Goal: Task Accomplishment & Management: Manage account settings

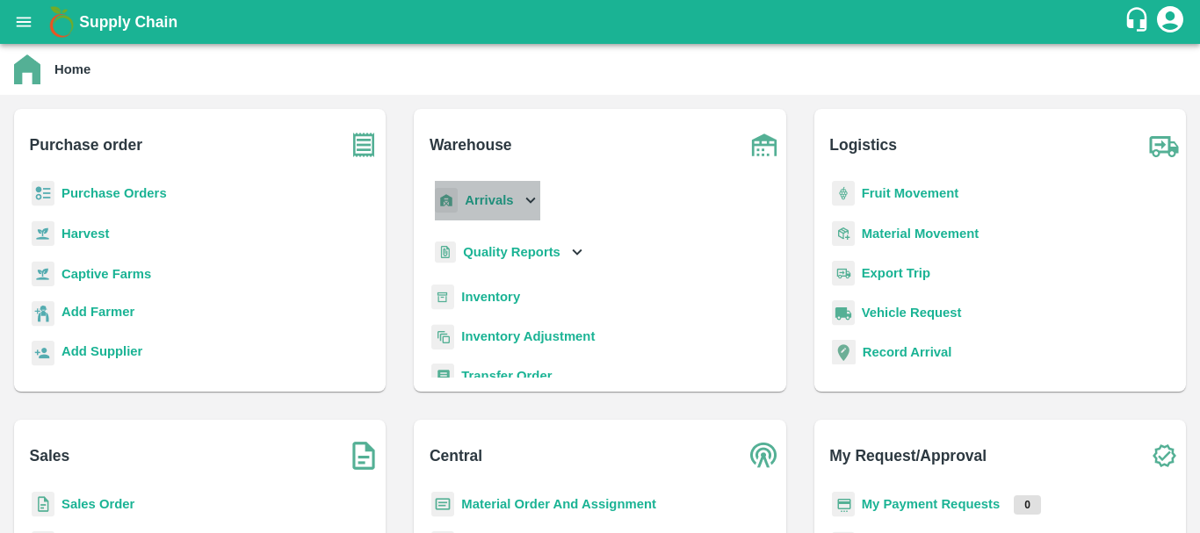
click at [500, 200] on b "Arrivals" at bounding box center [489, 200] width 48 height 14
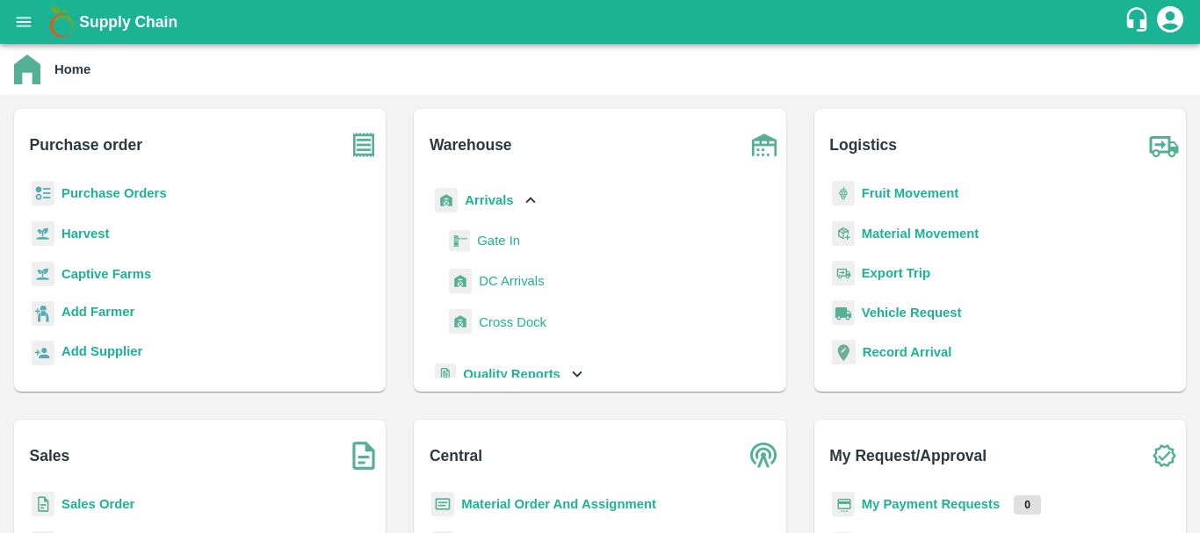
click at [507, 278] on span "DC Arrivals" at bounding box center [511, 280] width 65 height 19
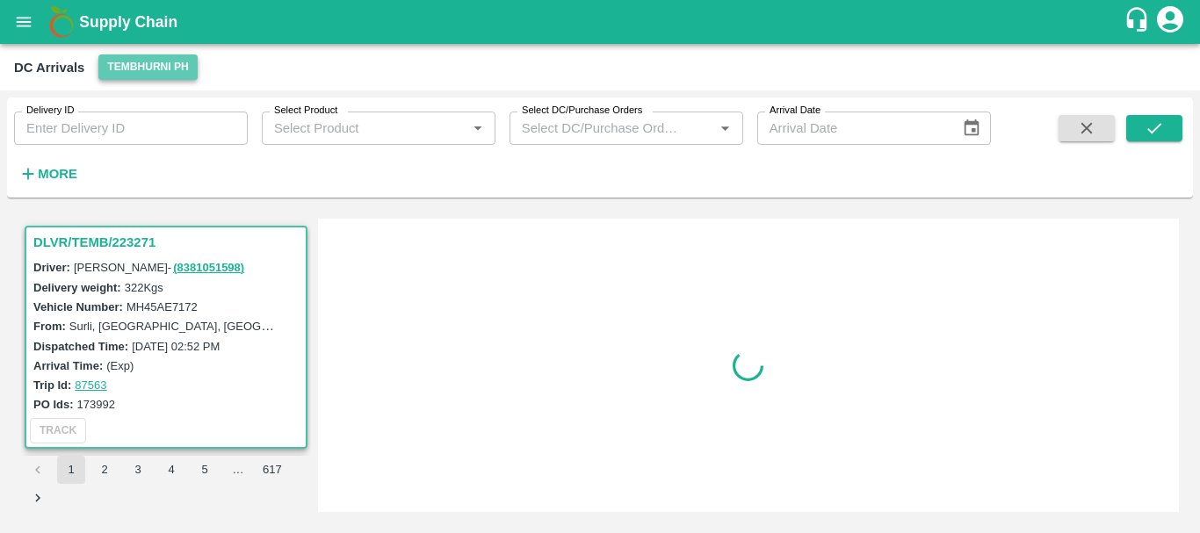
click at [148, 58] on button "Tembhurni PH" at bounding box center [147, 66] width 98 height 25
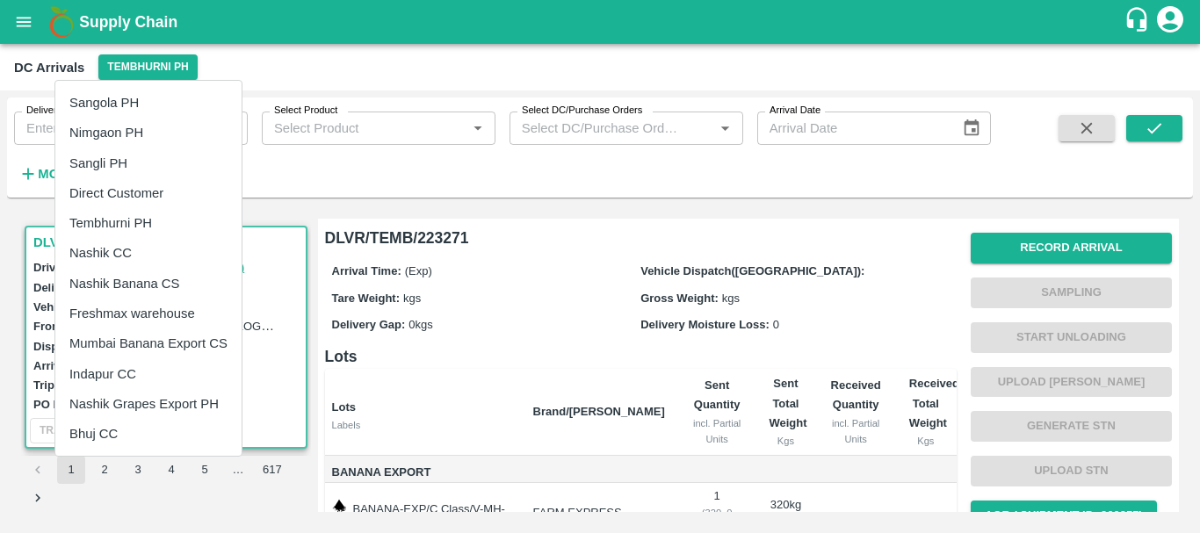
click at [448, 215] on div at bounding box center [600, 266] width 1200 height 533
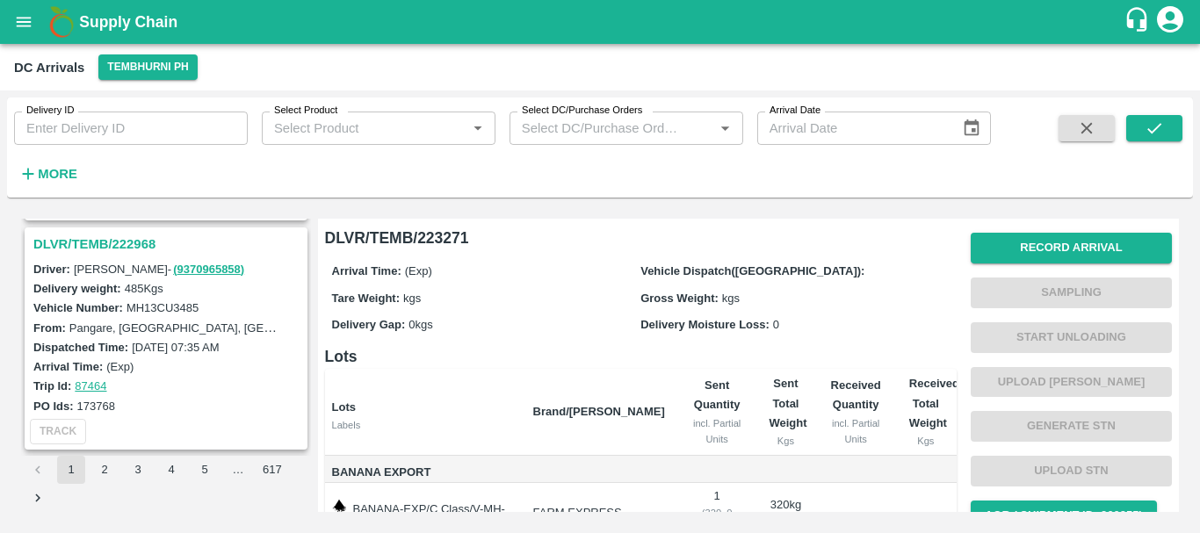
scroll to position [5050, 0]
click at [120, 248] on h3 "DLVR/TEMB/222968" at bounding box center [168, 245] width 271 height 23
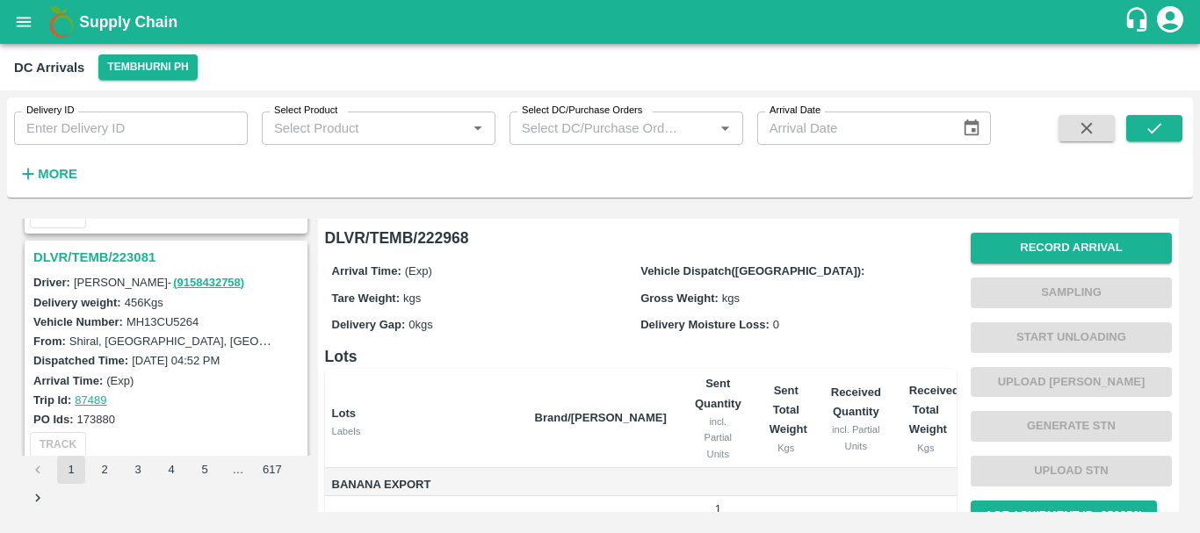
scroll to position [4119, 0]
click at [103, 251] on h3 "DLVR/TEMB/223081" at bounding box center [168, 256] width 271 height 23
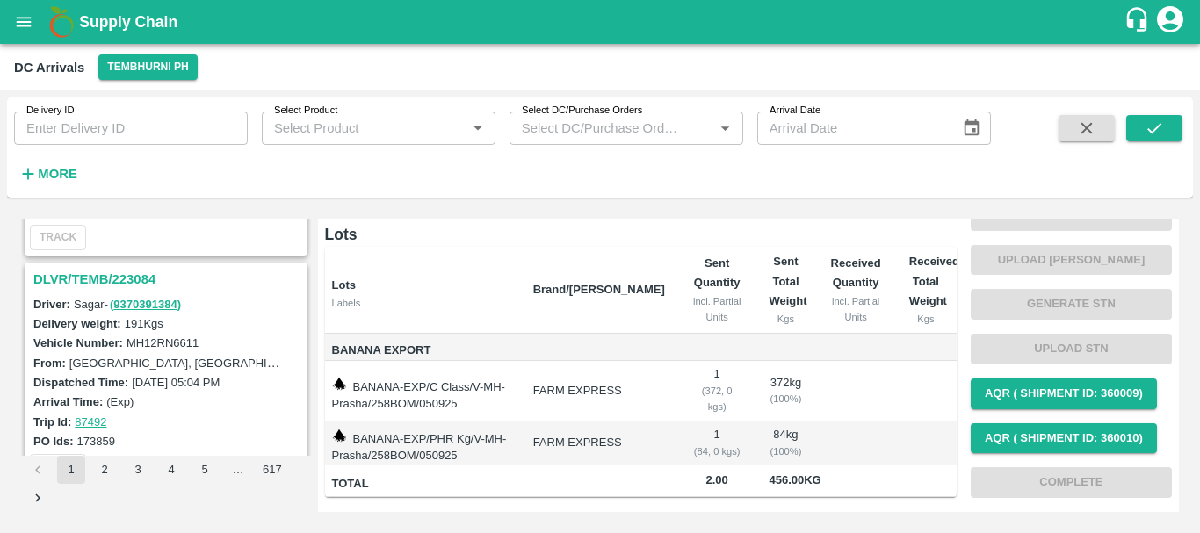
scroll to position [3866, 0]
click at [140, 278] on h3 "DLVR/TEMB/223084" at bounding box center [168, 280] width 271 height 23
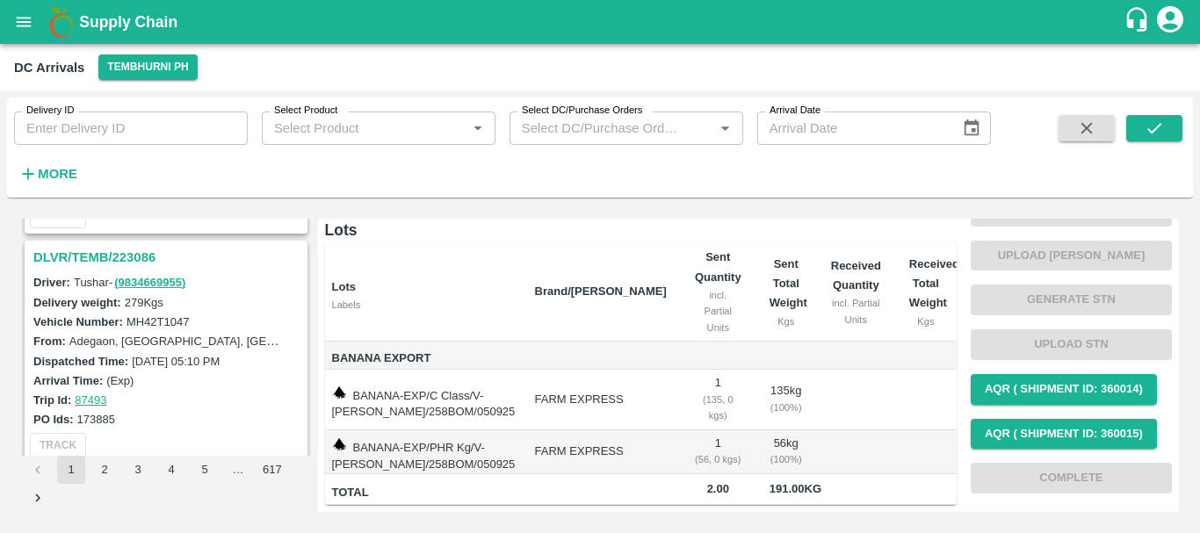
scroll to position [3658, 0]
click at [122, 257] on h3 "DLVR/TEMB/223086" at bounding box center [168, 258] width 271 height 23
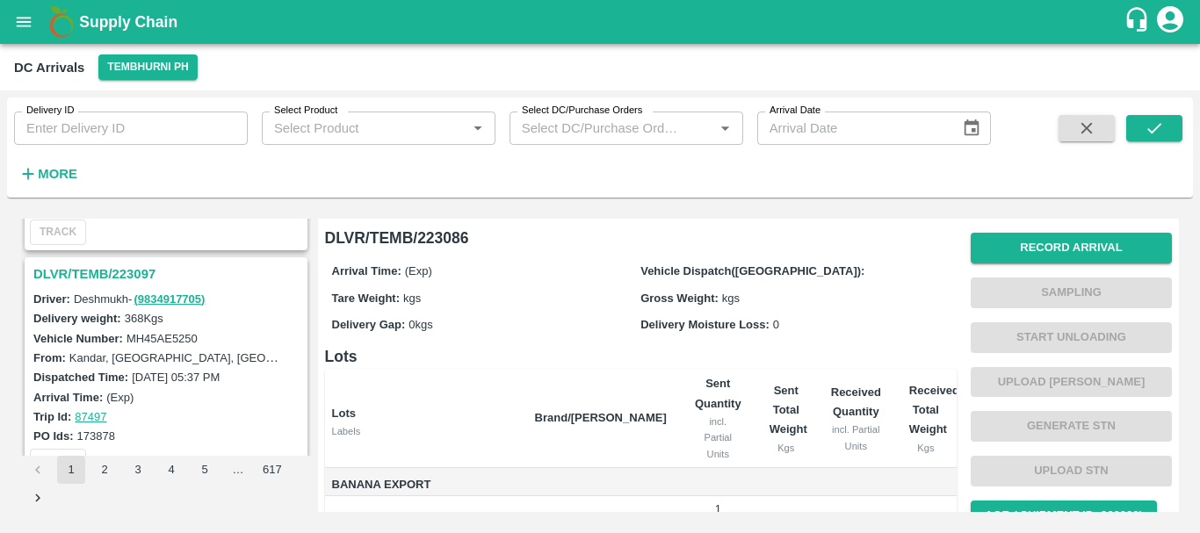
scroll to position [3412, 0]
click at [109, 272] on h3 "DLVR/TEMB/223097" at bounding box center [168, 275] width 271 height 23
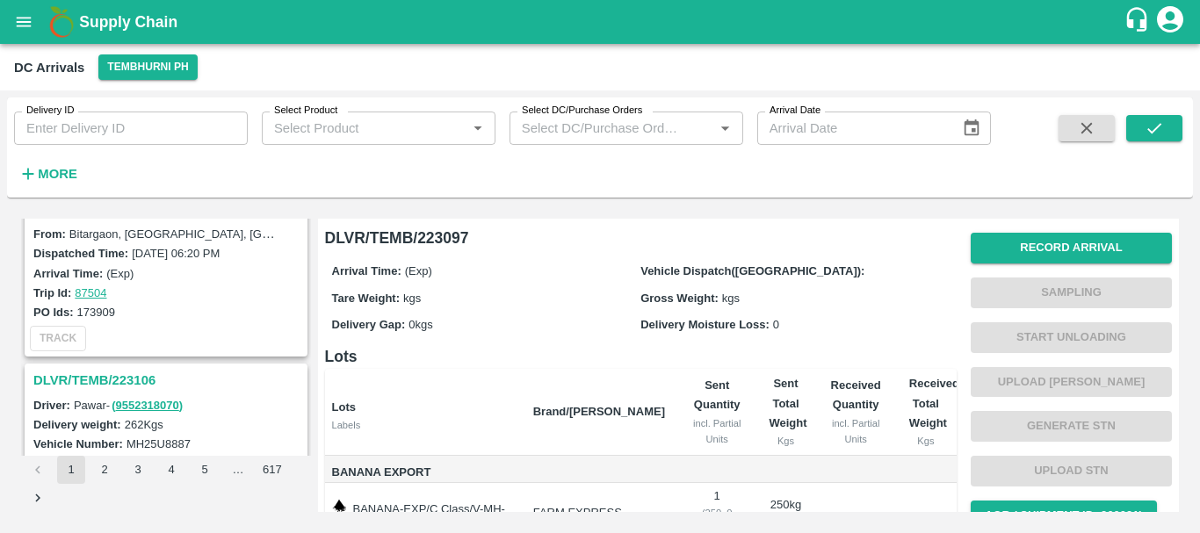
scroll to position [3077, 0]
click at [122, 387] on h3 "DLVR/TEMB/223106" at bounding box center [168, 381] width 271 height 23
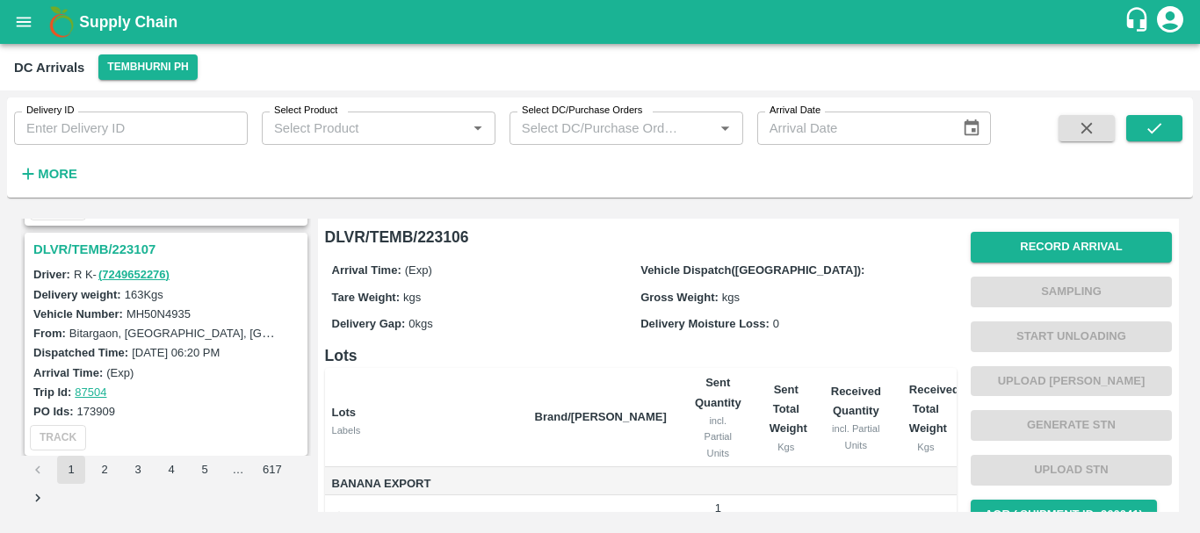
scroll to position [2977, 0]
click at [105, 246] on h3 "DLVR/TEMB/223107" at bounding box center [168, 250] width 271 height 23
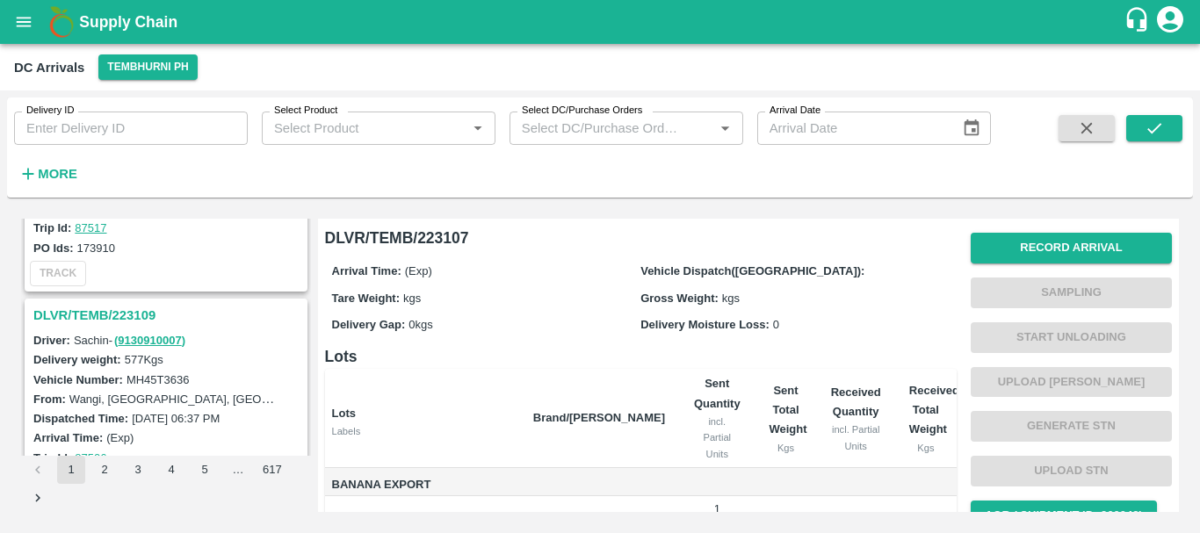
click at [142, 312] on h3 "DLVR/TEMB/223109" at bounding box center [168, 315] width 271 height 23
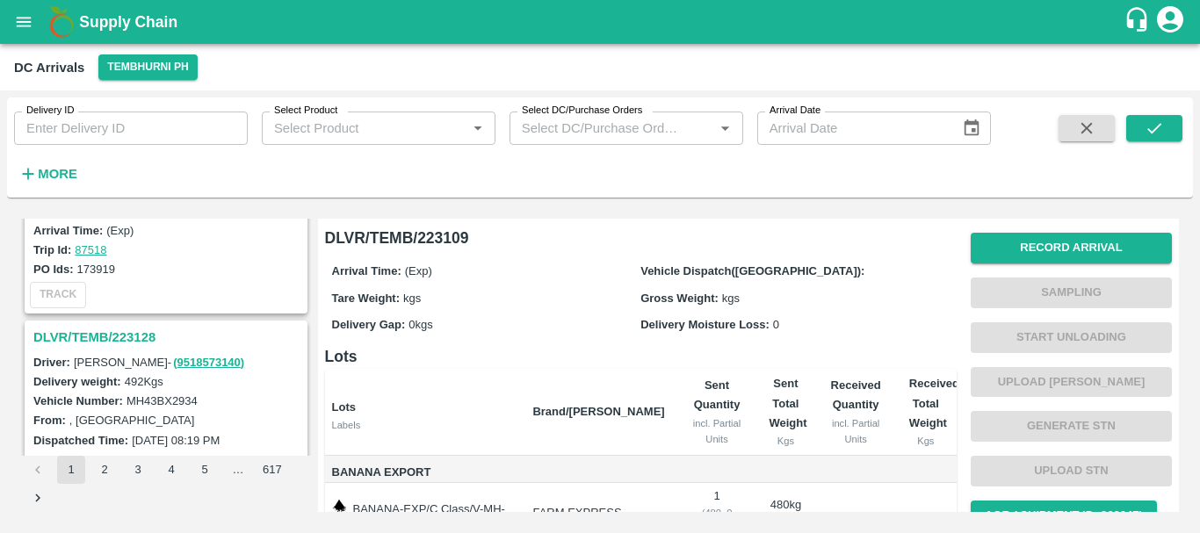
click at [140, 334] on h3 "DLVR/TEMB/223128" at bounding box center [168, 337] width 271 height 23
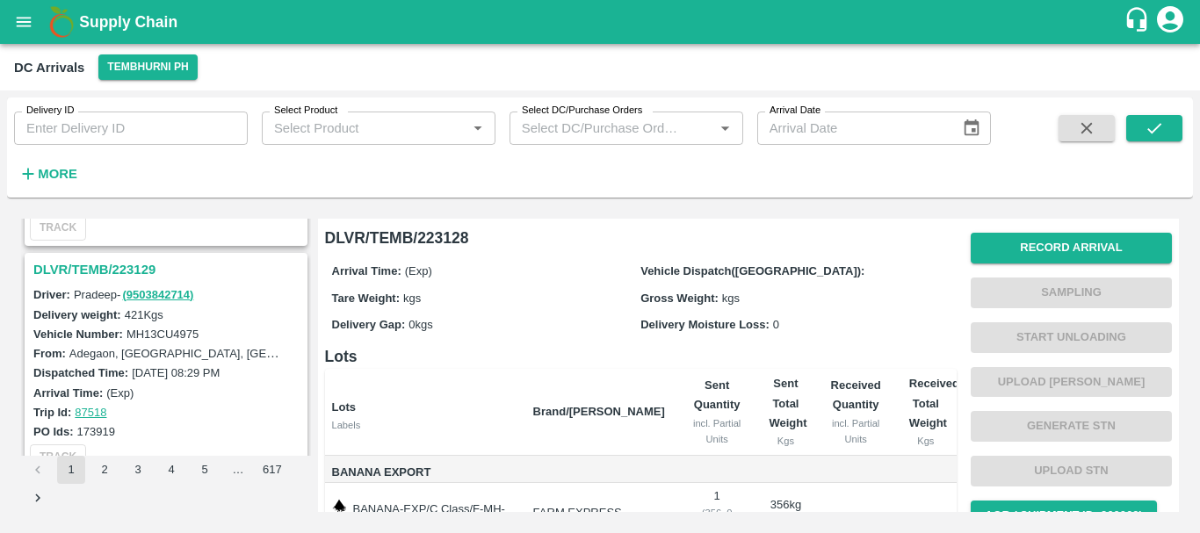
click at [113, 266] on h3 "DLVR/TEMB/223129" at bounding box center [168, 269] width 271 height 23
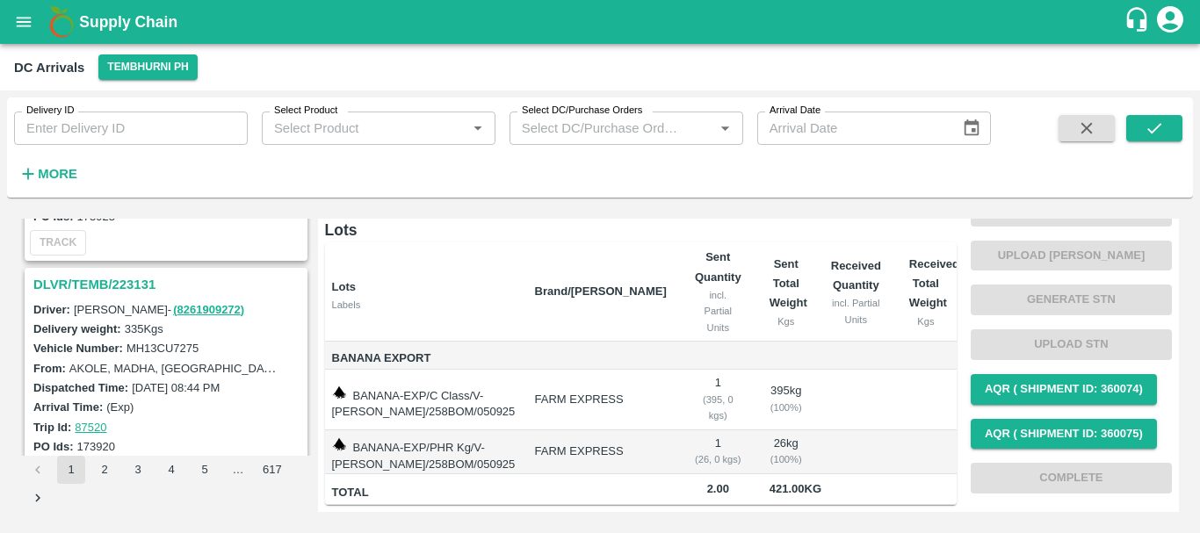
click at [136, 283] on h3 "DLVR/TEMB/223131" at bounding box center [168, 284] width 271 height 23
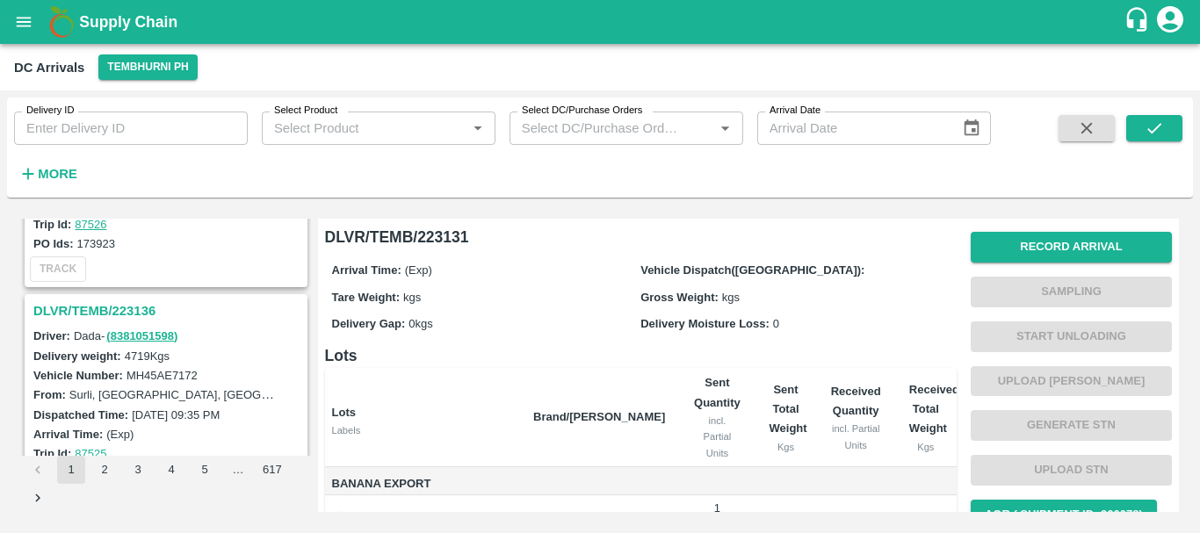
click at [136, 308] on h3 "DLVR/TEMB/223136" at bounding box center [168, 311] width 271 height 23
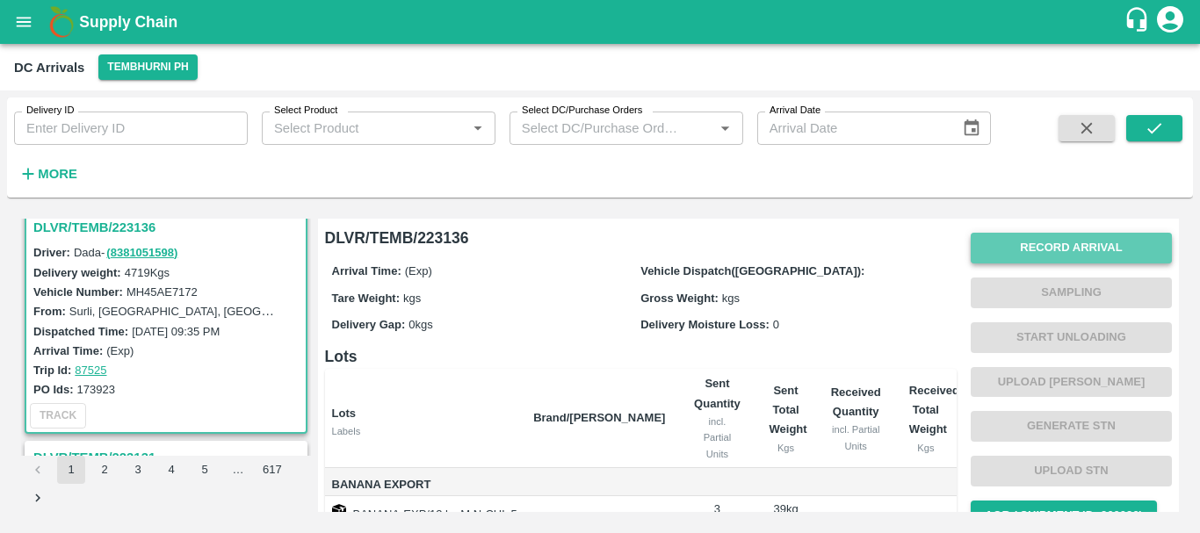
click at [1051, 242] on button "Record Arrival" at bounding box center [1071, 248] width 201 height 31
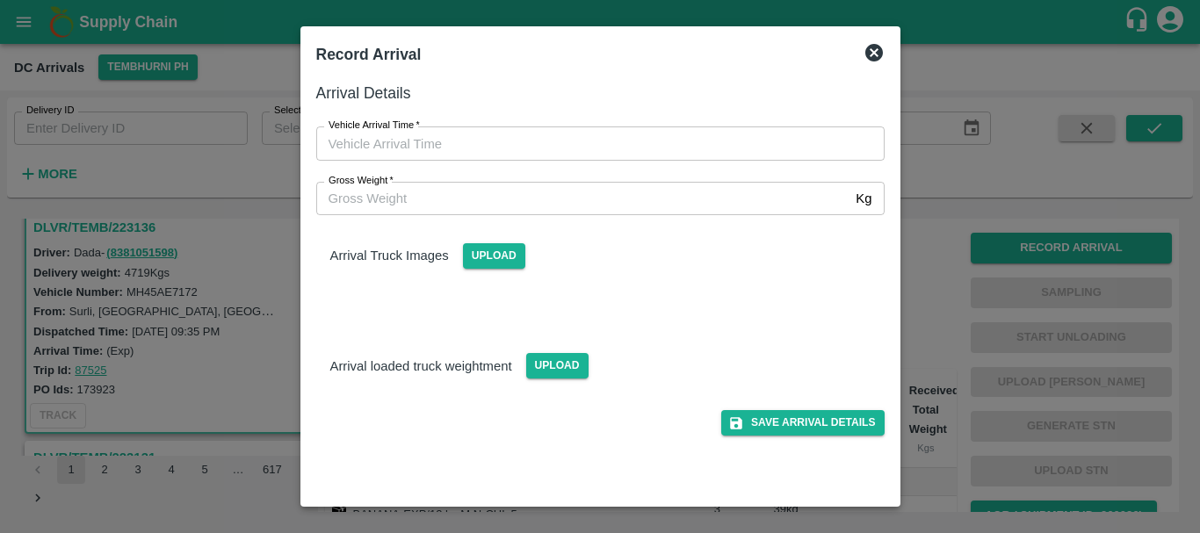
type input "DD/MM/YYYY hh:mm aa"
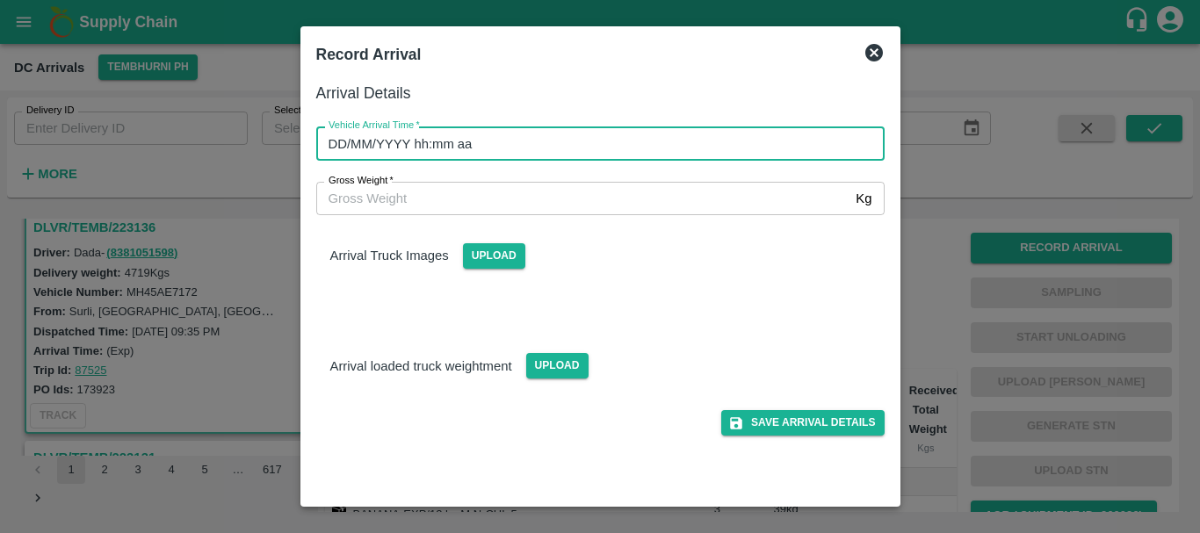
click at [655, 138] on input "DD/MM/YYYY hh:mm aa" at bounding box center [594, 143] width 556 height 33
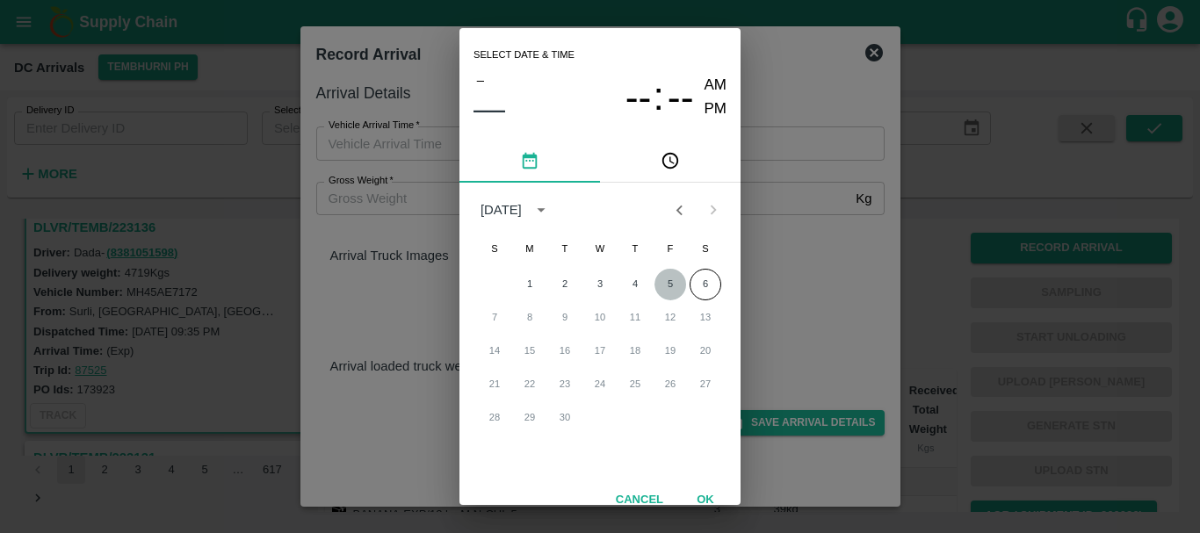
click at [658, 284] on button "5" at bounding box center [670, 285] width 32 height 32
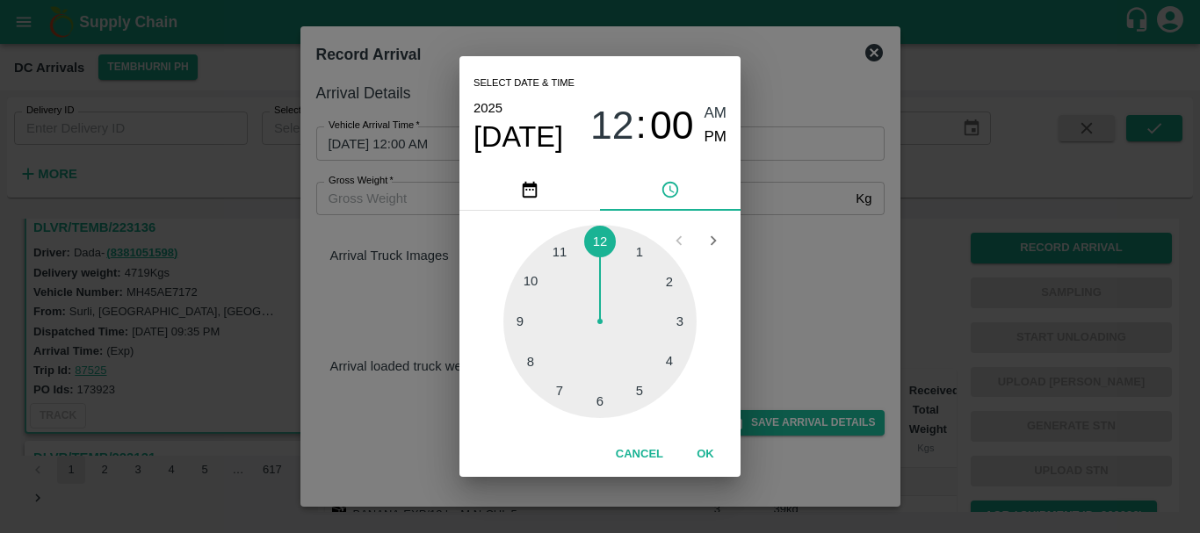
click at [670, 286] on div at bounding box center [599, 321] width 193 height 193
click at [663, 360] on div at bounding box center [599, 321] width 193 height 193
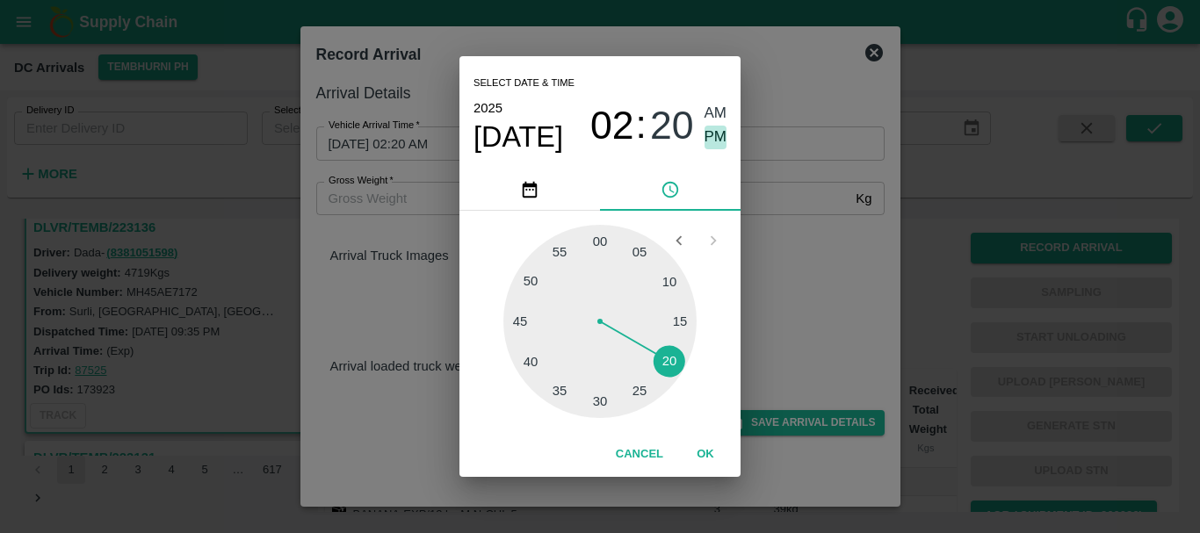
click at [715, 138] on span "PM" at bounding box center [716, 138] width 23 height 24
type input "[DATE] 02:20 PM"
click at [834, 330] on div "Select date & time [DATE] 02 : 20 AM PM 05 10 15 20 25 30 35 40 45 50 55 00 Can…" at bounding box center [600, 266] width 1200 height 533
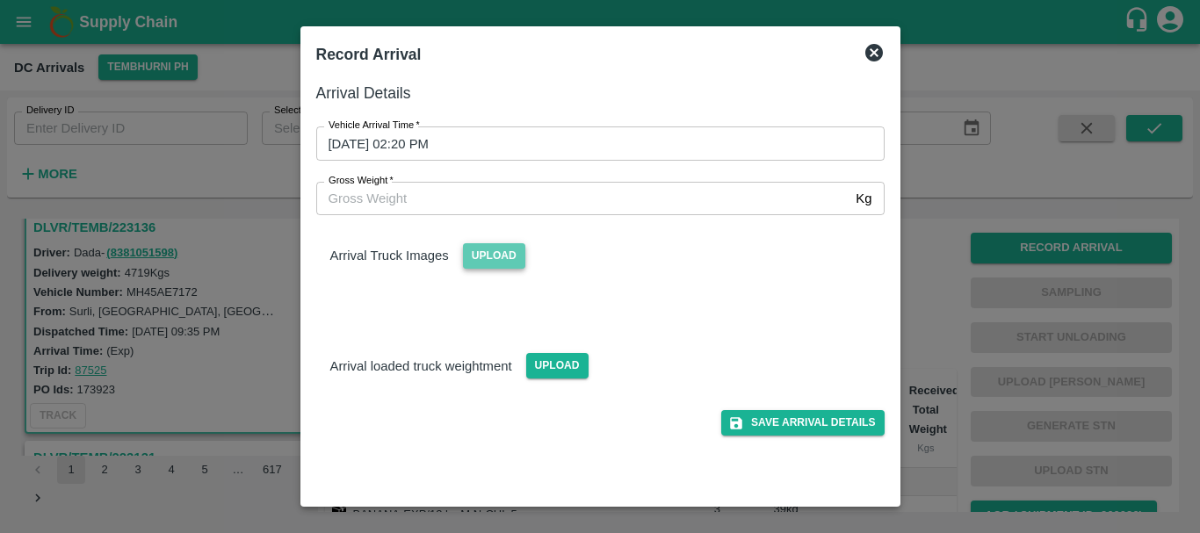
click at [492, 258] on span "Upload" at bounding box center [494, 255] width 62 height 25
click at [0, 0] on input "Upload" at bounding box center [0, 0] width 0 height 0
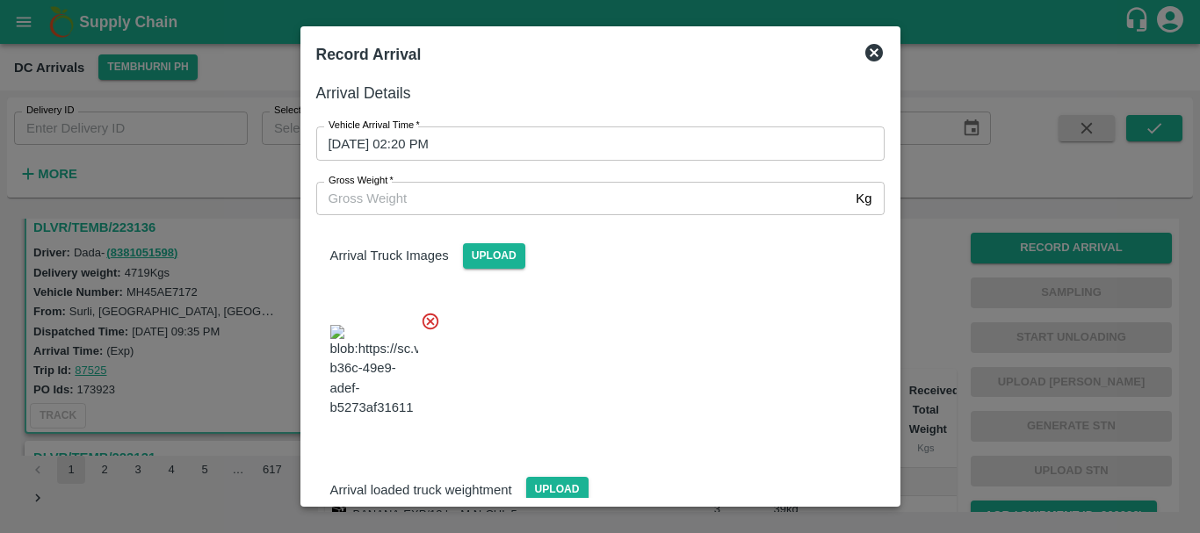
scroll to position [94, 0]
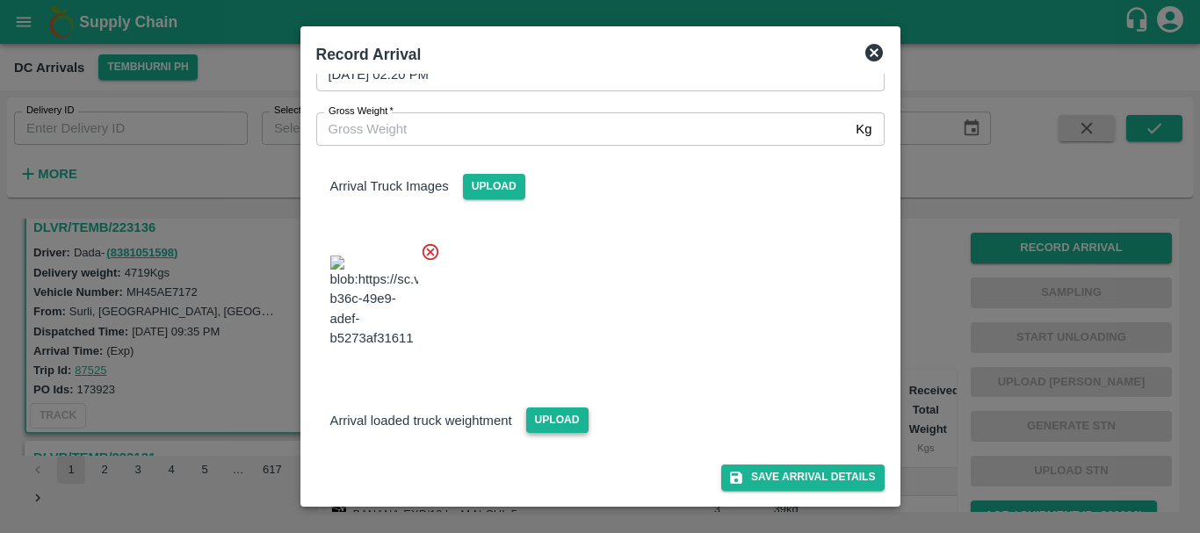
click at [543, 420] on span "Upload" at bounding box center [557, 420] width 62 height 25
click at [0, 0] on input "Upload" at bounding box center [0, 0] width 0 height 0
click at [578, 423] on span "Upload" at bounding box center [557, 420] width 62 height 25
click at [0, 0] on input "Upload" at bounding box center [0, 0] width 0 height 0
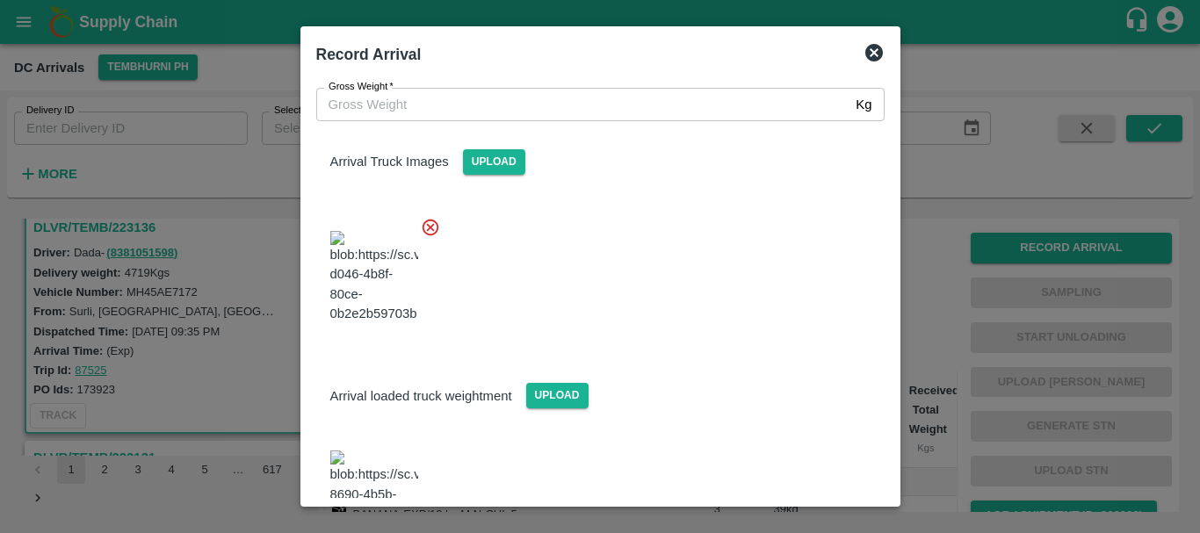
scroll to position [179, 0]
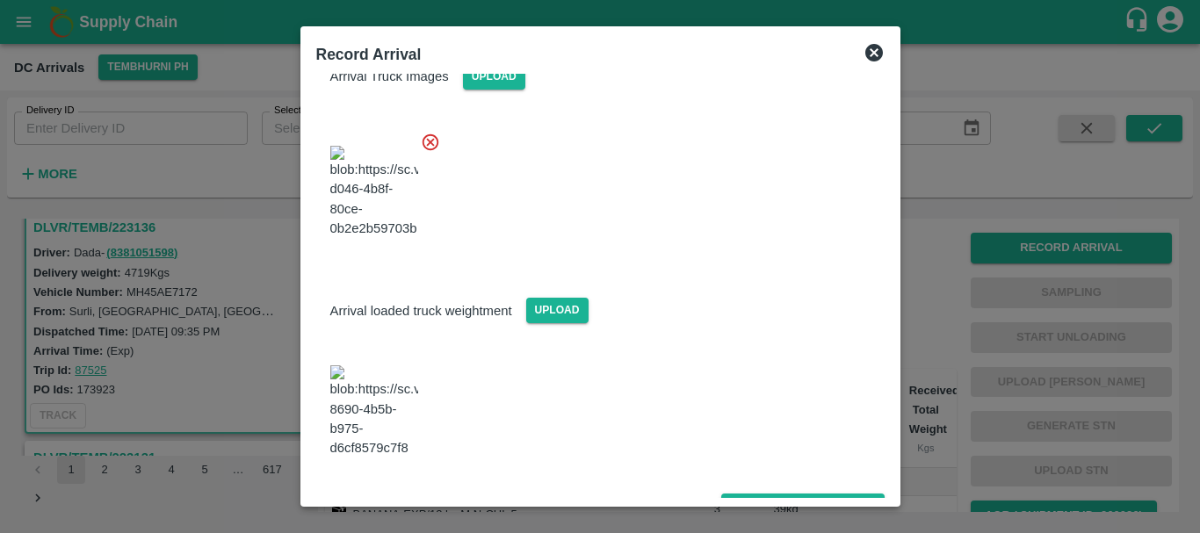
click at [363, 414] on img at bounding box center [374, 411] width 88 height 92
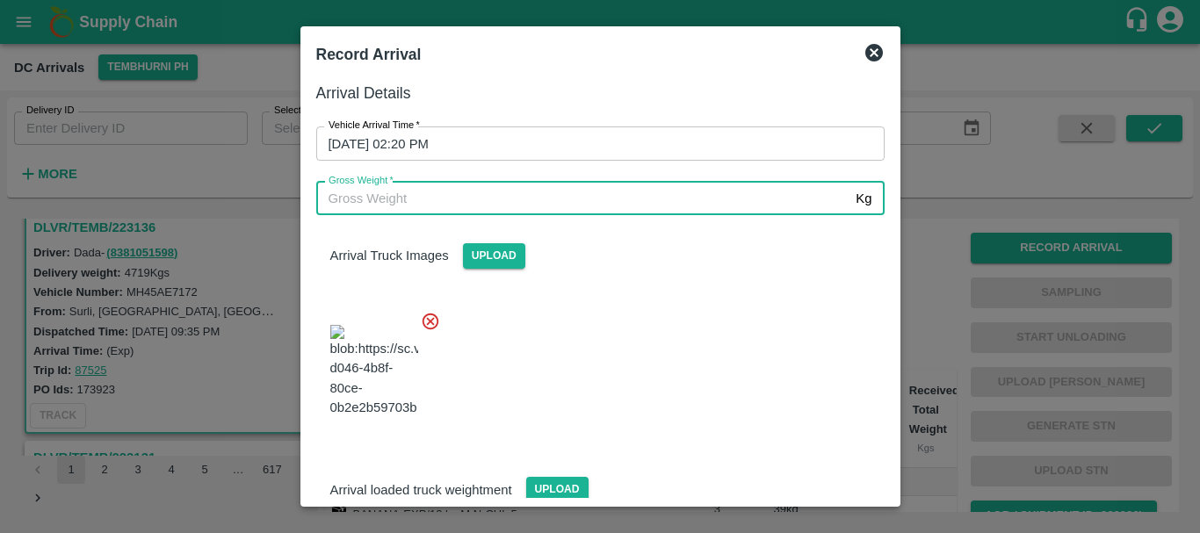
click at [483, 203] on input "Gross Weight   *" at bounding box center [582, 198] width 533 height 33
type input "10970"
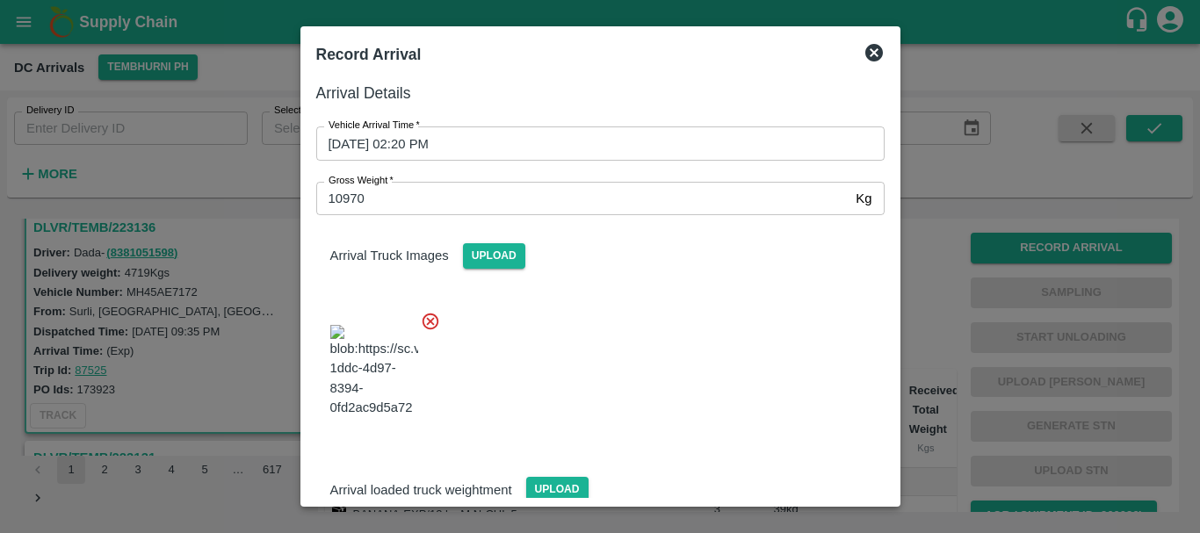
click at [669, 322] on div at bounding box center [593, 366] width 582 height 138
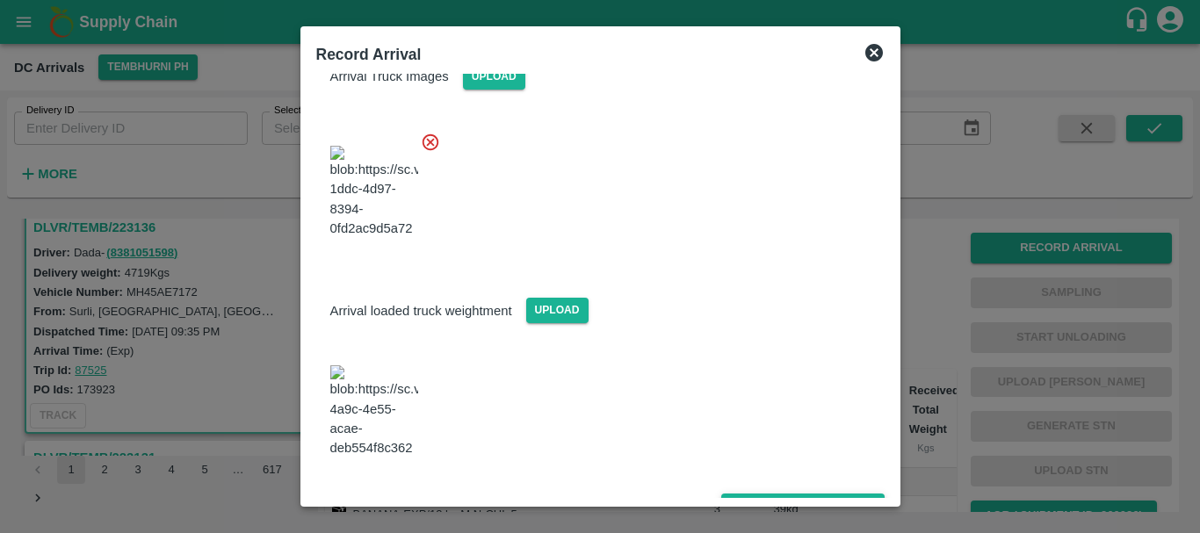
click at [809, 494] on button "Save Arrival Details" at bounding box center [802, 506] width 163 height 25
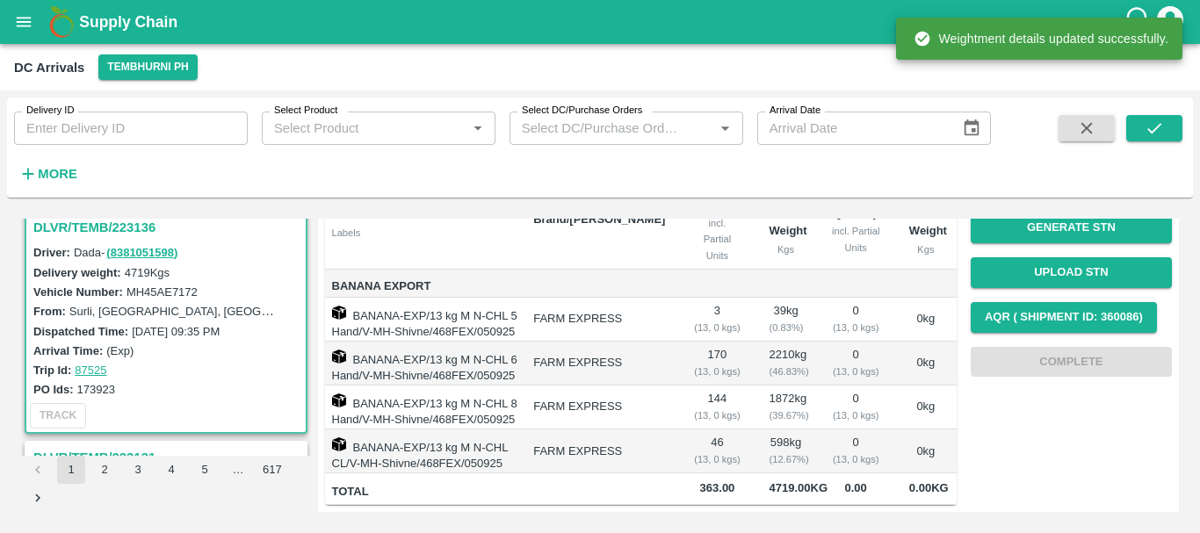
scroll to position [0, 0]
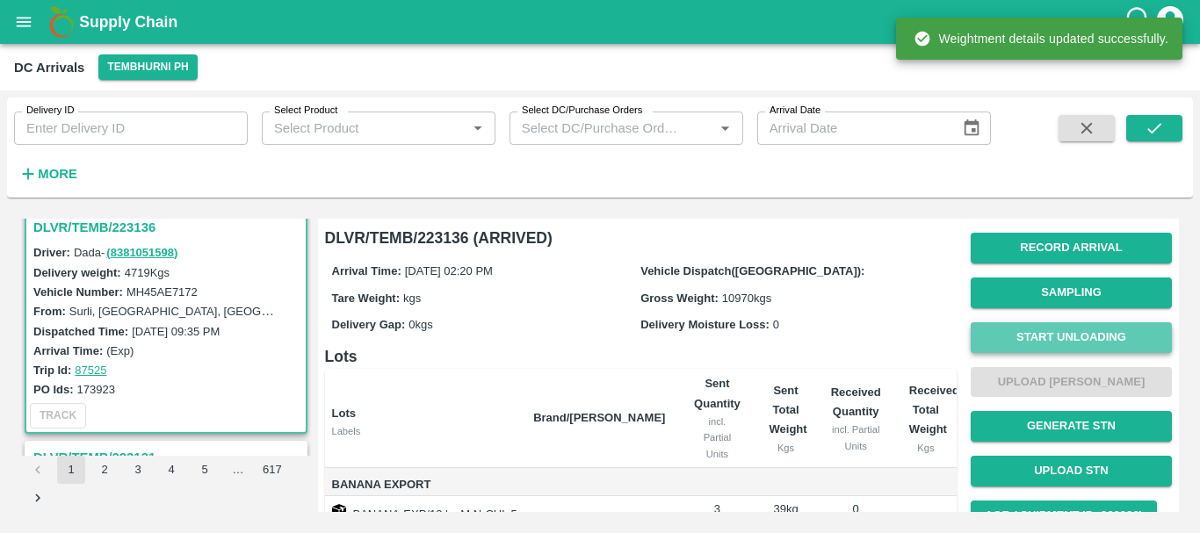
click at [1067, 334] on button "Start Unloading" at bounding box center [1071, 337] width 201 height 31
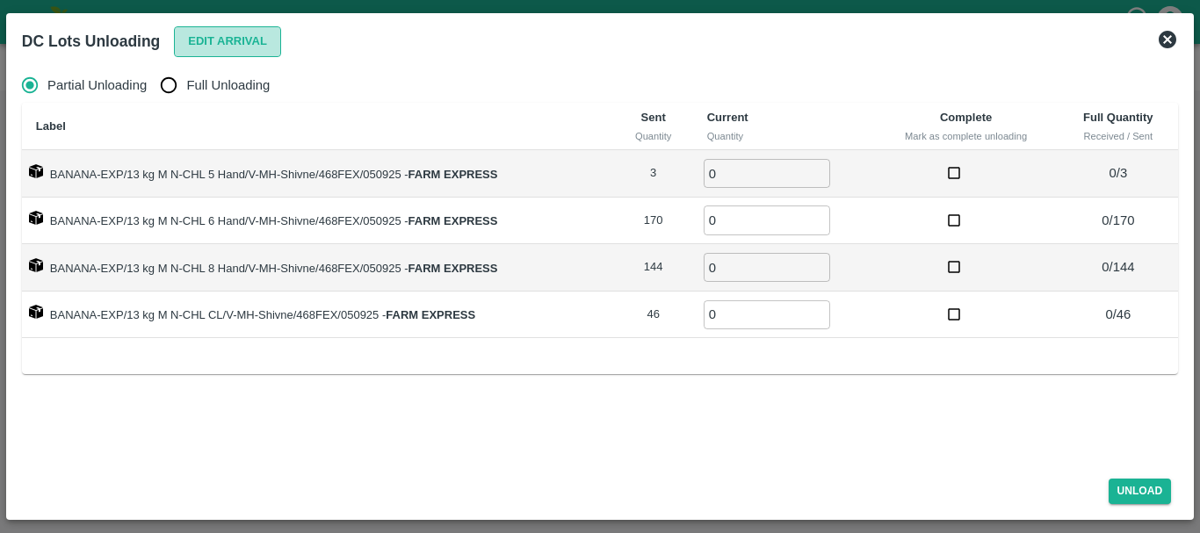
click at [199, 35] on button "Edit Arrival" at bounding box center [227, 41] width 107 height 31
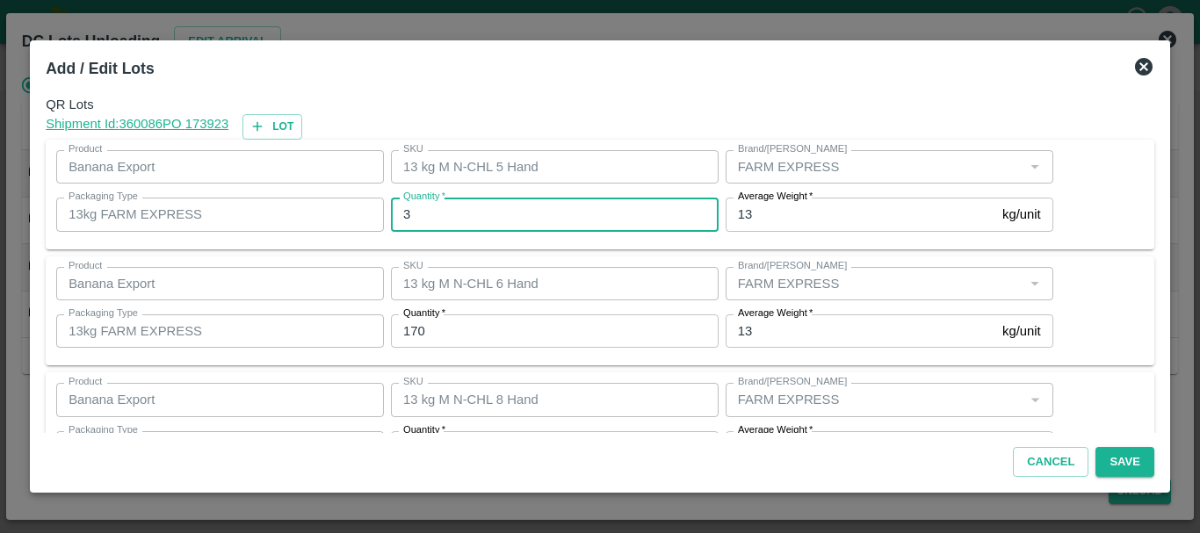
click at [446, 216] on input "3" at bounding box center [555, 214] width 328 height 33
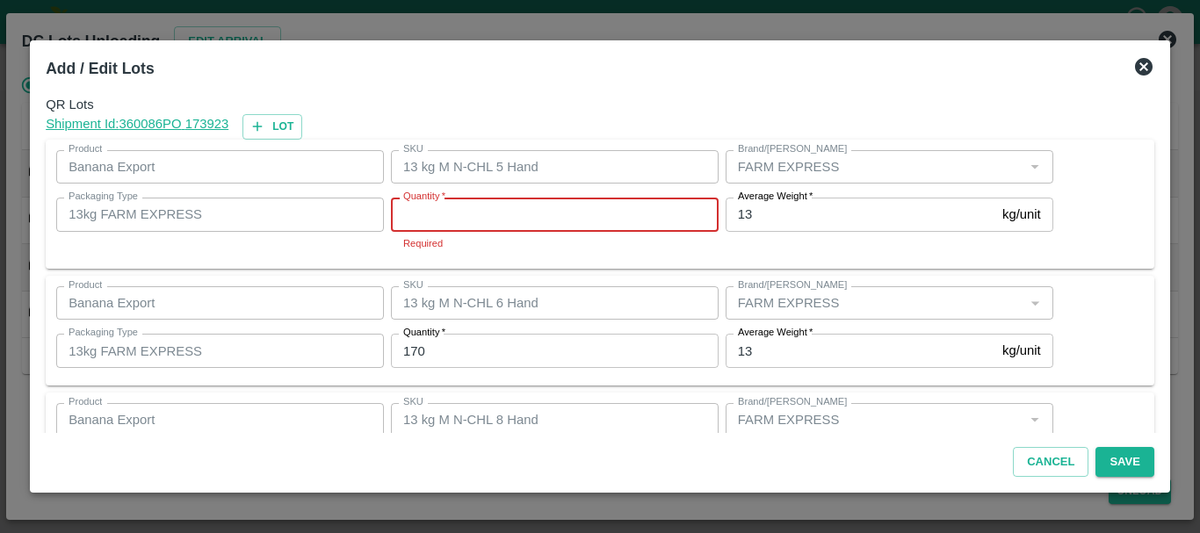
click at [446, 216] on input "Quantity   *" at bounding box center [555, 214] width 328 height 33
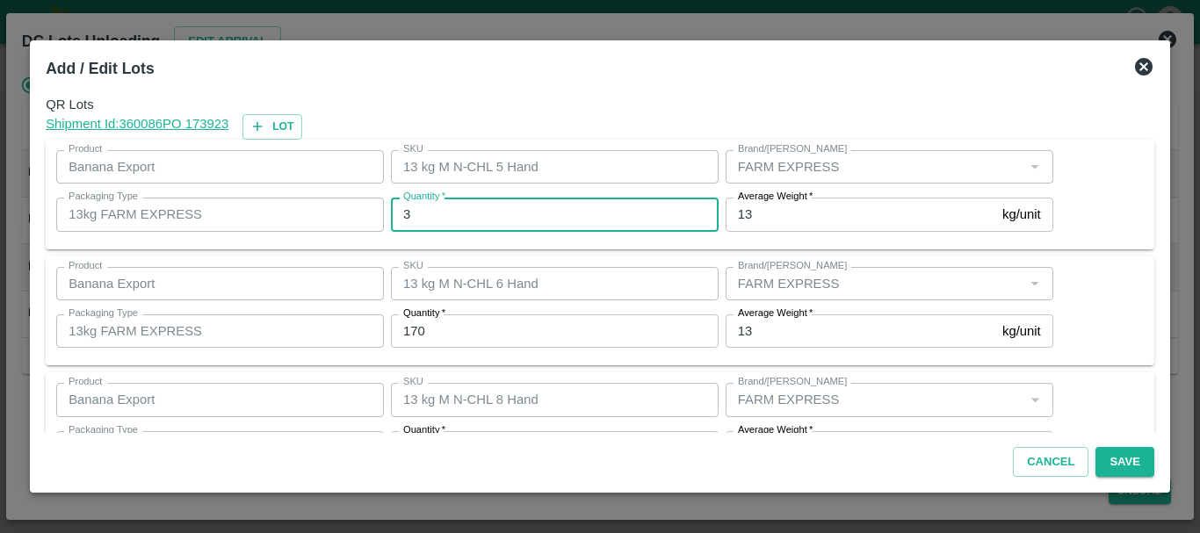
type input "3"
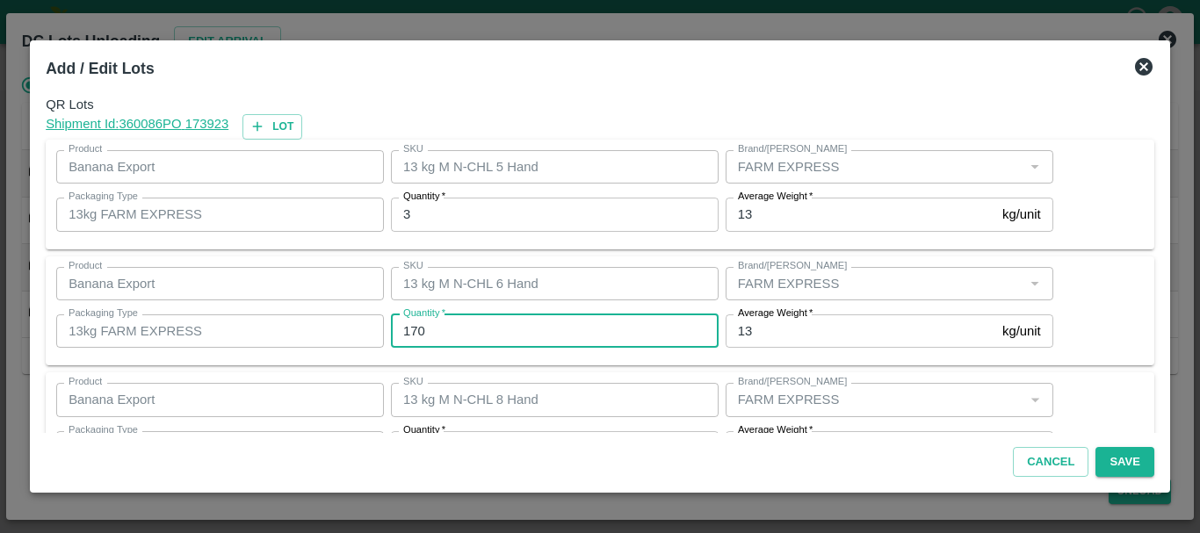
click at [451, 335] on input "170" at bounding box center [555, 331] width 328 height 33
type input "1"
type input "168"
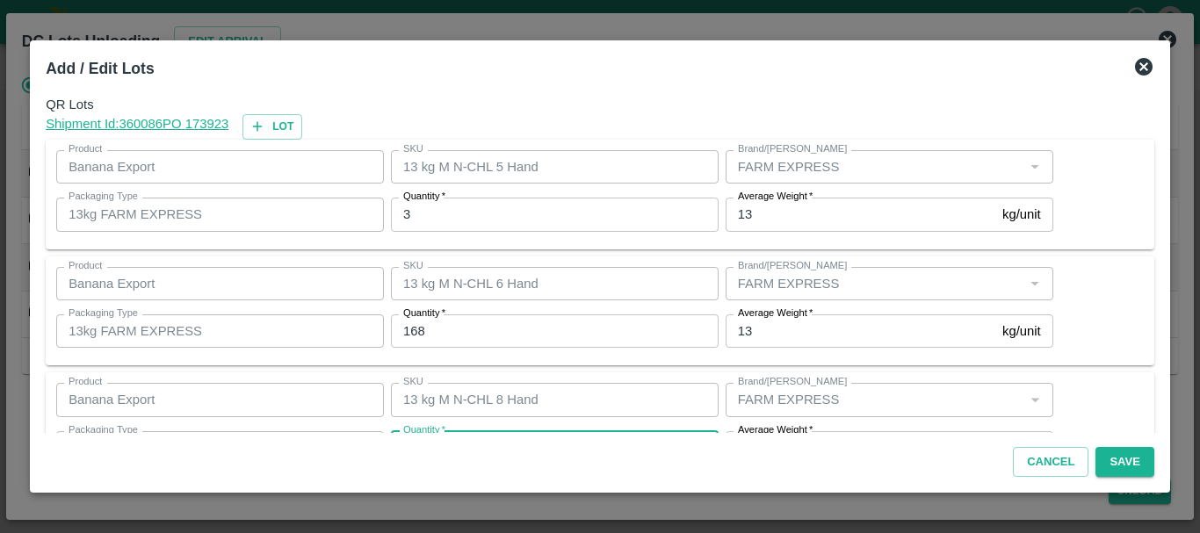
scroll to position [32, 0]
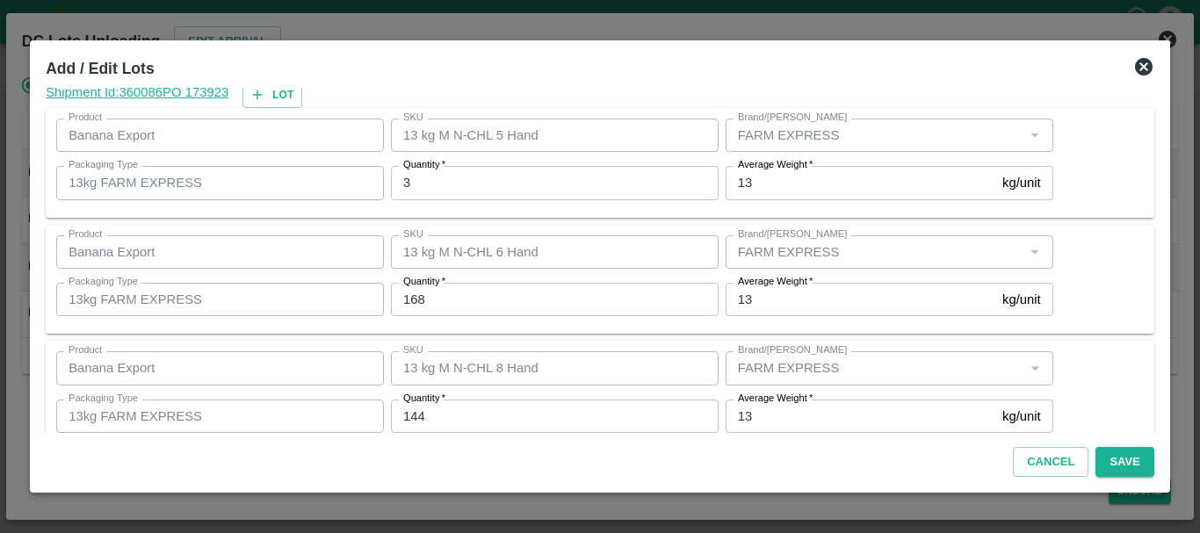
click at [450, 416] on input "144" at bounding box center [555, 416] width 328 height 33
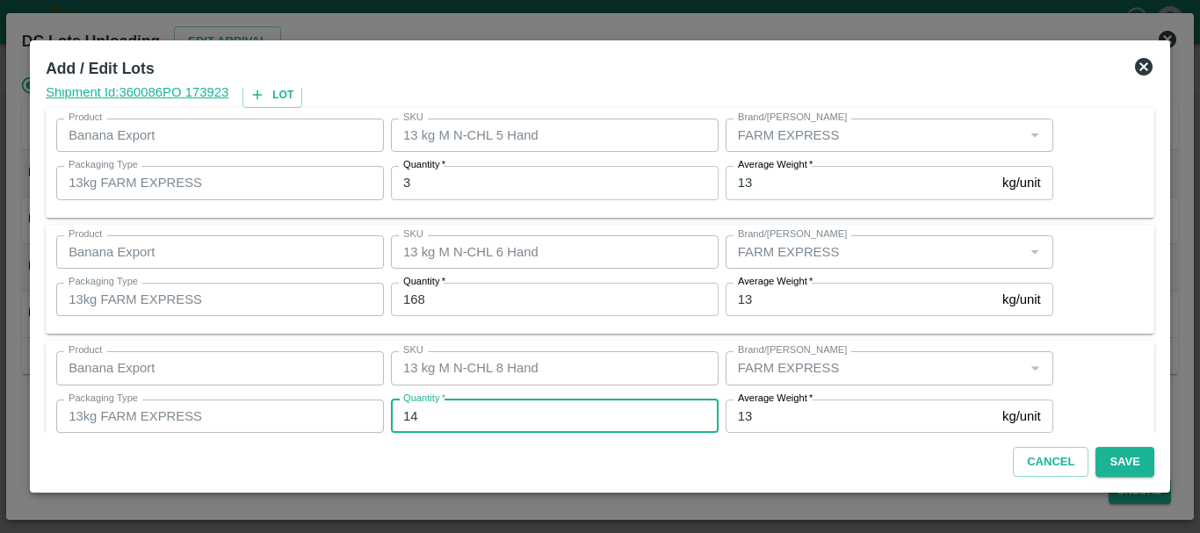
type input "1"
type input "147"
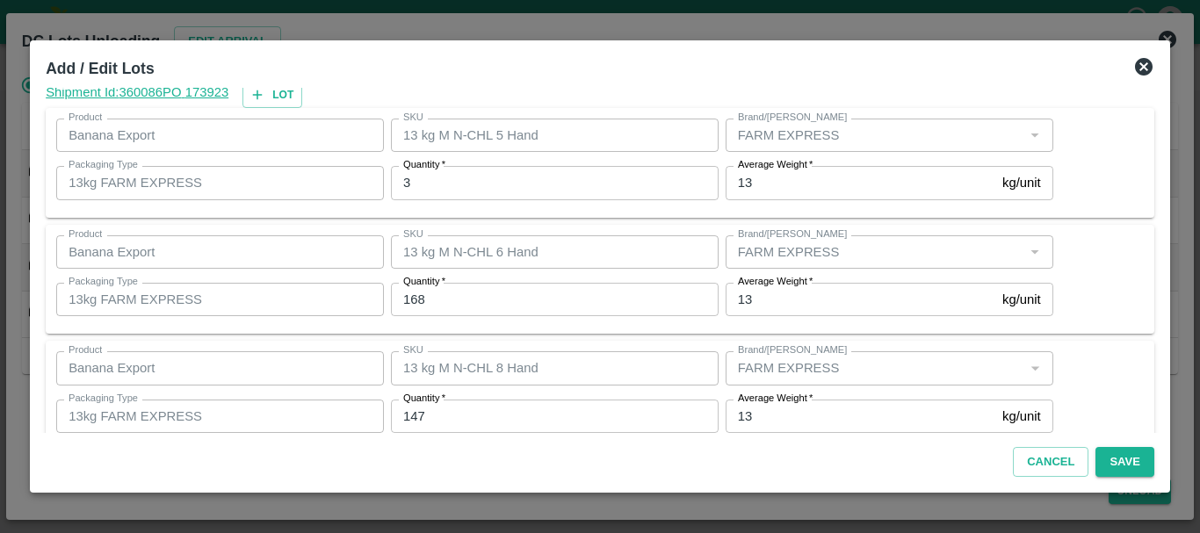
scroll to position [180, 0]
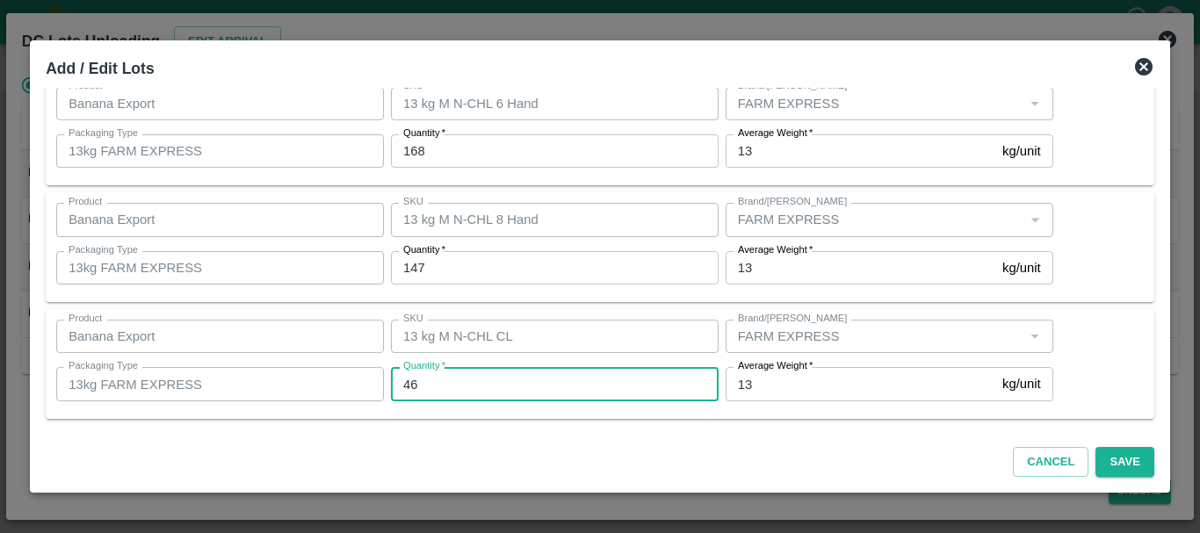
click at [443, 398] on input "46" at bounding box center [555, 383] width 328 height 33
type input "4"
type input "44"
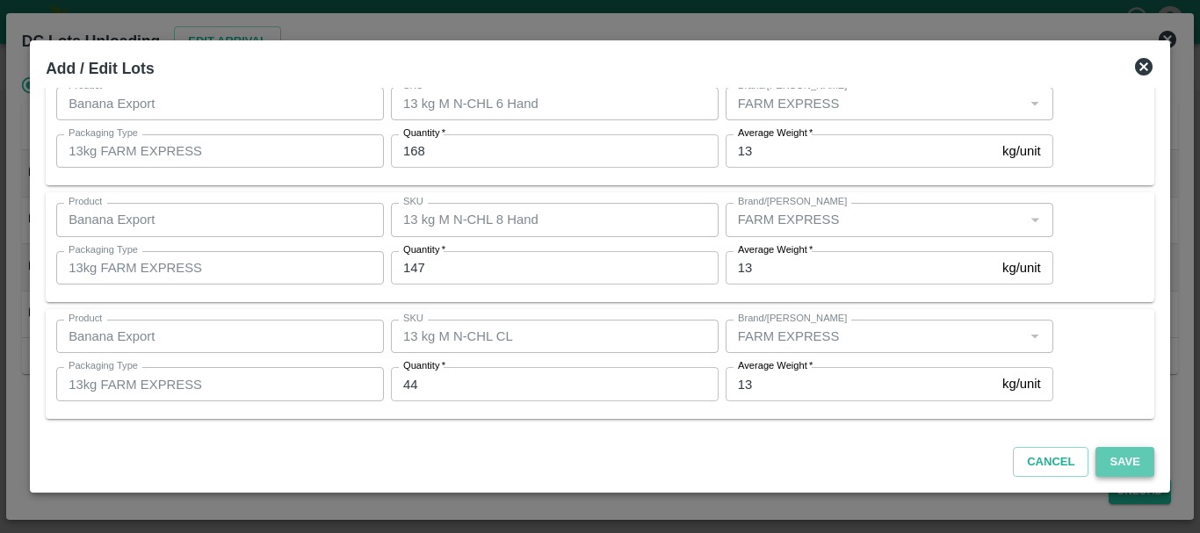
click at [1118, 458] on button "Save" at bounding box center [1125, 462] width 58 height 31
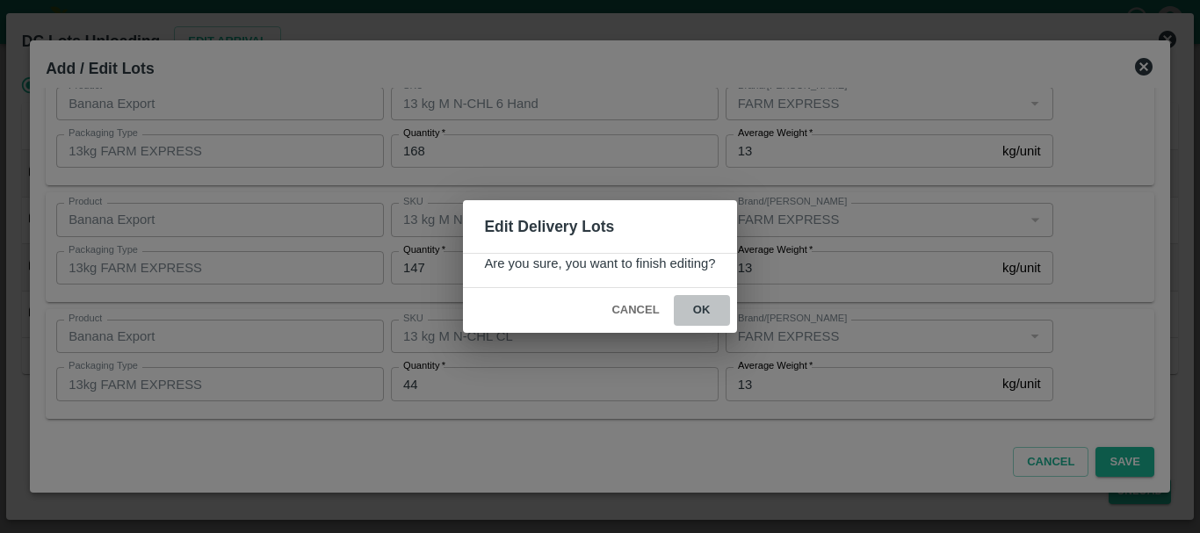
click at [706, 309] on button "ok" at bounding box center [702, 310] width 56 height 31
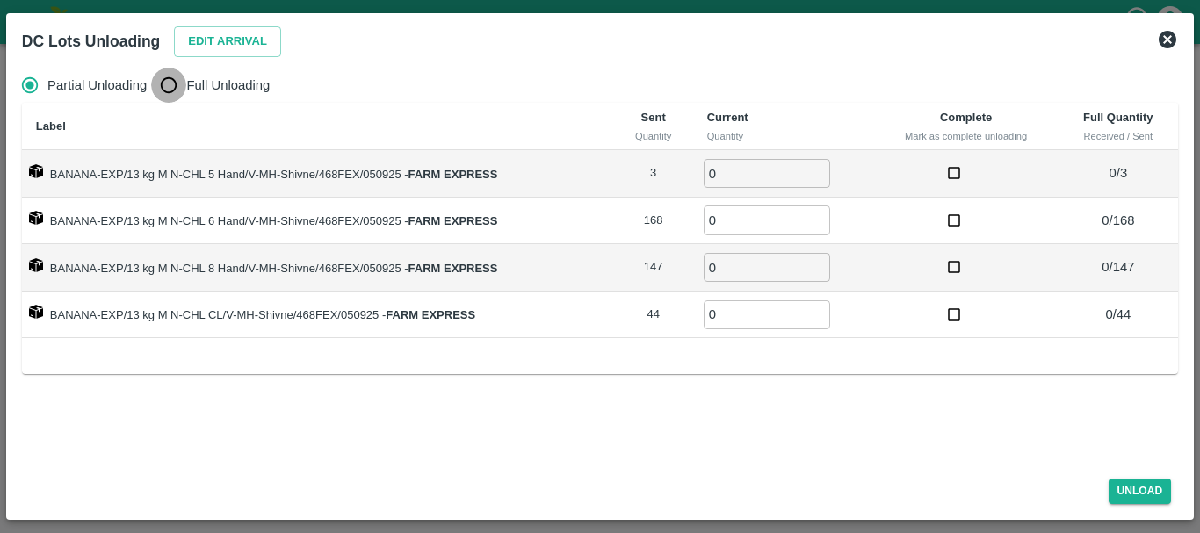
click at [174, 80] on input "Full Unloading" at bounding box center [168, 85] width 35 height 35
radio input "true"
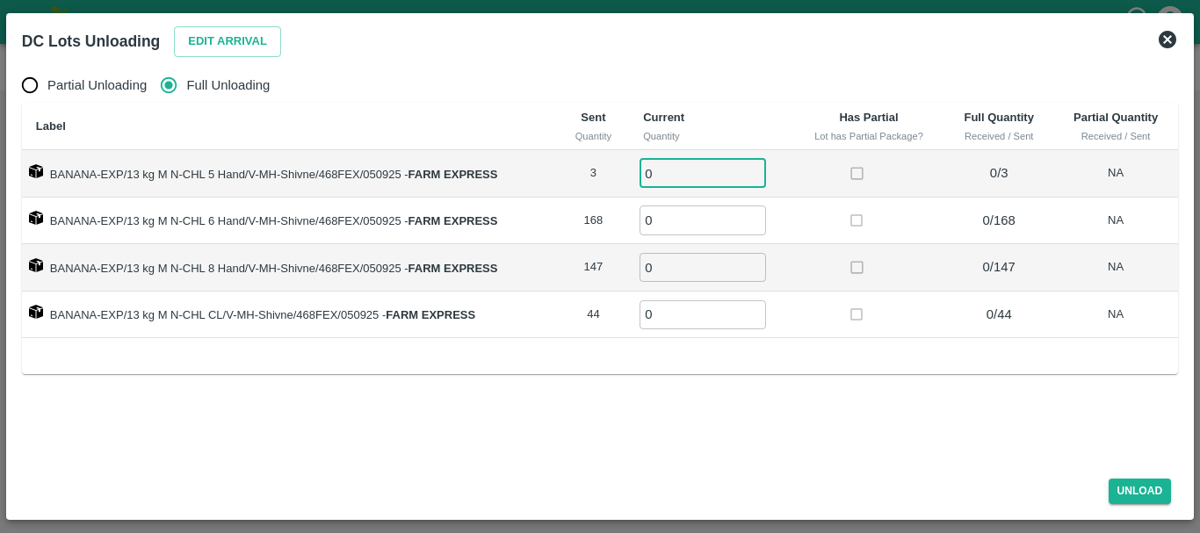
click at [665, 174] on input "0" at bounding box center [703, 173] width 127 height 29
type input "03"
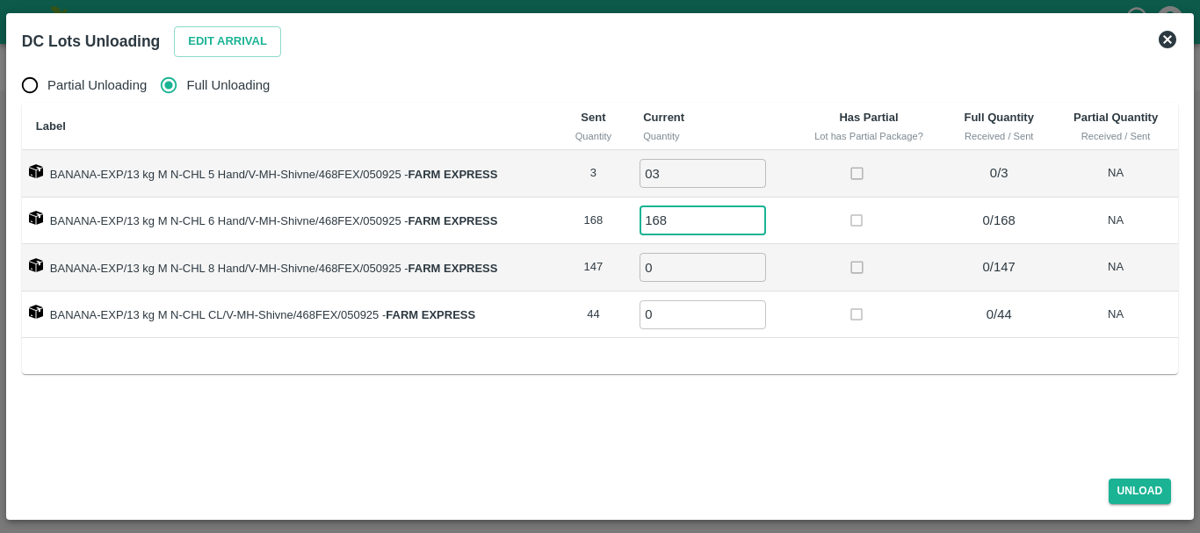
type input "168"
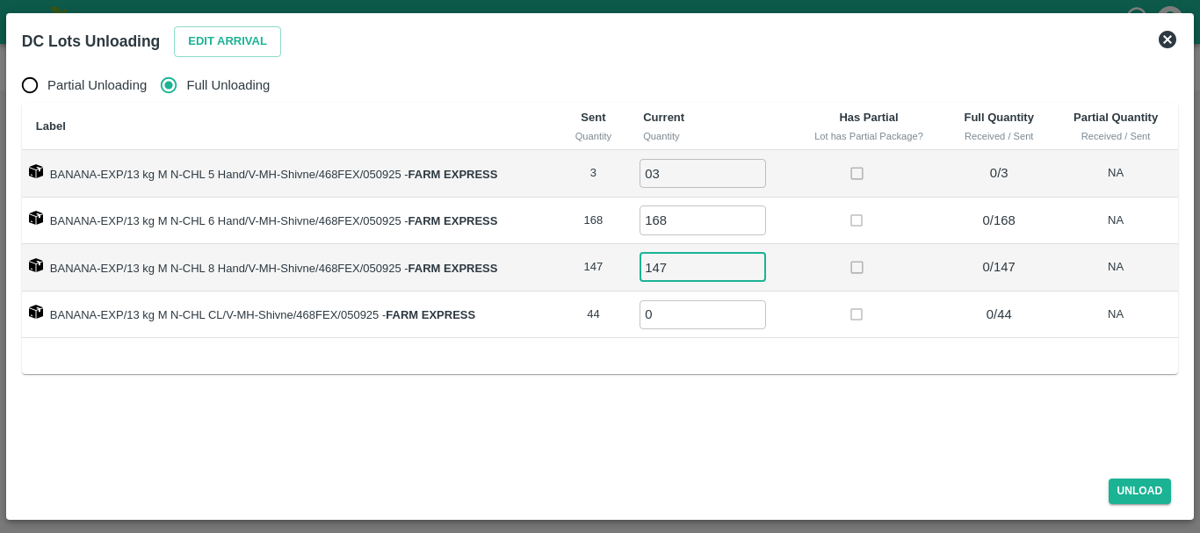
type input "147"
type input "44"
click at [792, 319] on td "44 ​" at bounding box center [710, 315] width 163 height 47
click at [1118, 487] on button "Unload" at bounding box center [1140, 491] width 63 height 25
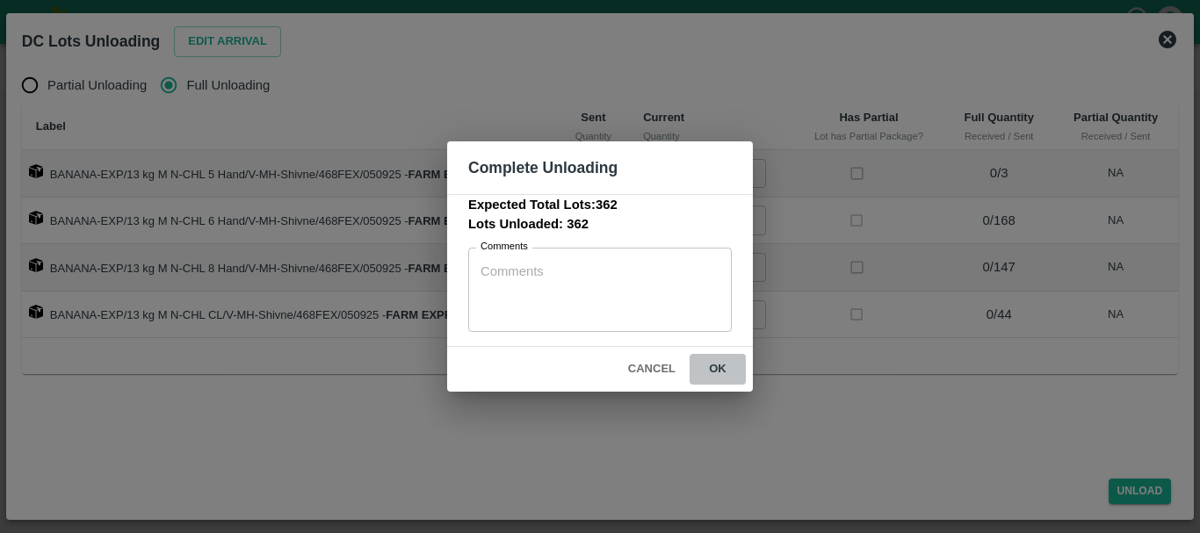
click at [721, 367] on button "ok" at bounding box center [718, 369] width 56 height 31
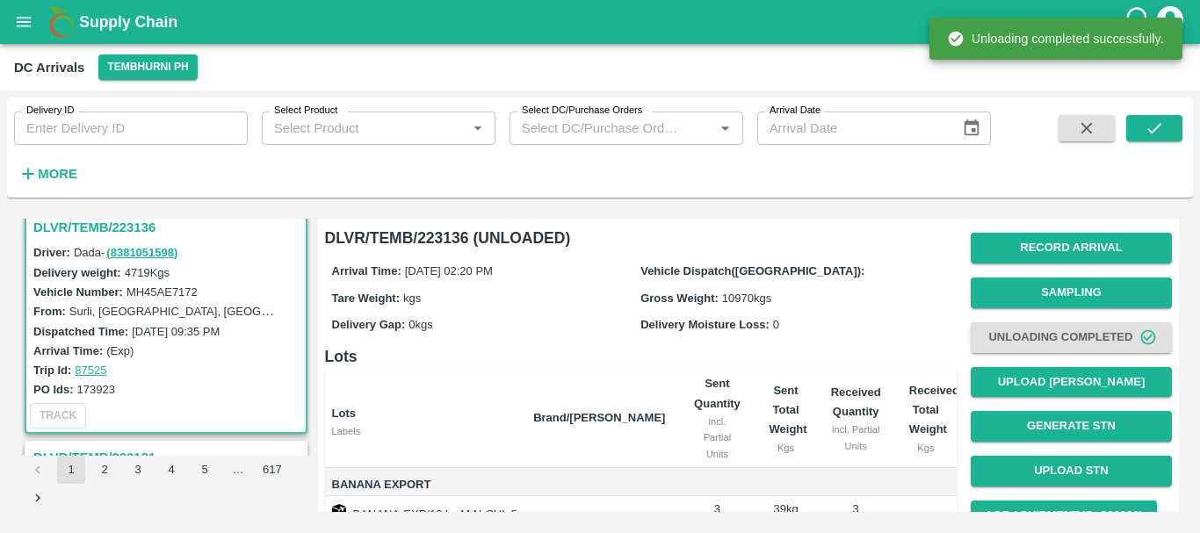
scroll to position [262, 0]
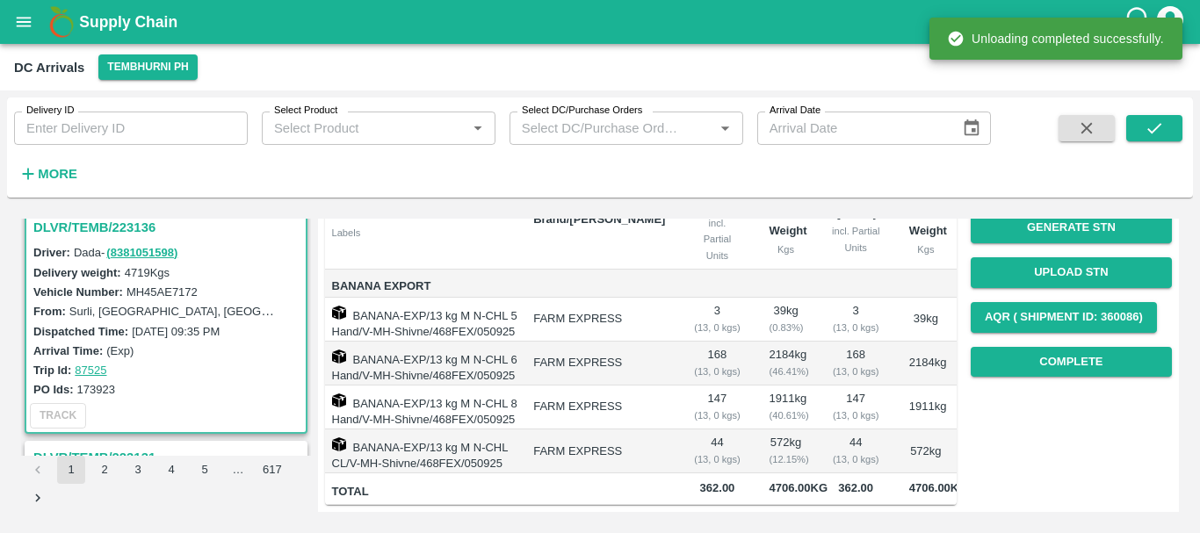
click at [756, 430] on td "572 kg ( 12.15 %)" at bounding box center [786, 452] width 61 height 44
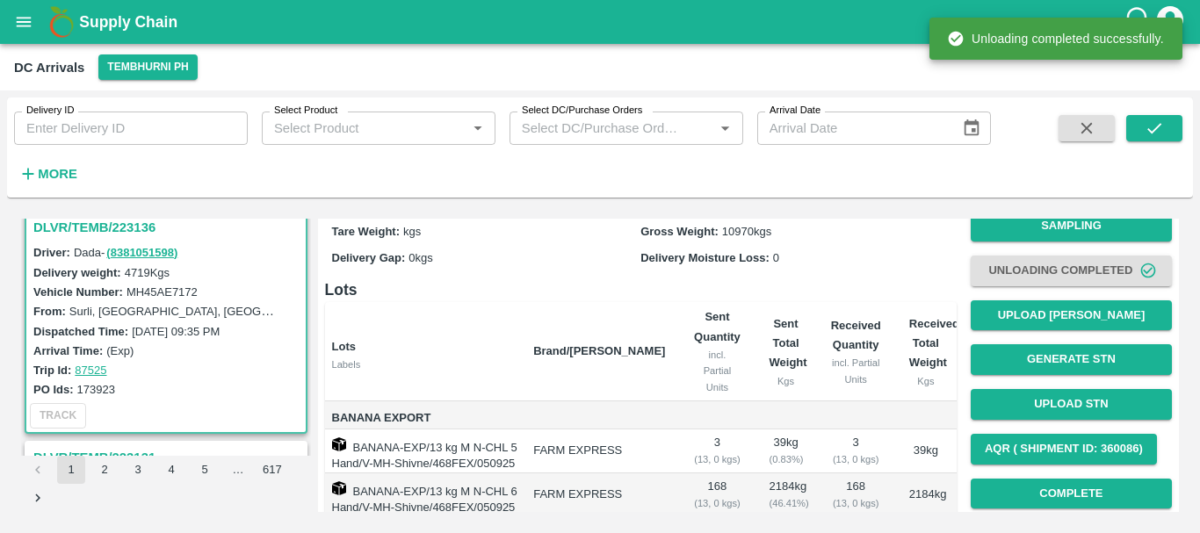
scroll to position [66, 0]
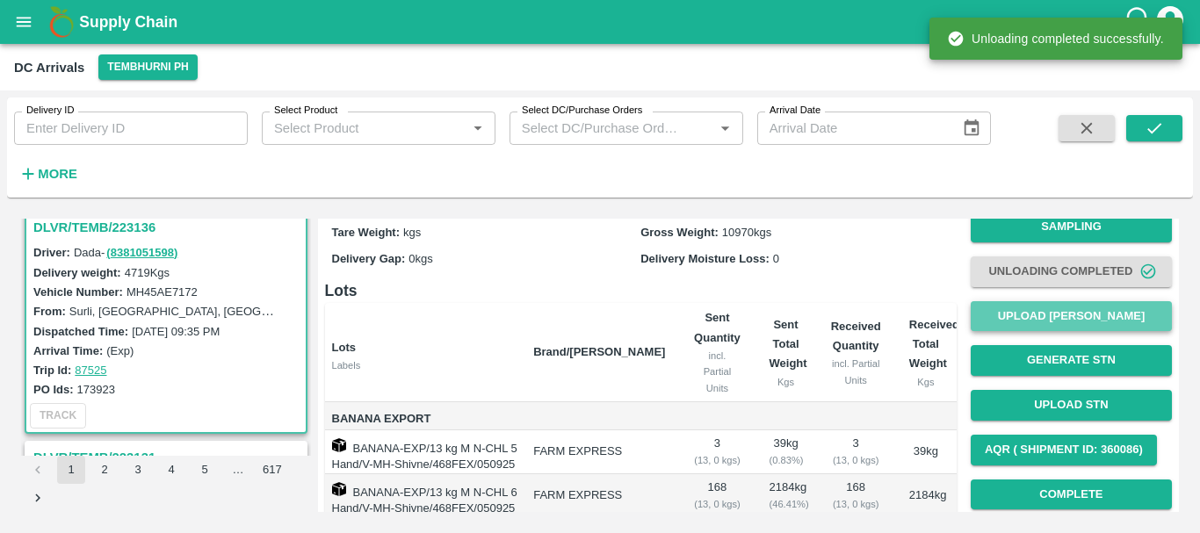
click at [1031, 317] on button "Upload [PERSON_NAME]" at bounding box center [1071, 316] width 201 height 31
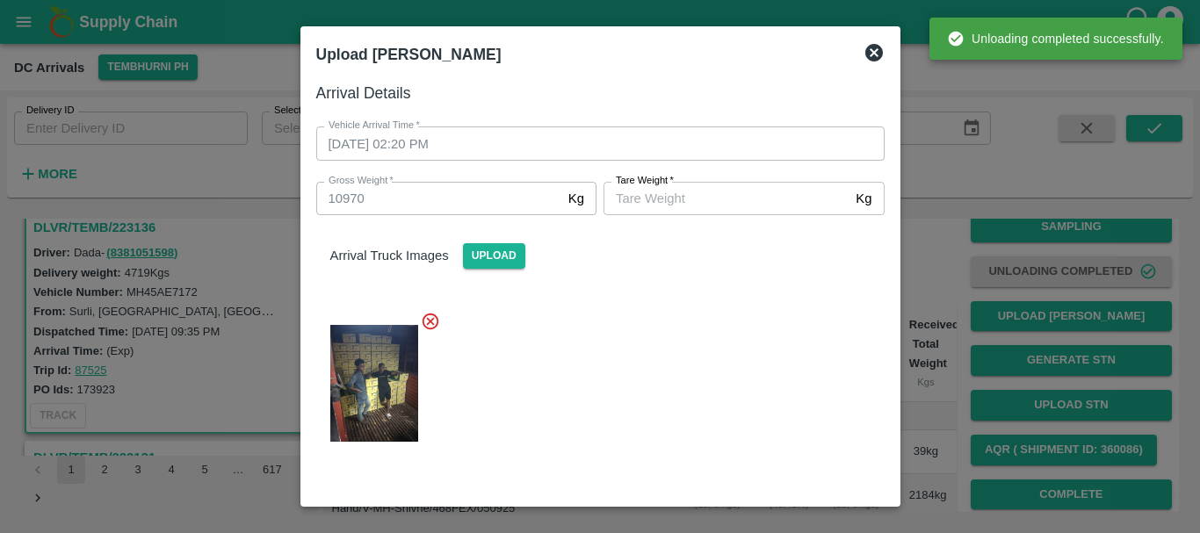
click at [918, 358] on div at bounding box center [600, 266] width 1200 height 533
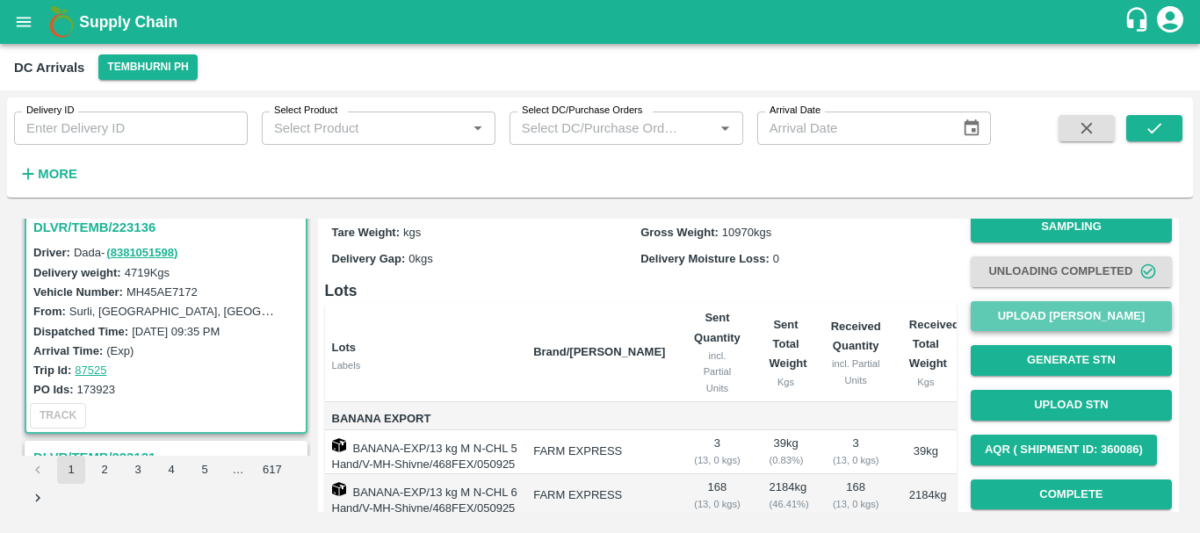
click at [999, 312] on button "Upload [PERSON_NAME]" at bounding box center [1071, 316] width 201 height 31
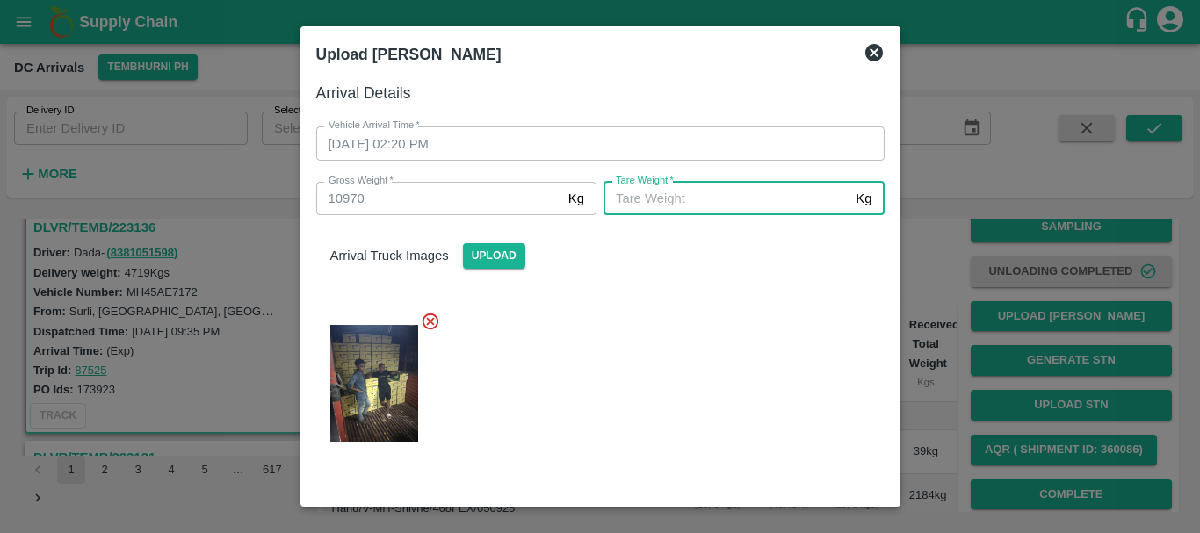
click at [674, 189] on input "[PERSON_NAME]   *" at bounding box center [726, 198] width 245 height 33
type input "5860"
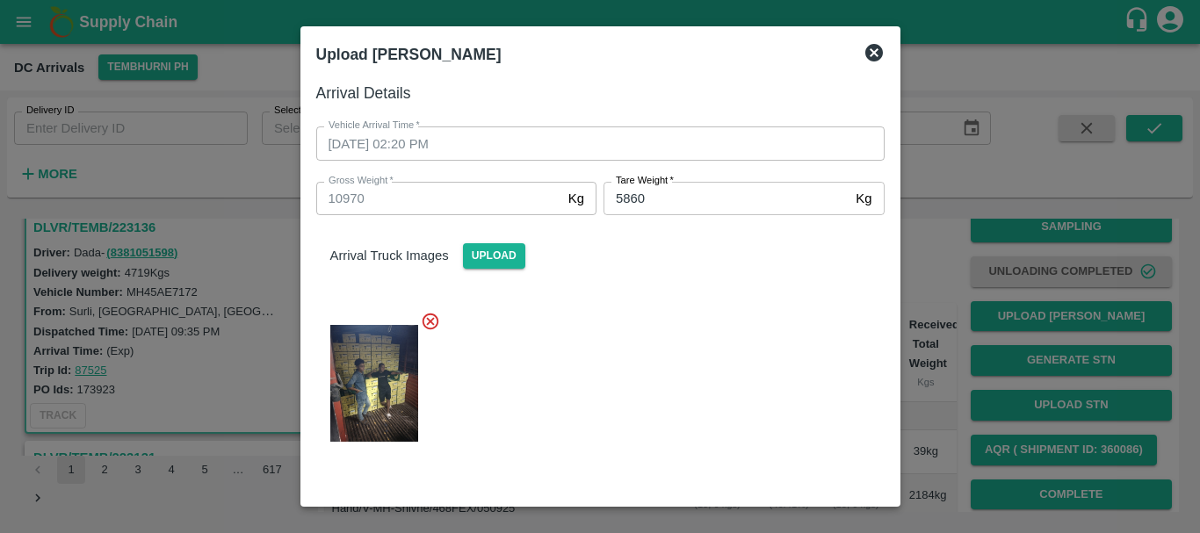
click at [654, 359] on div at bounding box center [593, 378] width 582 height 163
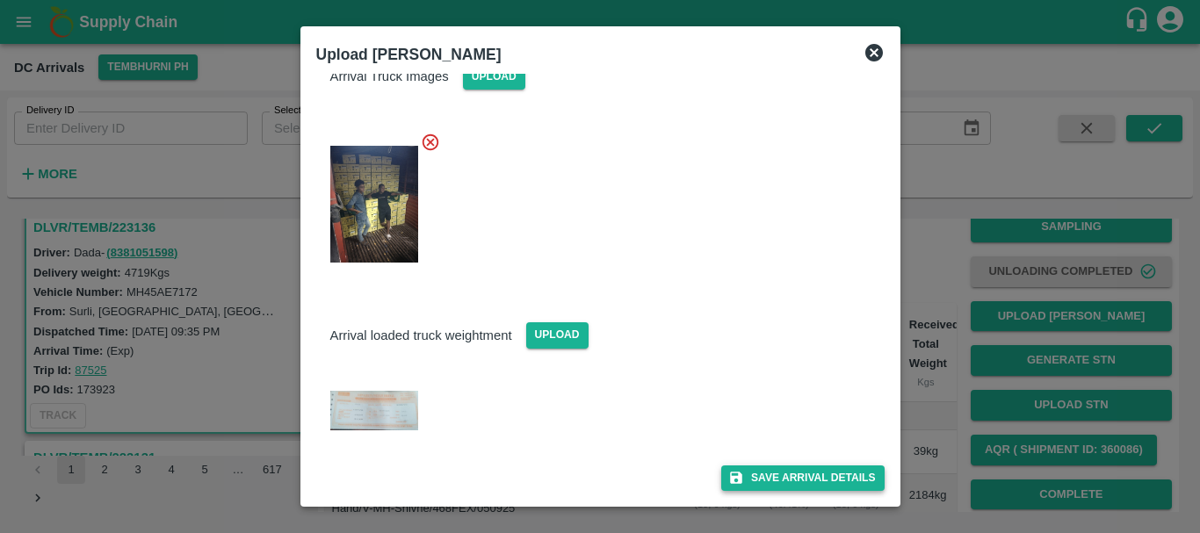
click at [736, 474] on icon "submit" at bounding box center [736, 479] width 12 height 12
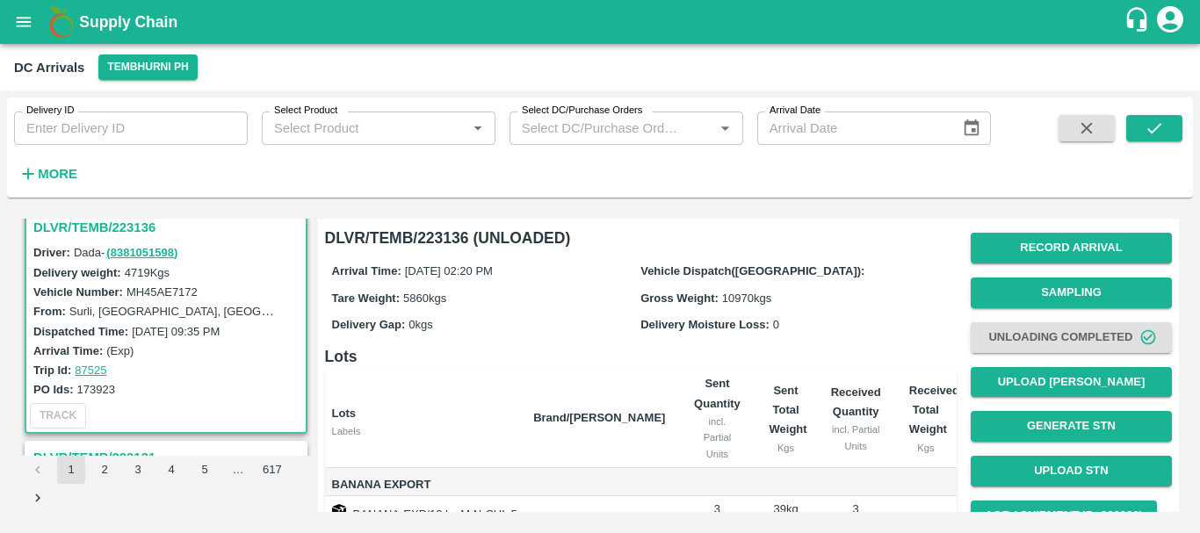
scroll to position [262, 0]
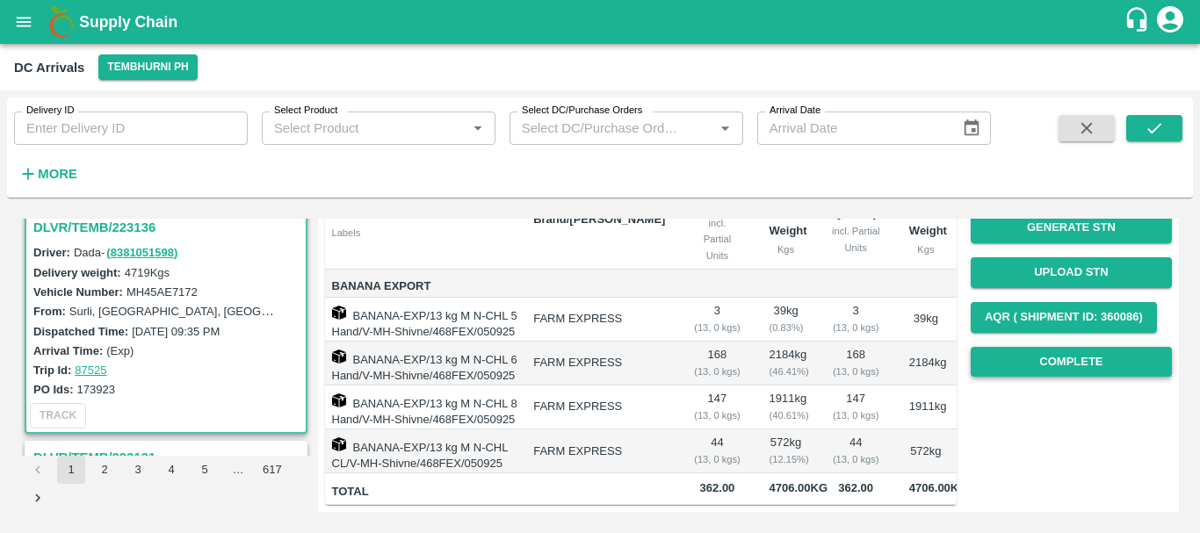
click at [1049, 347] on button "Complete" at bounding box center [1071, 362] width 201 height 31
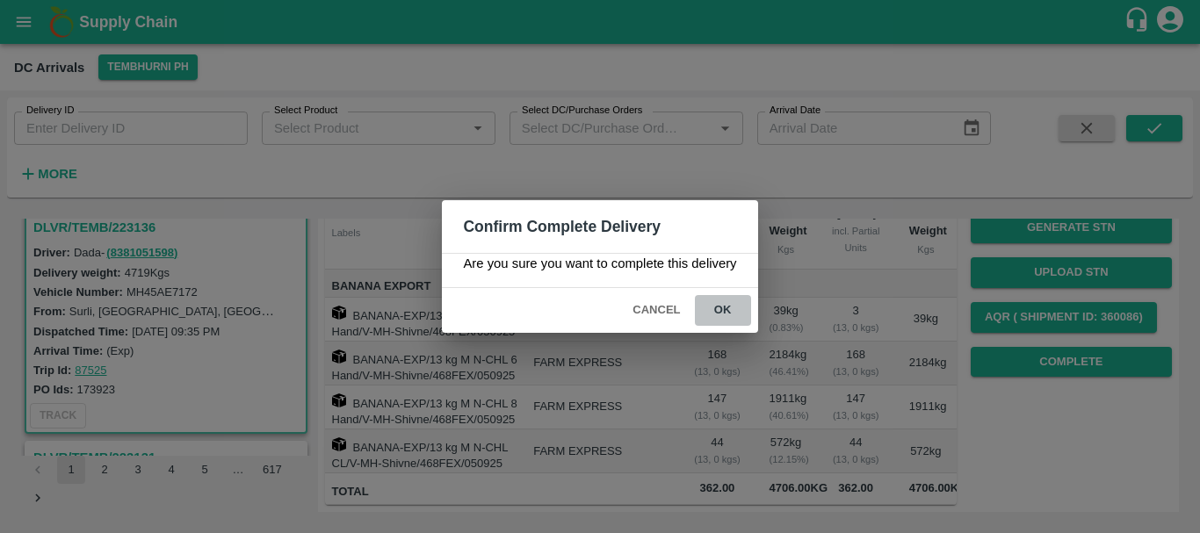
click at [738, 314] on button "ok" at bounding box center [723, 310] width 56 height 31
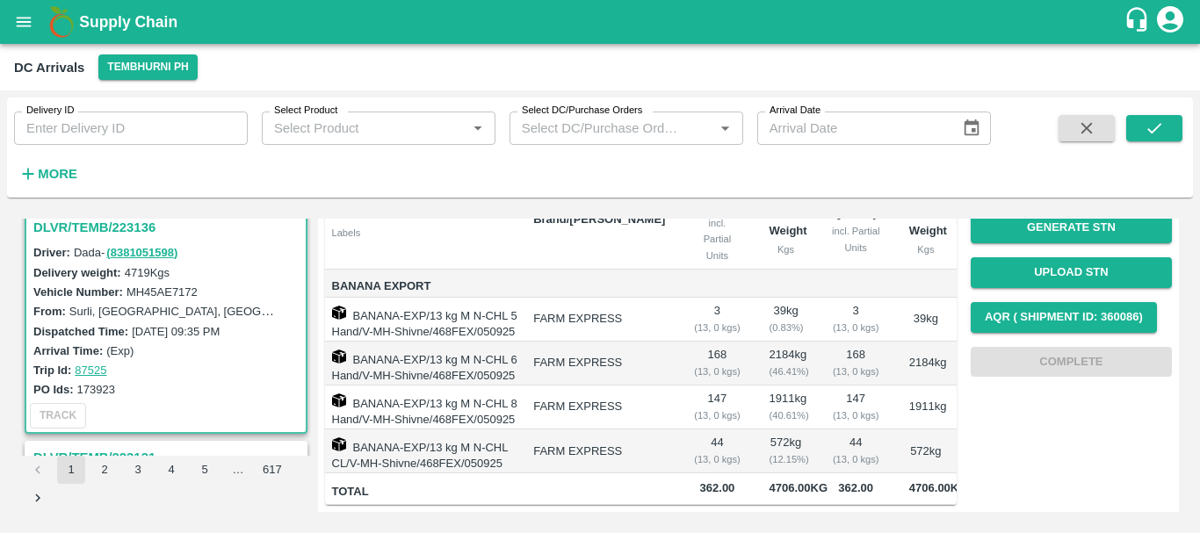
scroll to position [0, 0]
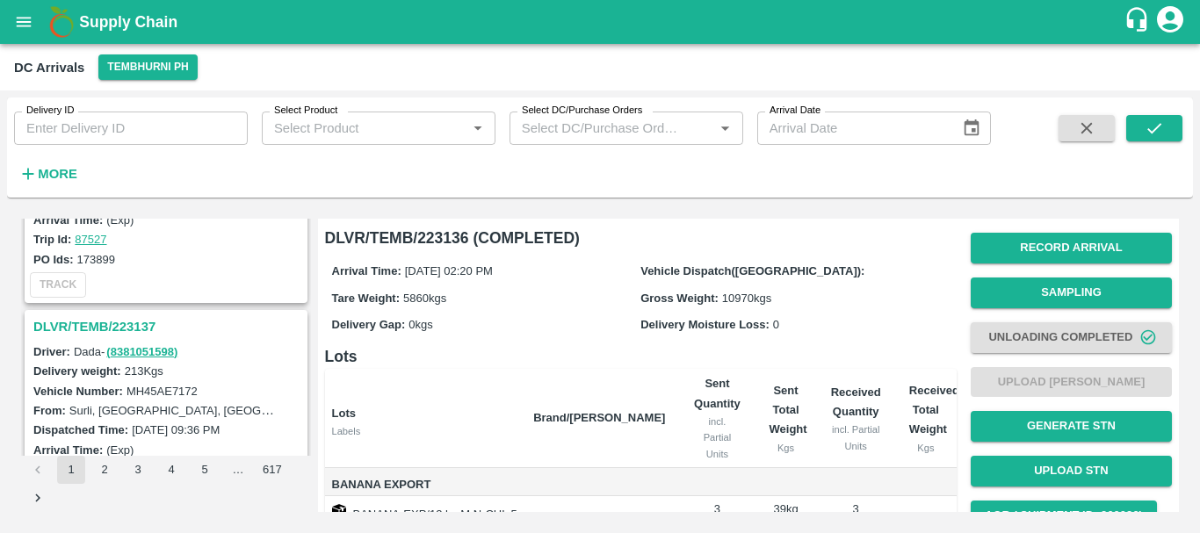
click at [127, 328] on h3 "DLVR/TEMB/223137" at bounding box center [168, 326] width 271 height 23
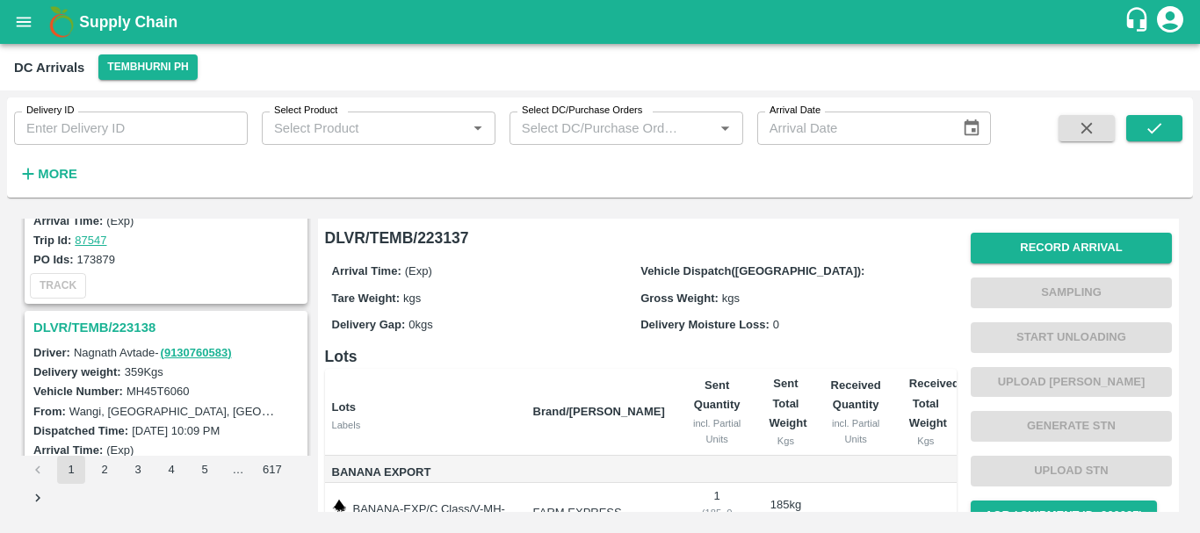
click at [141, 322] on h3 "DLVR/TEMB/223138" at bounding box center [168, 327] width 271 height 23
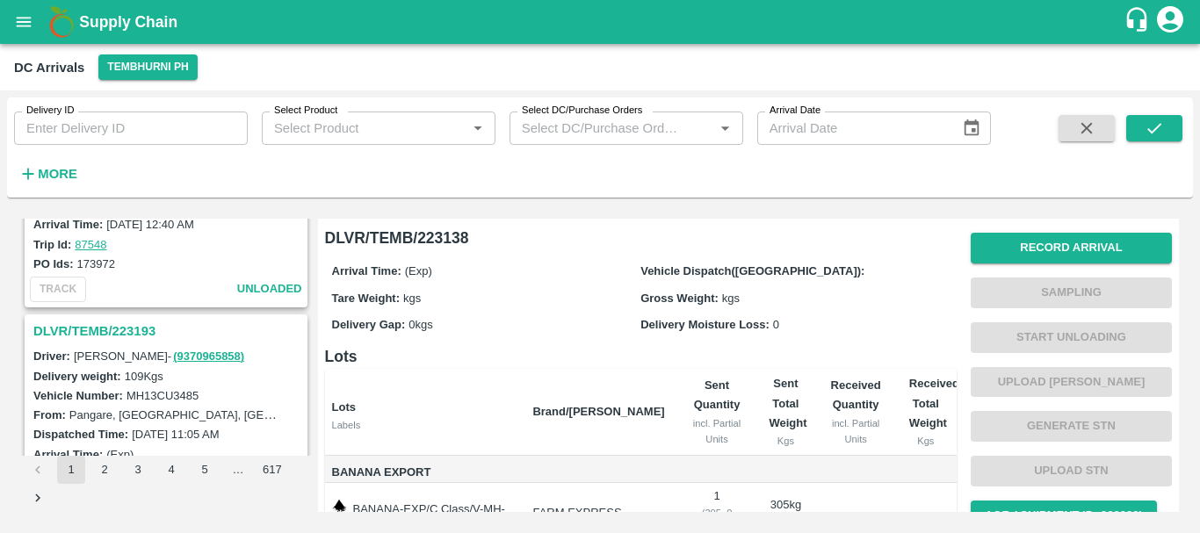
click at [141, 328] on h3 "DLVR/TEMB/223193" at bounding box center [168, 331] width 271 height 23
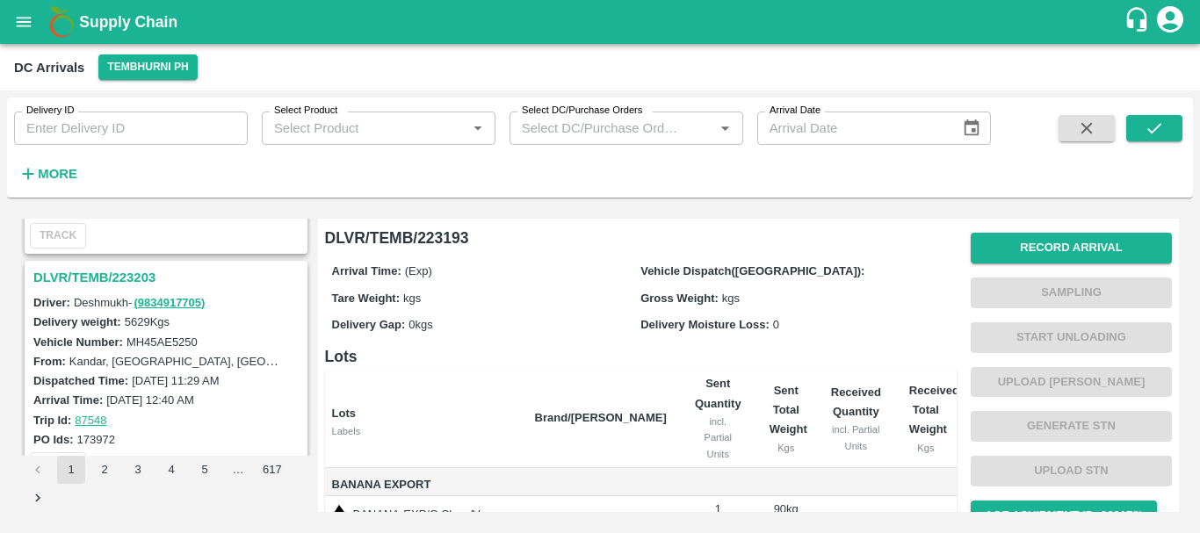
click at [135, 283] on h3 "DLVR/TEMB/223203" at bounding box center [168, 277] width 271 height 23
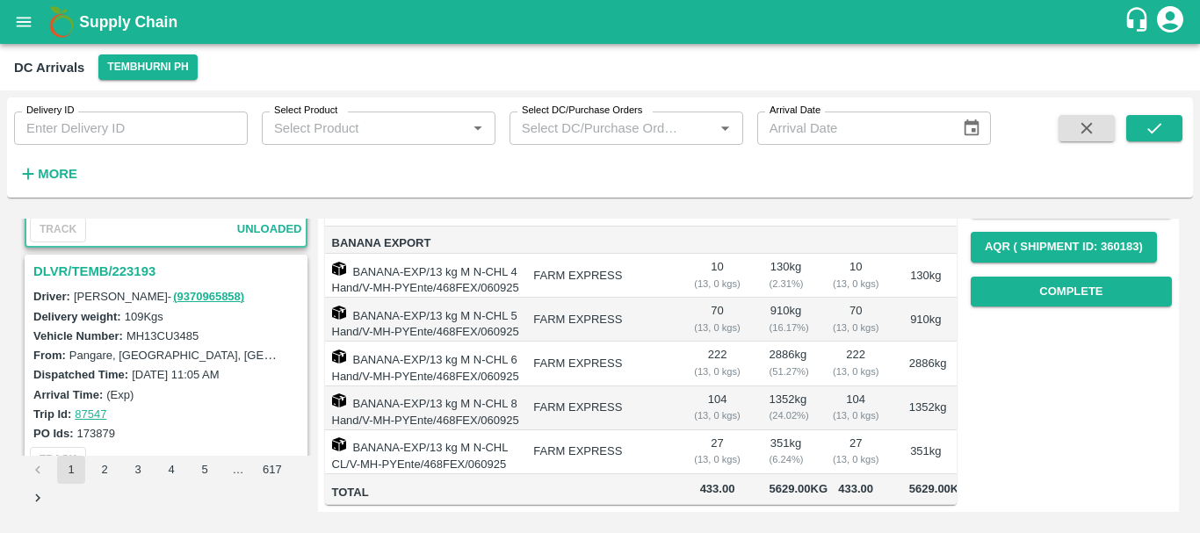
click at [134, 274] on h3 "DLVR/TEMB/223193" at bounding box center [168, 271] width 271 height 23
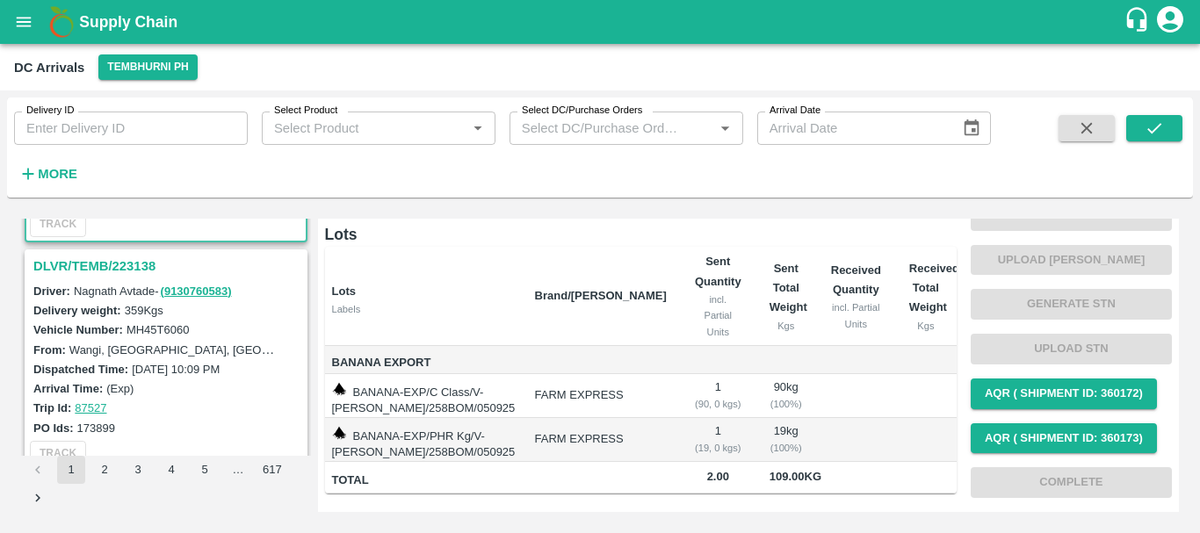
click at [118, 272] on h3 "DLVR/TEMB/223138" at bounding box center [168, 266] width 271 height 23
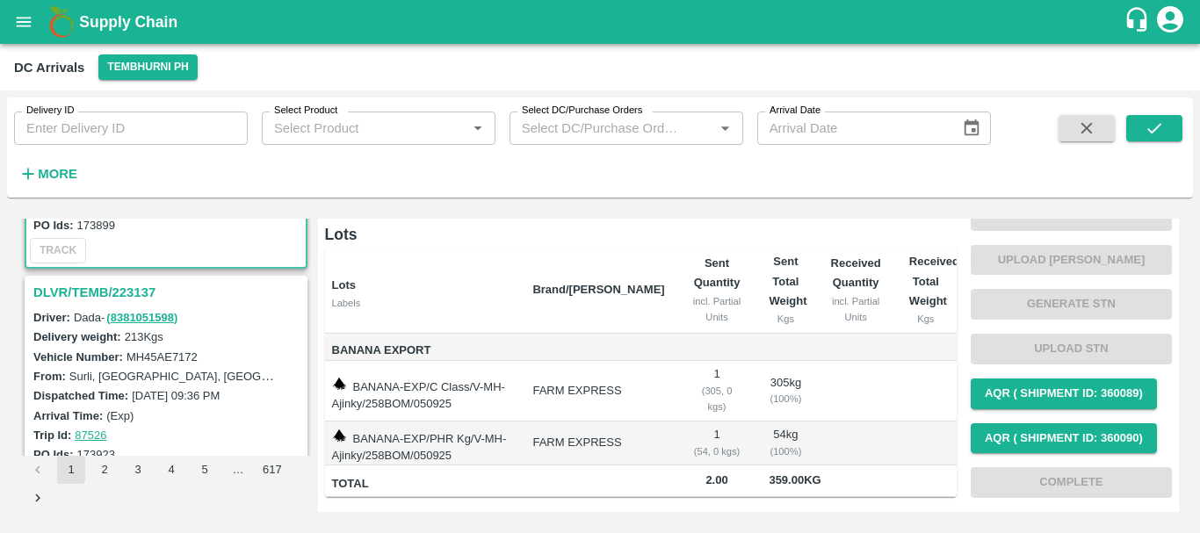
click at [125, 293] on h3 "DLVR/TEMB/223137" at bounding box center [168, 292] width 271 height 23
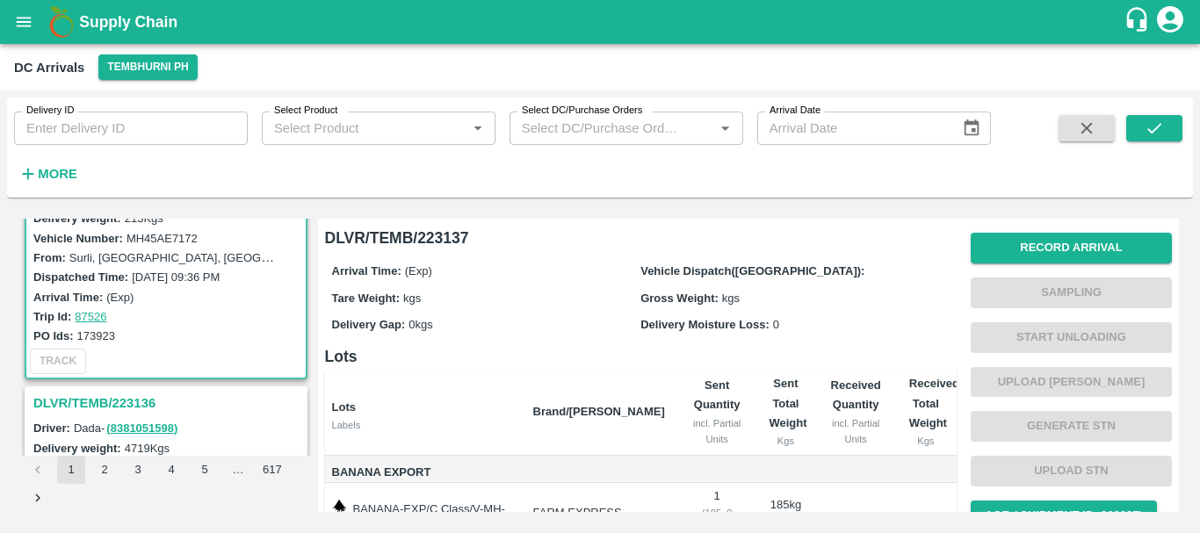
click at [134, 405] on h3 "DLVR/TEMB/223136" at bounding box center [168, 403] width 271 height 23
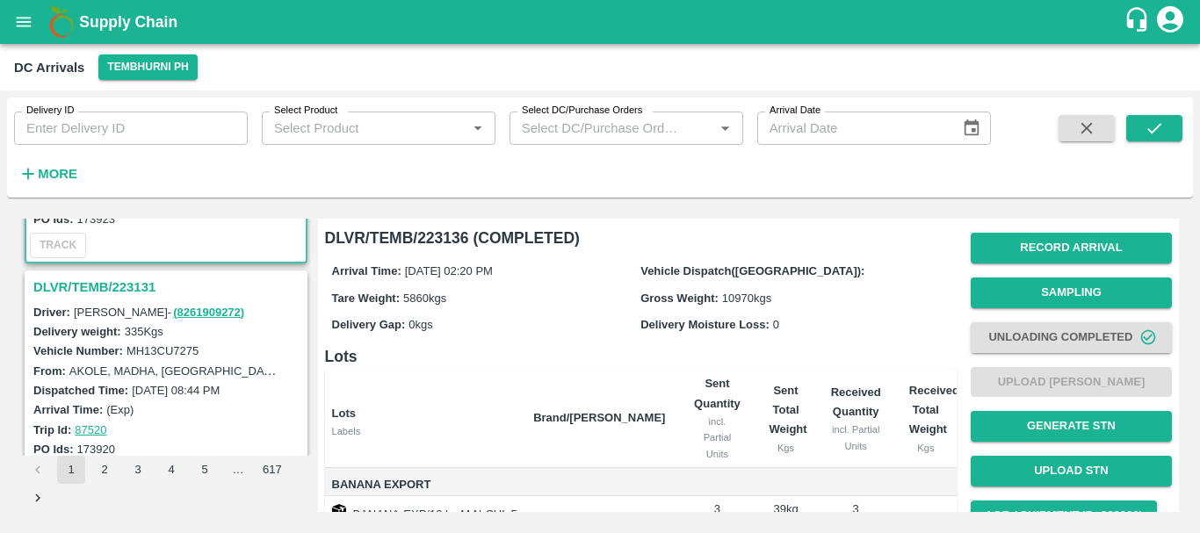
click at [97, 281] on h3 "DLVR/TEMB/223131" at bounding box center [168, 287] width 271 height 23
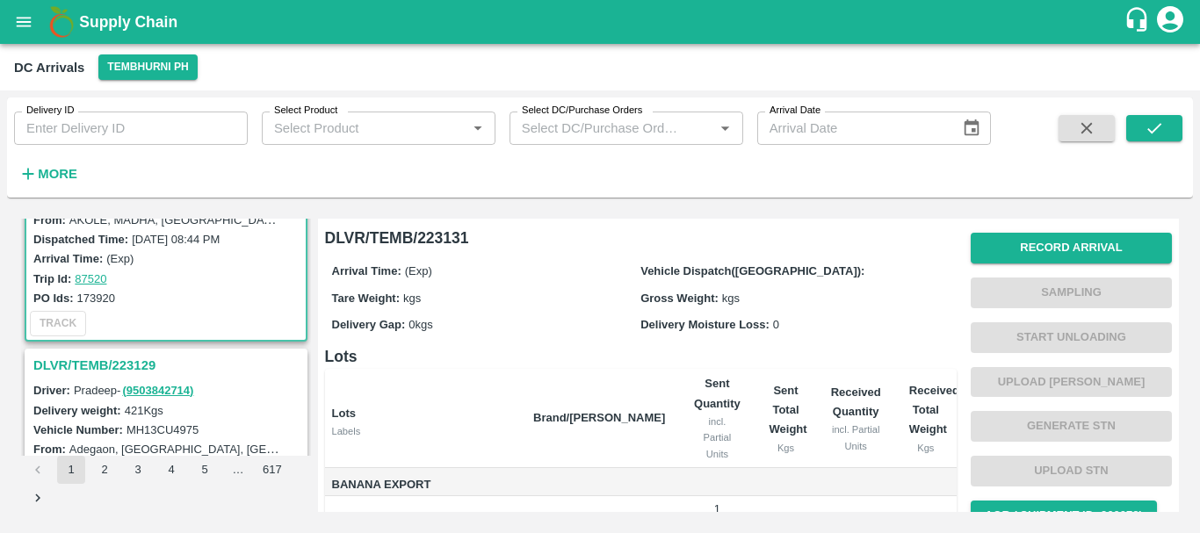
click at [105, 372] on h3 "DLVR/TEMB/223129" at bounding box center [168, 365] width 271 height 23
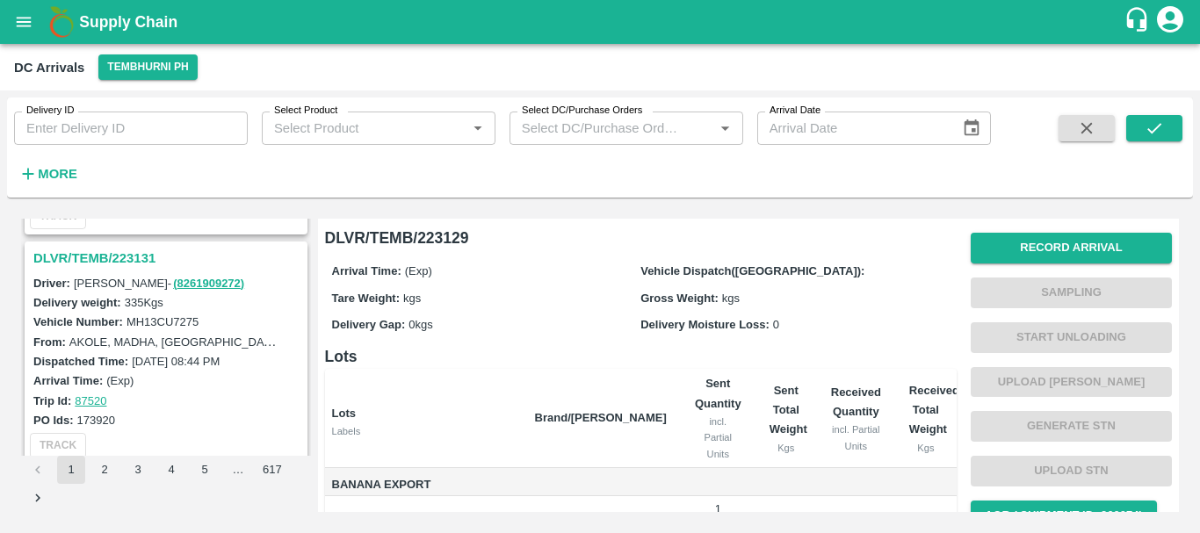
click at [133, 252] on h3 "DLVR/TEMB/223131" at bounding box center [168, 258] width 271 height 23
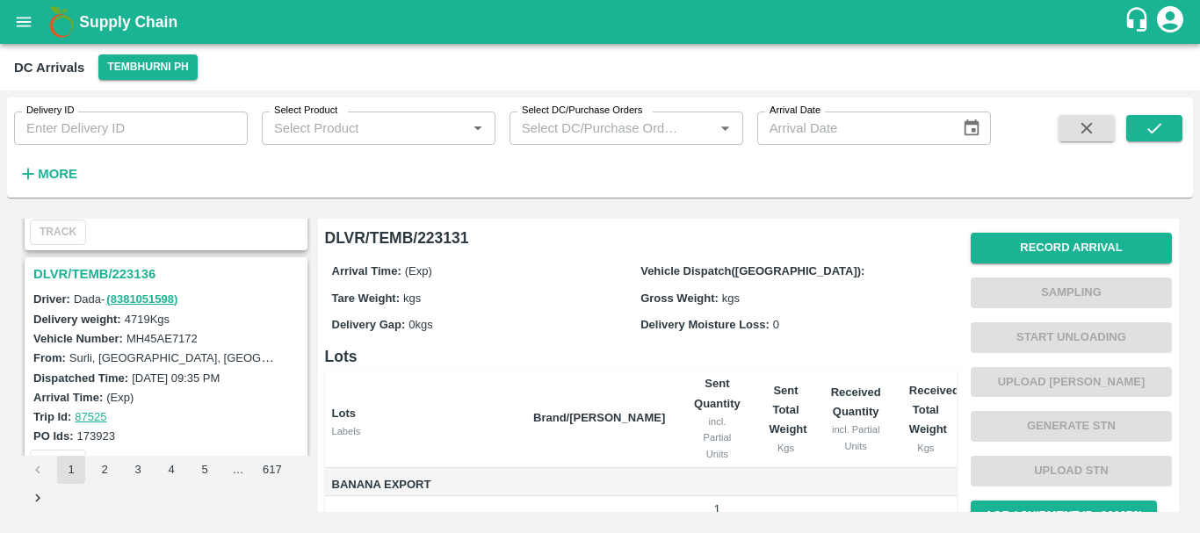
click at [131, 279] on h3 "DLVR/TEMB/223136" at bounding box center [168, 274] width 271 height 23
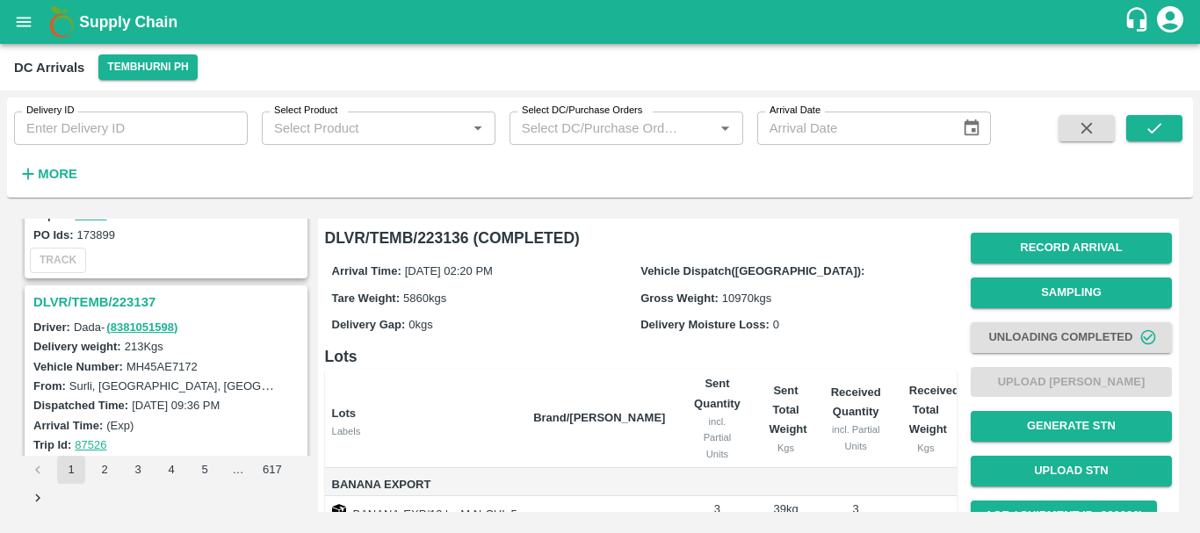
click at [122, 294] on h3 "DLVR/TEMB/223137" at bounding box center [168, 302] width 271 height 23
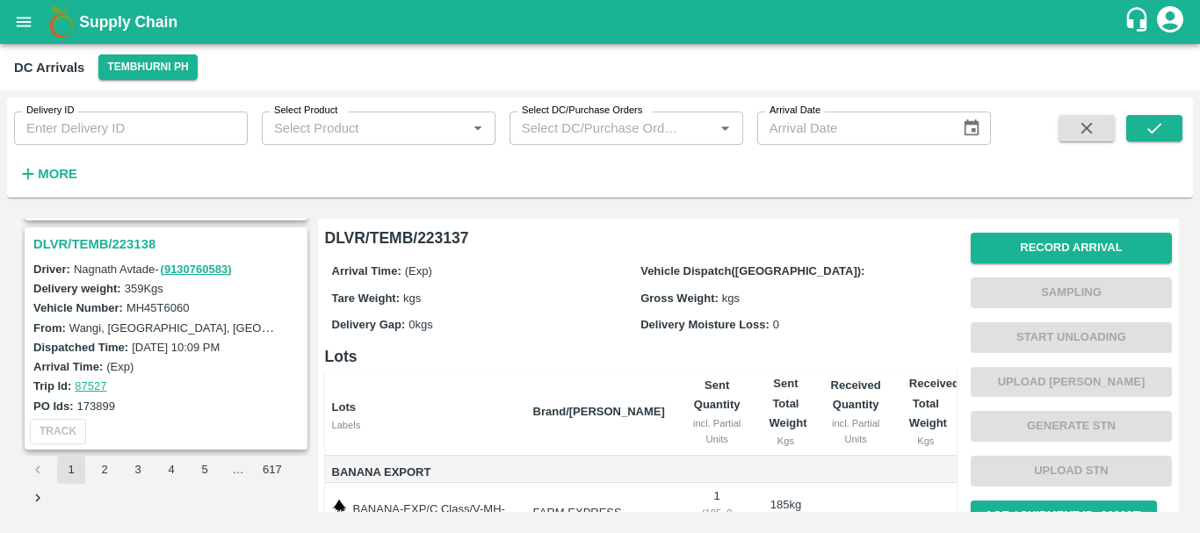
click at [96, 237] on h3 "DLVR/TEMB/223138" at bounding box center [168, 244] width 271 height 23
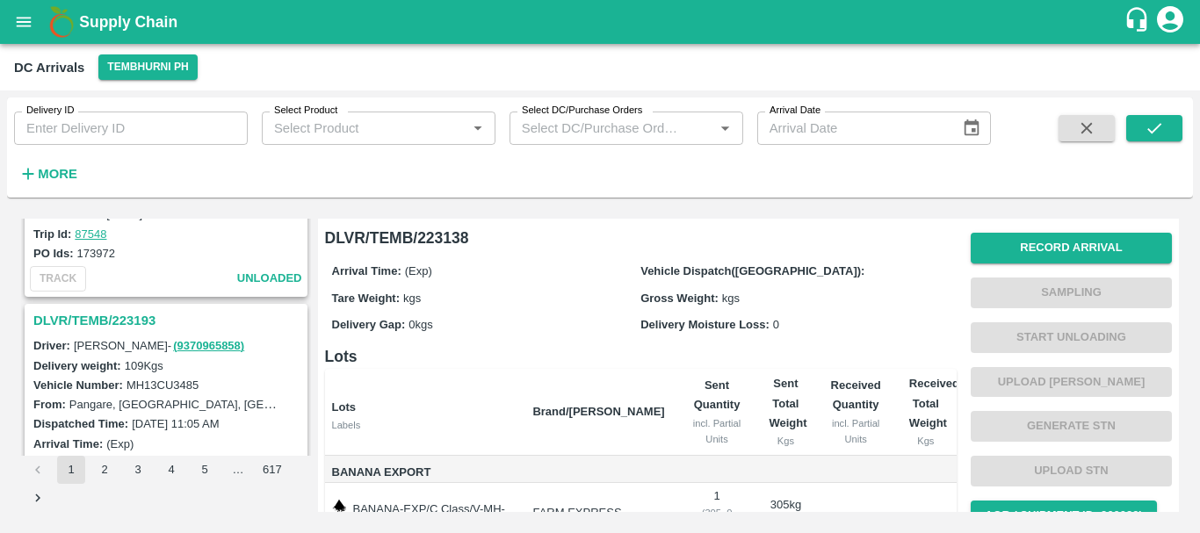
click at [153, 319] on h3 "DLVR/TEMB/223193" at bounding box center [168, 320] width 271 height 23
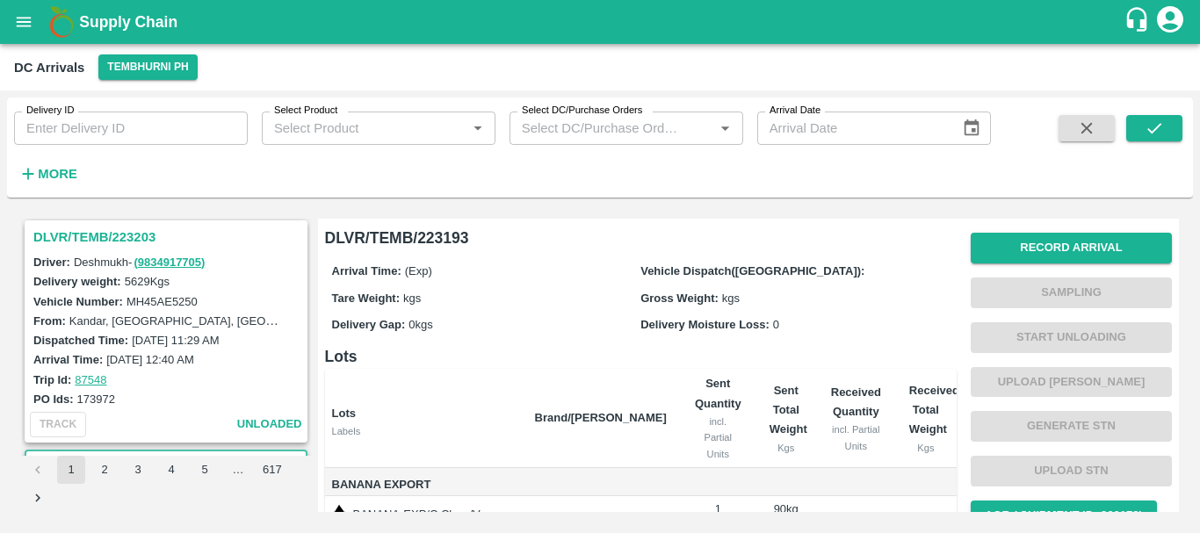
click at [130, 235] on h3 "DLVR/TEMB/223203" at bounding box center [168, 237] width 271 height 23
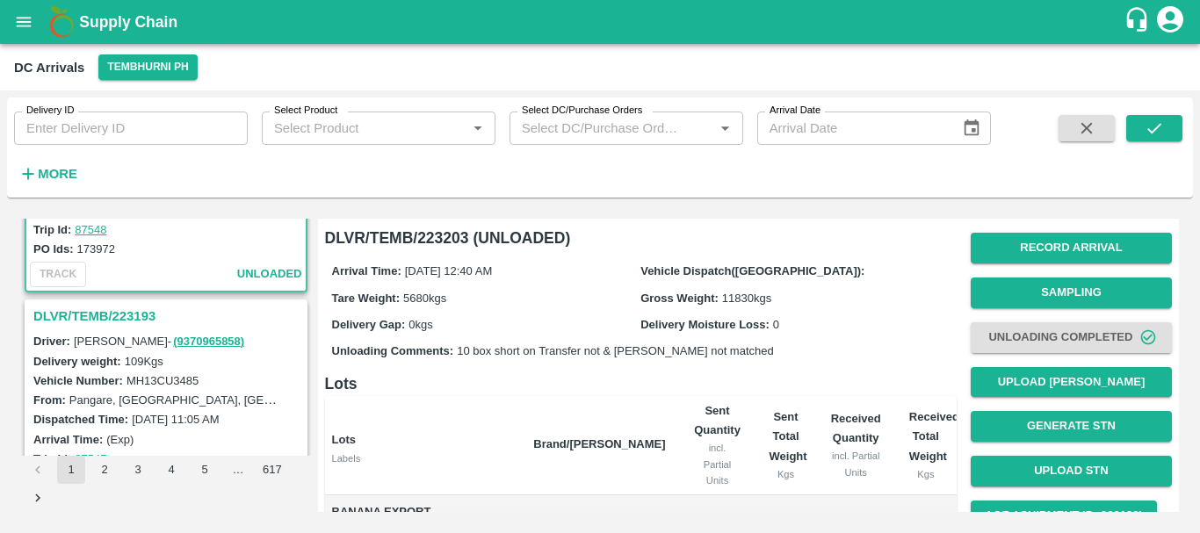
click at [135, 322] on h3 "DLVR/TEMB/223193" at bounding box center [168, 316] width 271 height 23
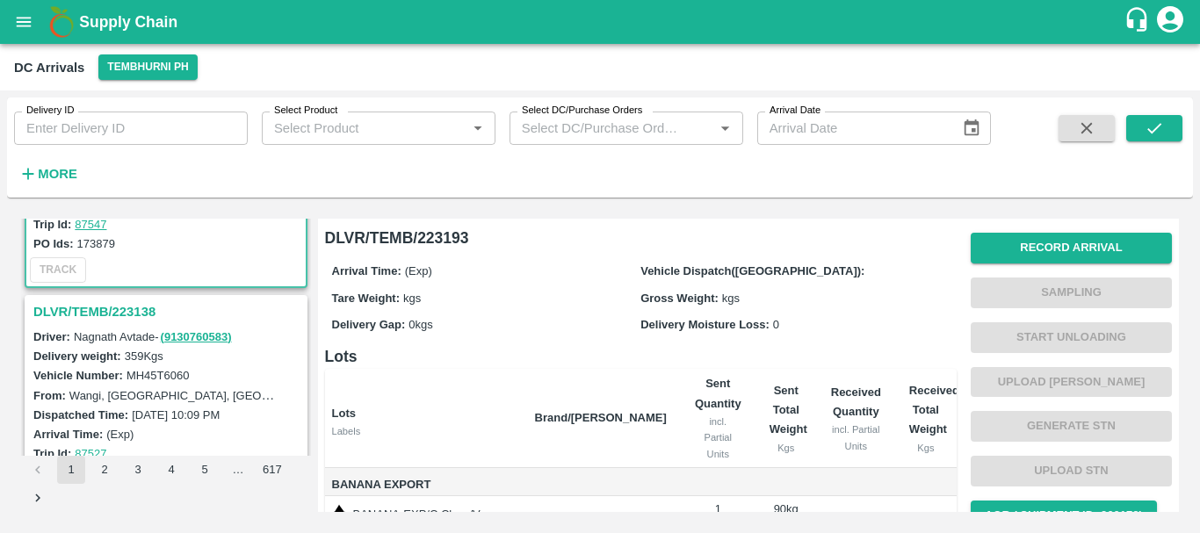
click at [125, 323] on div "DLVR/TEMB/223138" at bounding box center [165, 312] width 279 height 30
click at [110, 311] on h3 "DLVR/TEMB/223138" at bounding box center [168, 311] width 271 height 23
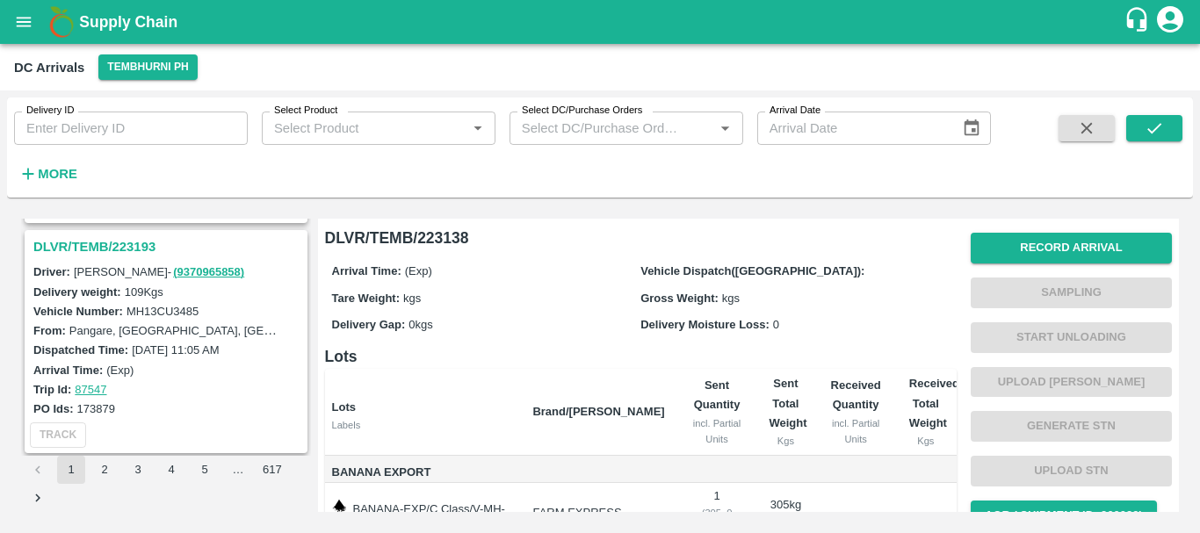
click at [104, 251] on h3 "DLVR/TEMB/223193" at bounding box center [168, 246] width 271 height 23
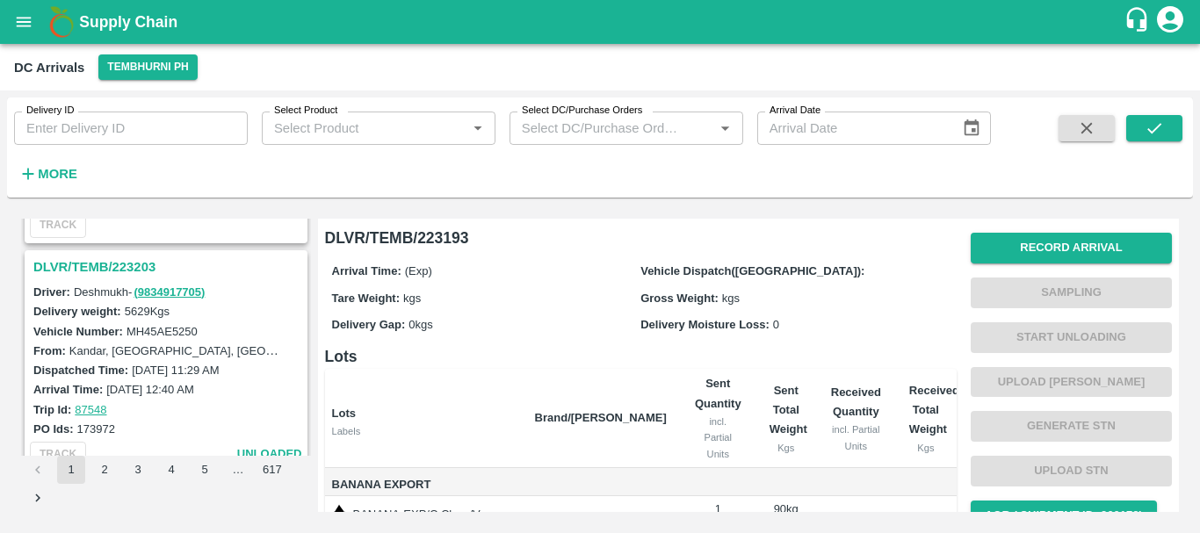
click at [128, 263] on h3 "DLVR/TEMB/223203" at bounding box center [168, 267] width 271 height 23
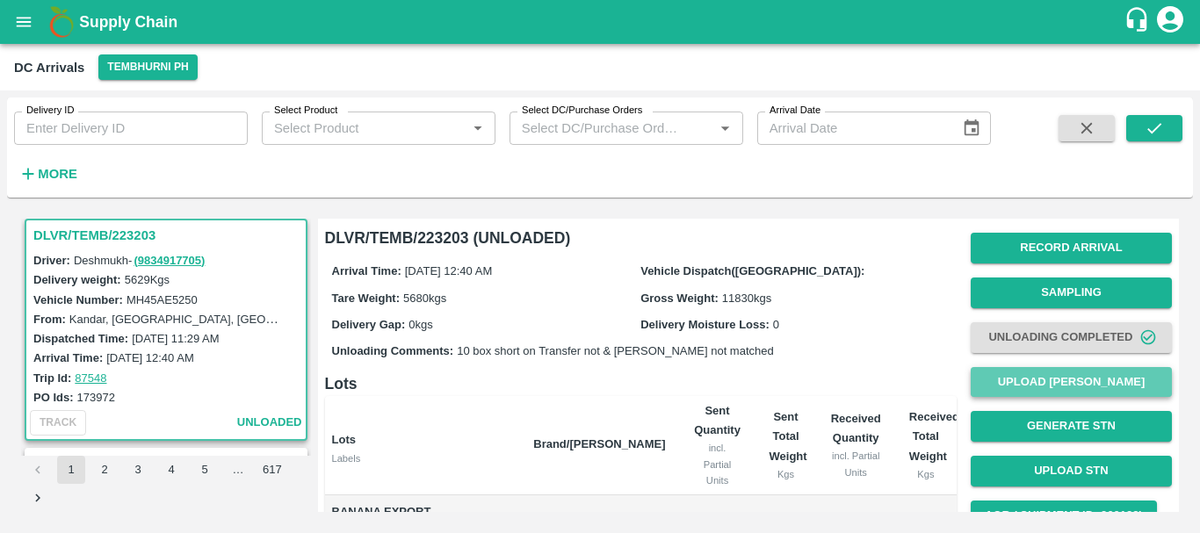
click at [1050, 381] on button "Upload [PERSON_NAME]" at bounding box center [1071, 382] width 201 height 31
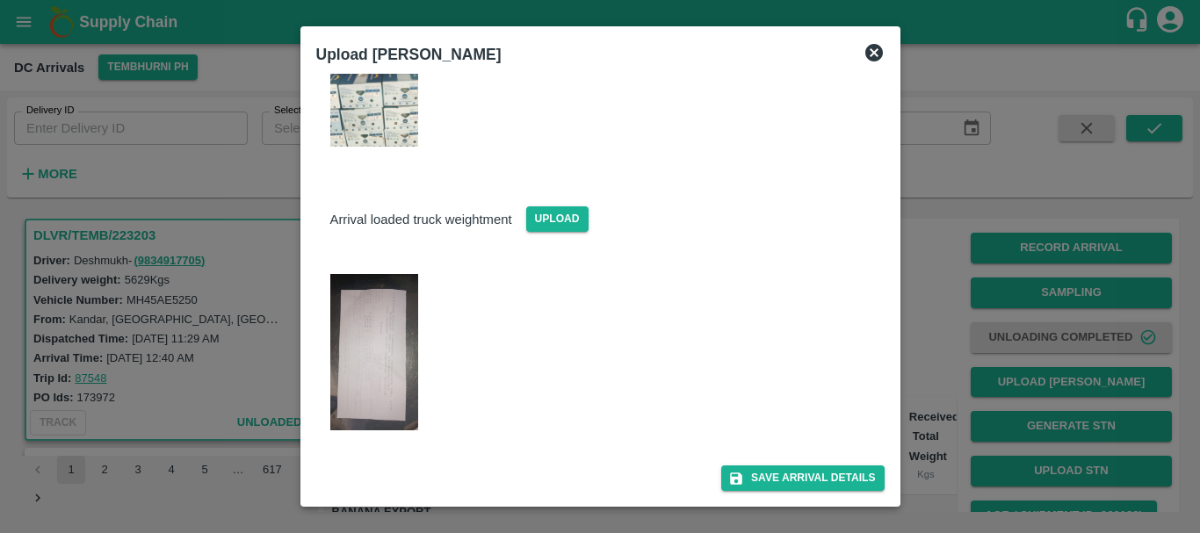
click at [921, 352] on div at bounding box center [600, 266] width 1200 height 533
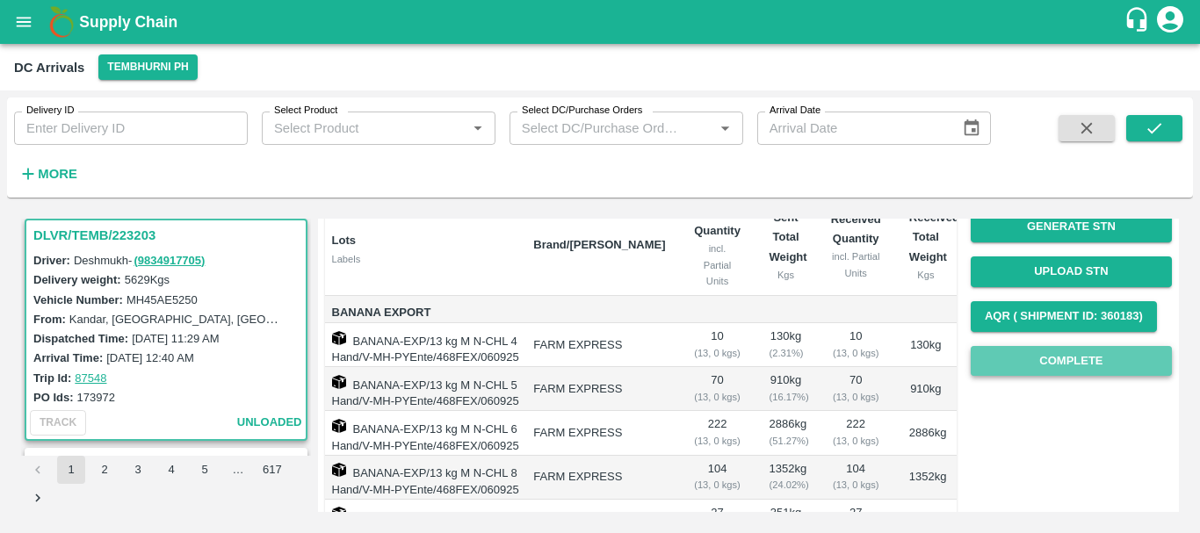
click at [1039, 351] on button "Complete" at bounding box center [1071, 361] width 201 height 31
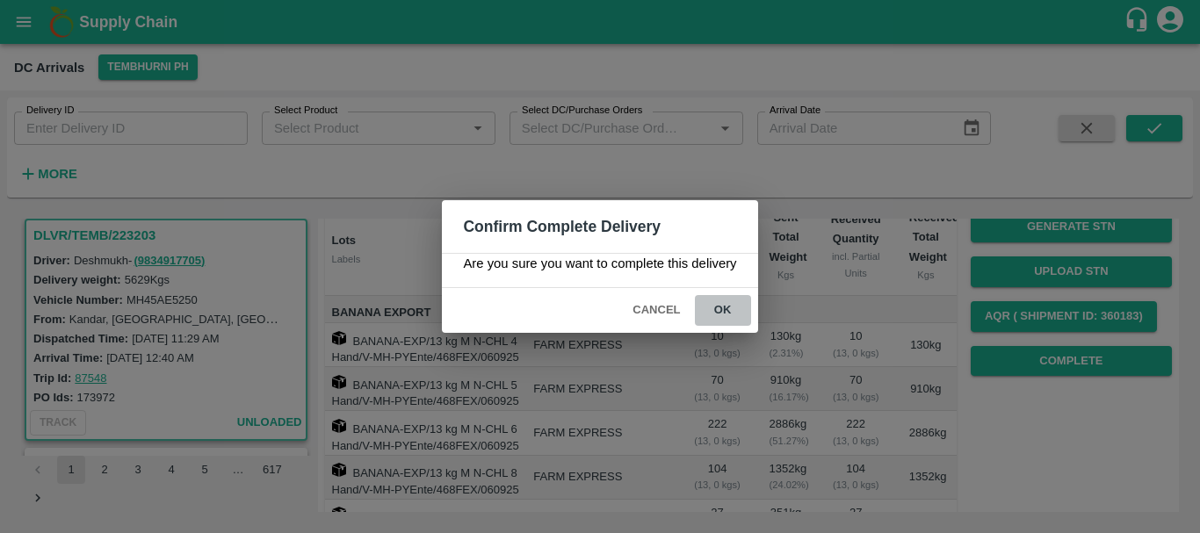
click at [726, 310] on button "ok" at bounding box center [723, 310] width 56 height 31
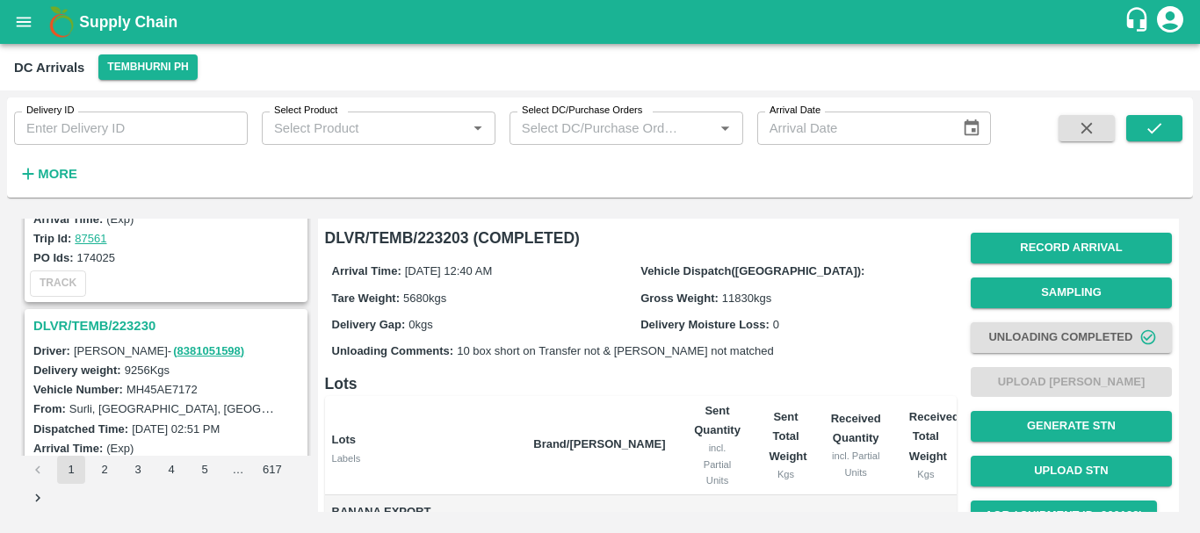
click at [118, 327] on h3 "DLVR/TEMB/223230" at bounding box center [168, 326] width 271 height 23
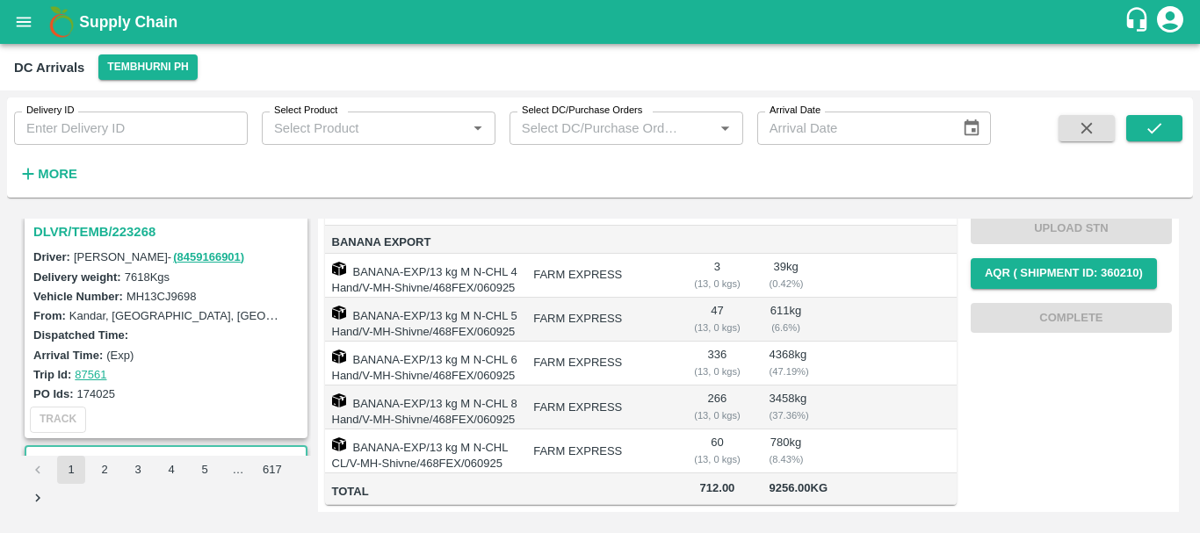
scroll to position [407, 0]
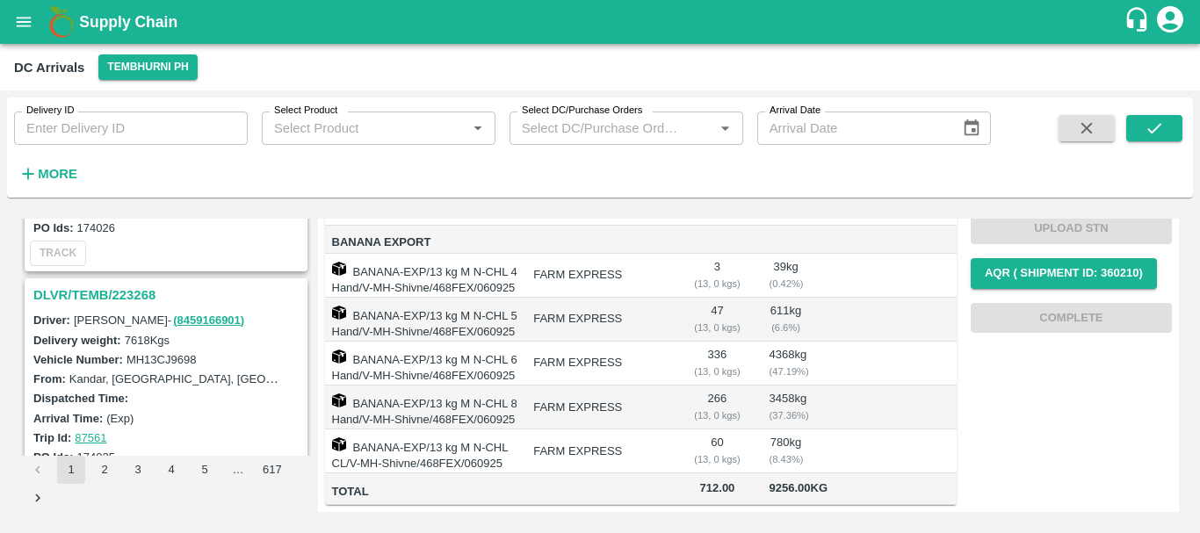
click at [125, 298] on h3 "DLVR/TEMB/223268" at bounding box center [168, 295] width 271 height 23
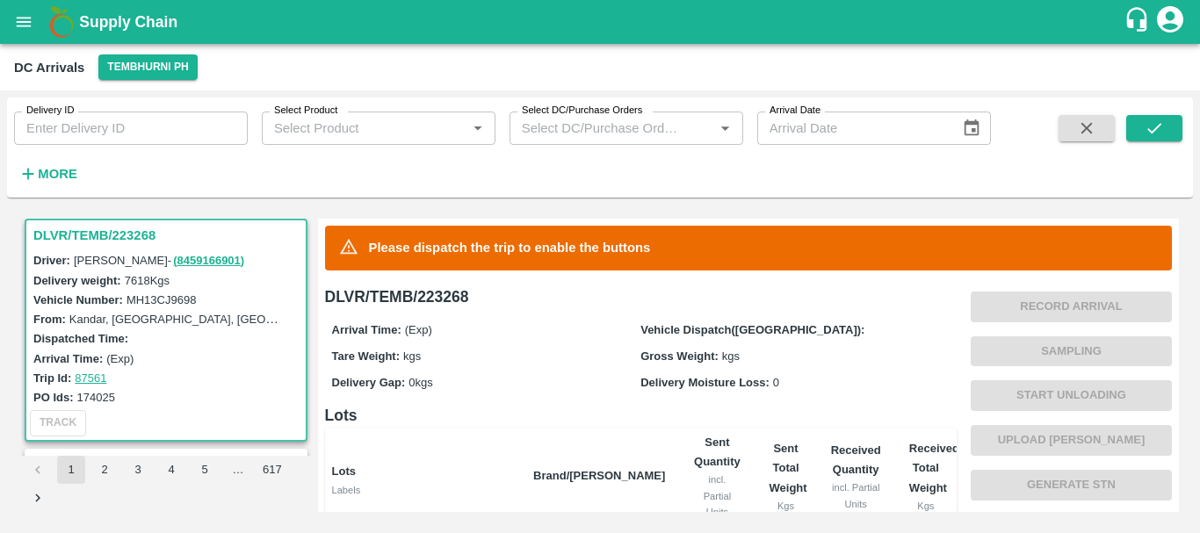
scroll to position [396, 0]
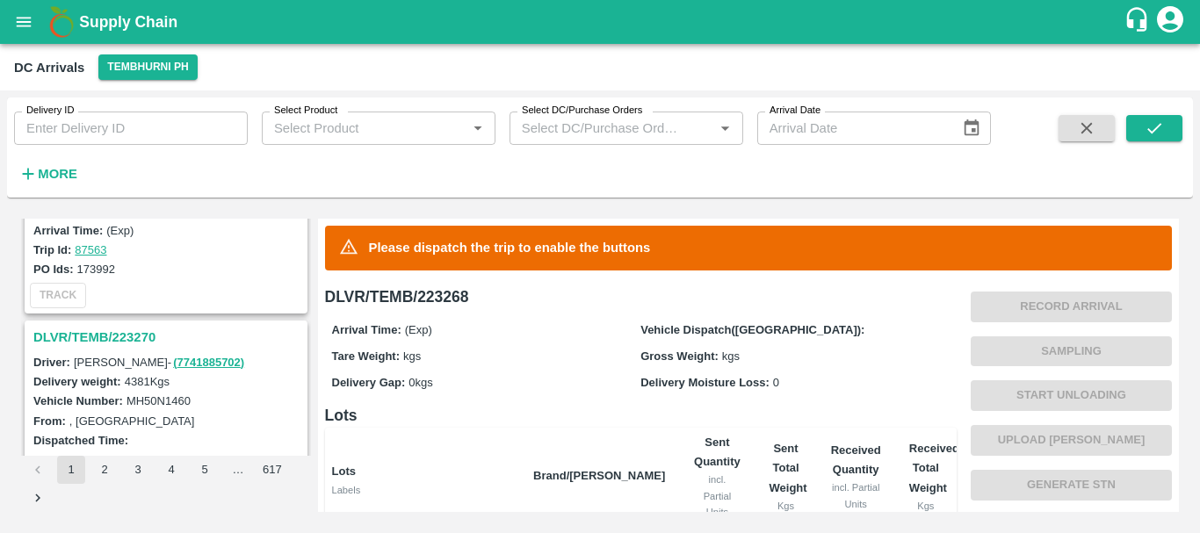
click at [134, 333] on h3 "DLVR/TEMB/223270" at bounding box center [168, 337] width 271 height 23
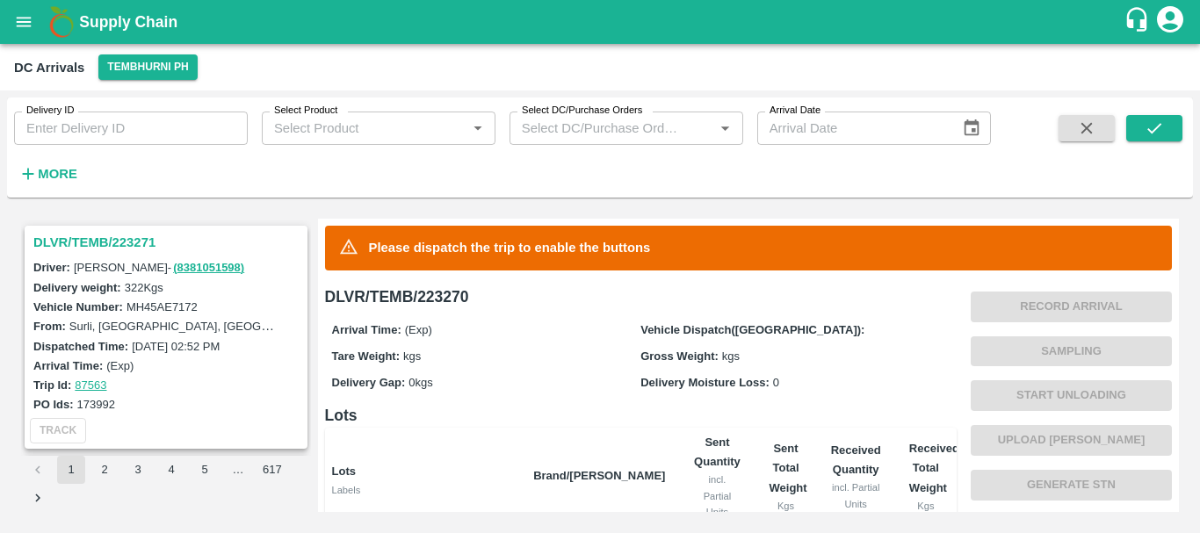
click at [111, 232] on h3 "DLVR/TEMB/223271" at bounding box center [168, 242] width 271 height 23
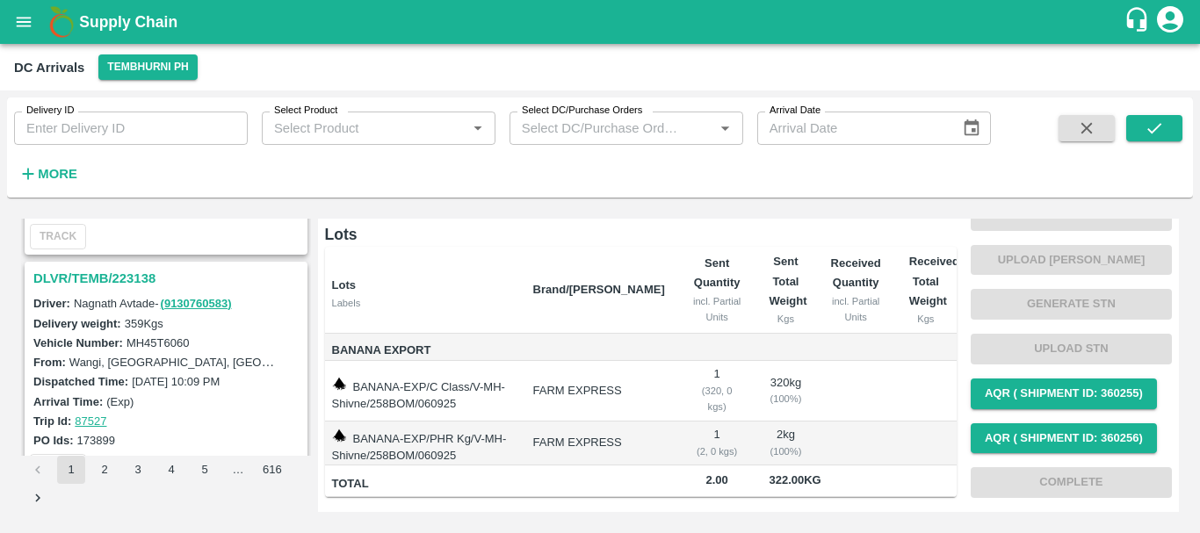
scroll to position [1109, 0]
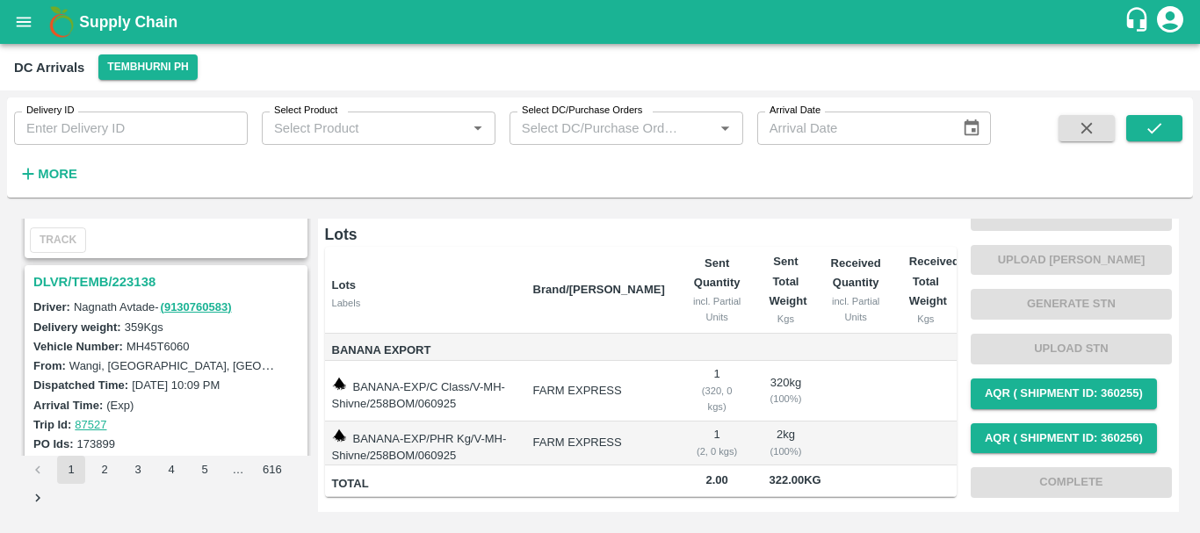
click at [125, 275] on h3 "DLVR/TEMB/223138" at bounding box center [168, 282] width 271 height 23
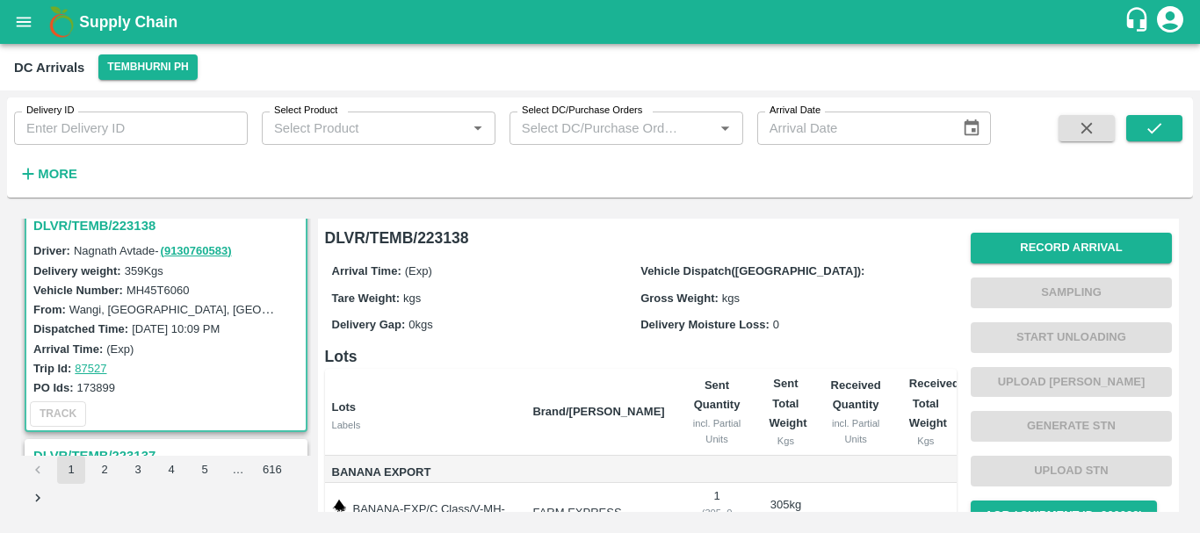
scroll to position [1336, 0]
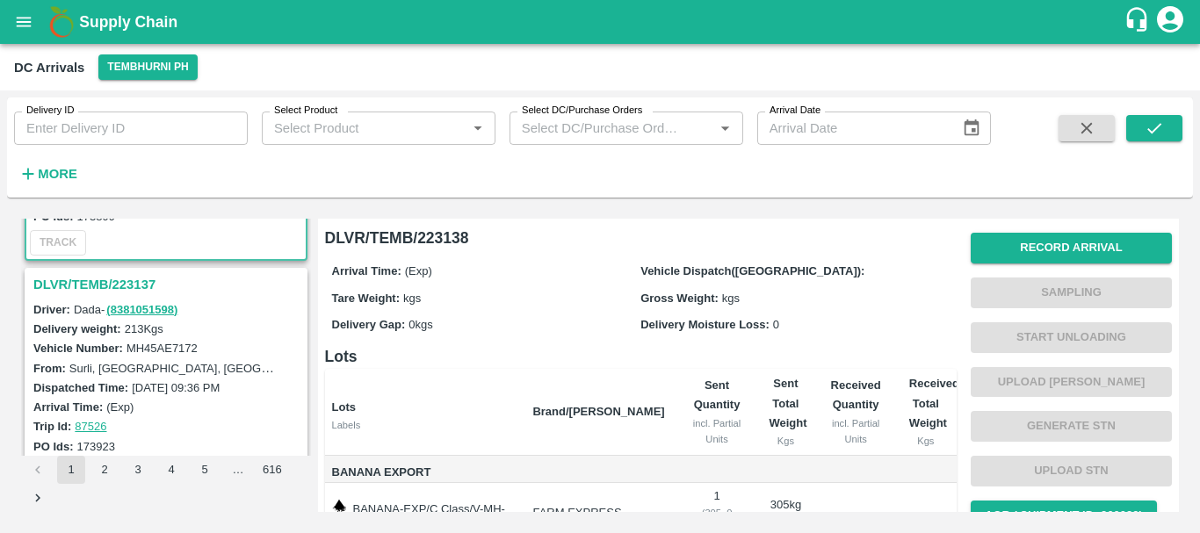
click at [132, 286] on h3 "DLVR/TEMB/223137" at bounding box center [168, 284] width 271 height 23
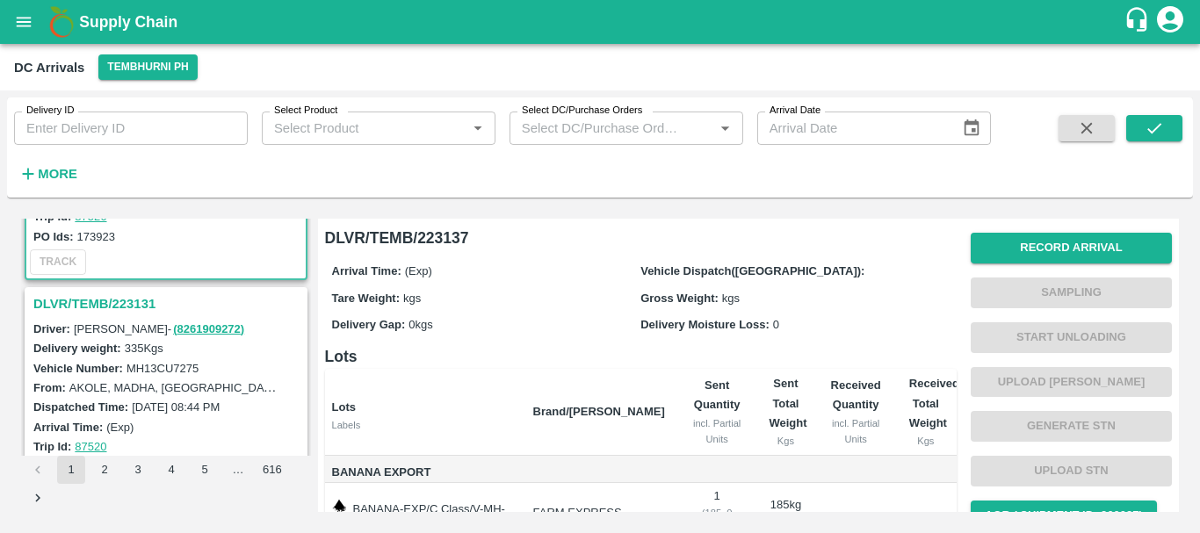
scroll to position [1547, 0]
click at [141, 299] on h3 "DLVR/TEMB/223131" at bounding box center [168, 303] width 271 height 23
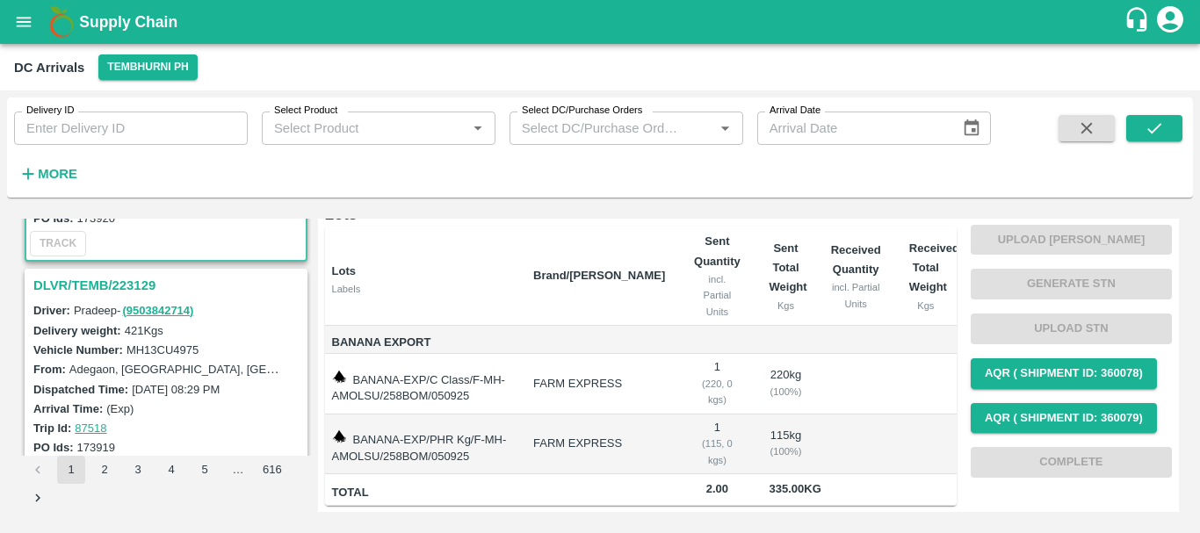
scroll to position [1795, 0]
click at [137, 284] on h3 "DLVR/TEMB/223129" at bounding box center [168, 284] width 271 height 23
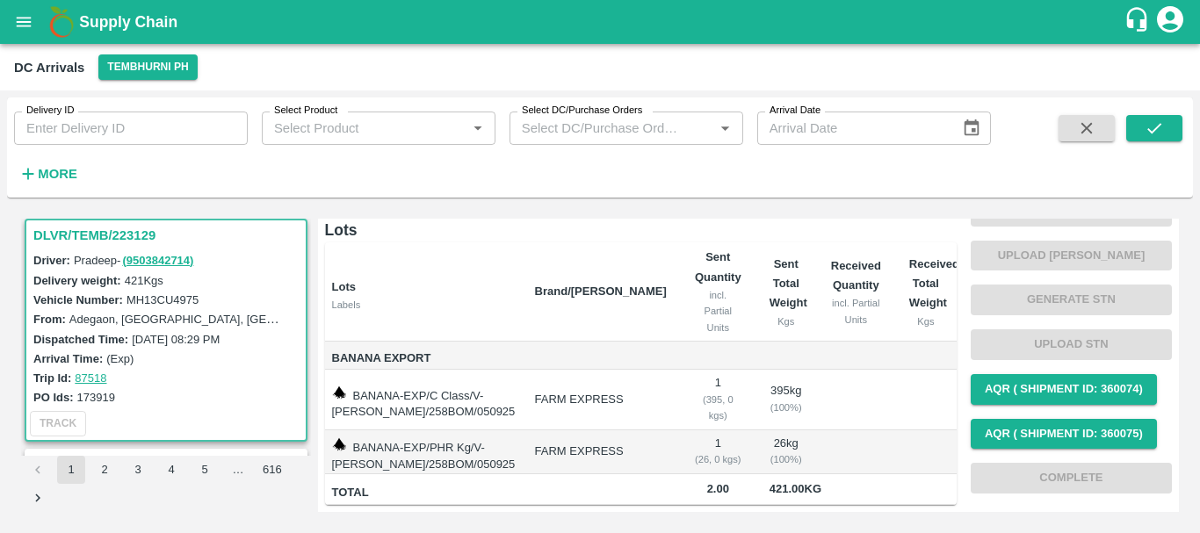
scroll to position [1993, 0]
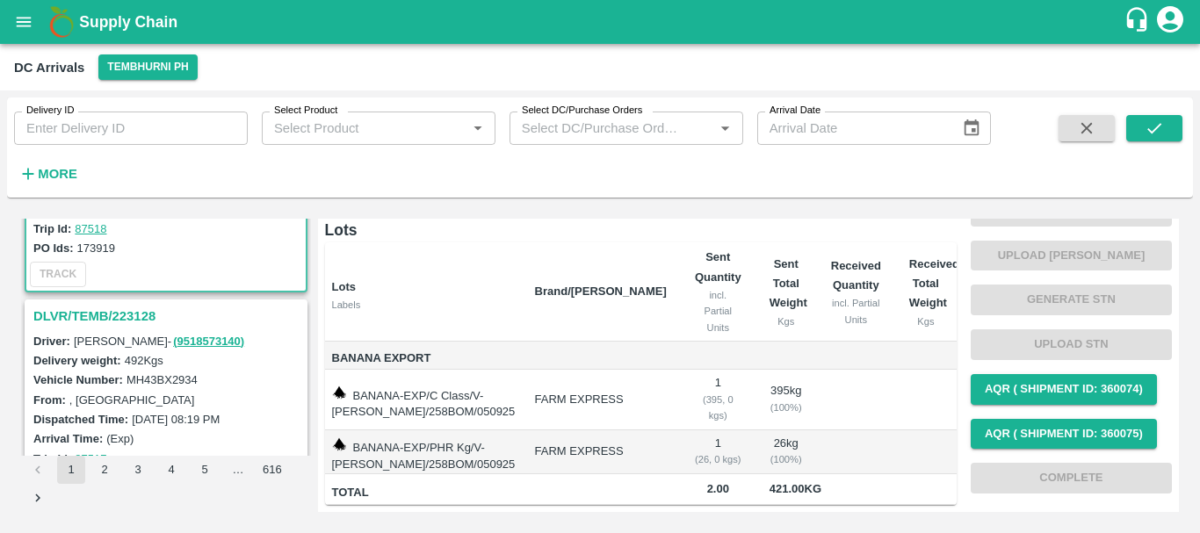
click at [112, 314] on h3 "DLVR/TEMB/223128" at bounding box center [168, 316] width 271 height 23
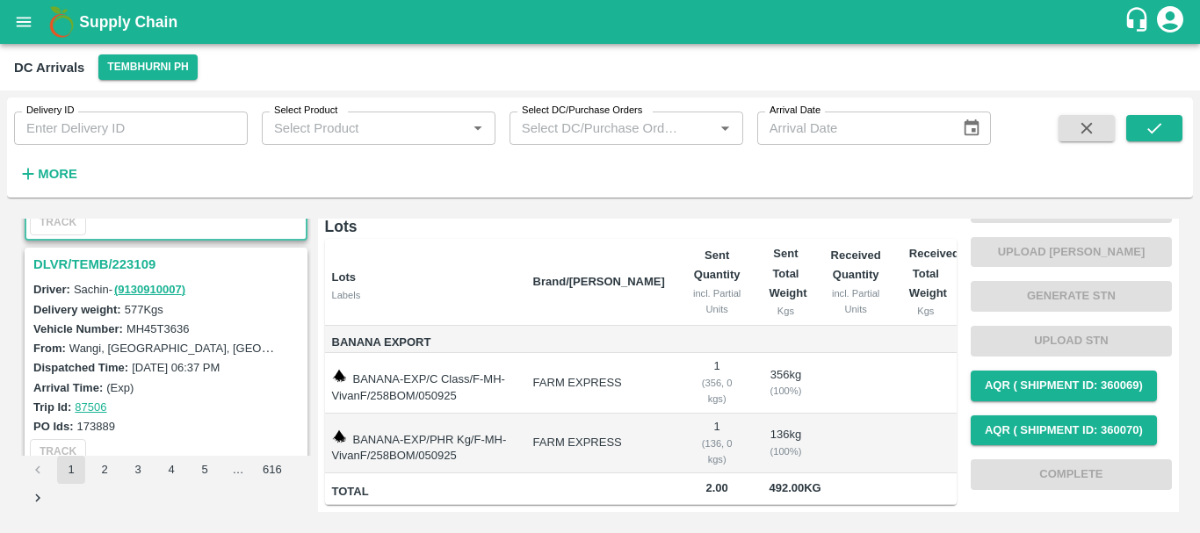
click at [85, 254] on h3 "DLVR/TEMB/223109" at bounding box center [168, 264] width 271 height 23
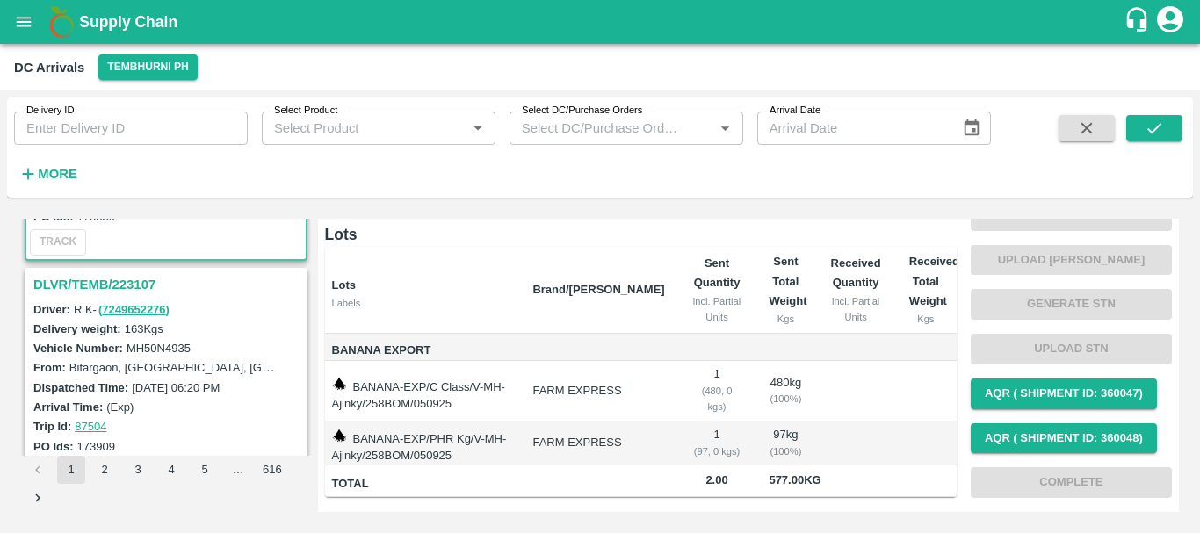
click at [127, 273] on h3 "DLVR/TEMB/223107" at bounding box center [168, 284] width 271 height 23
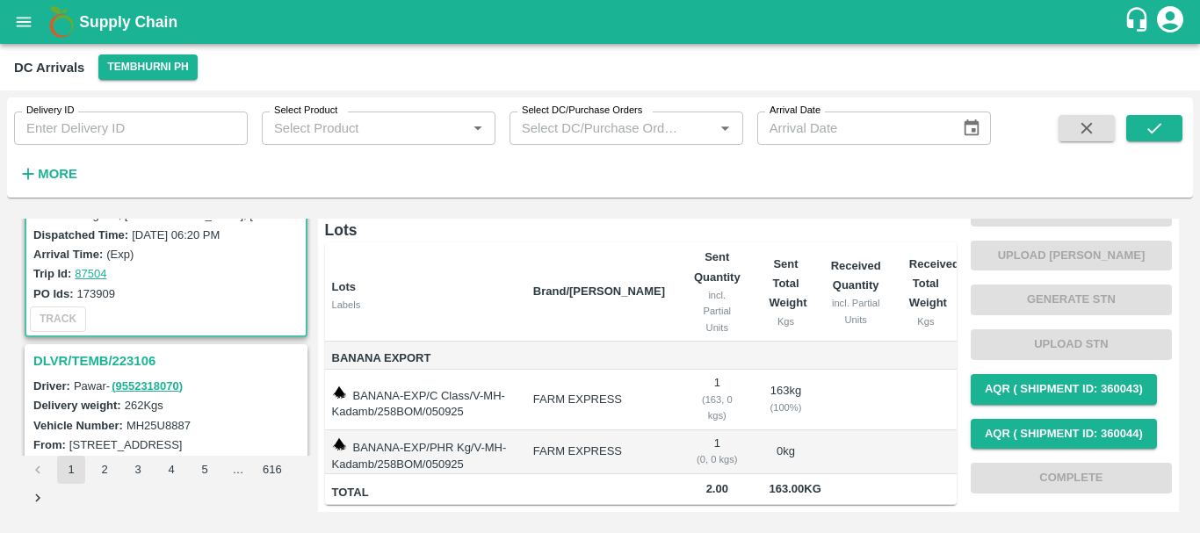
click at [130, 356] on h3 "DLVR/TEMB/223106" at bounding box center [168, 361] width 271 height 23
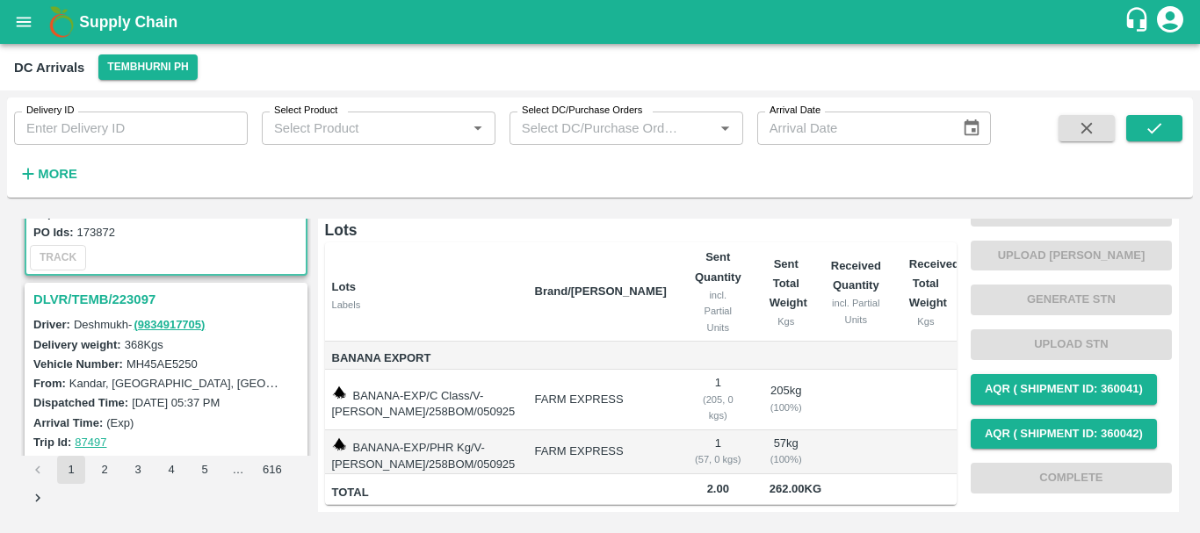
click at [131, 300] on h3 "DLVR/TEMB/223097" at bounding box center [168, 299] width 271 height 23
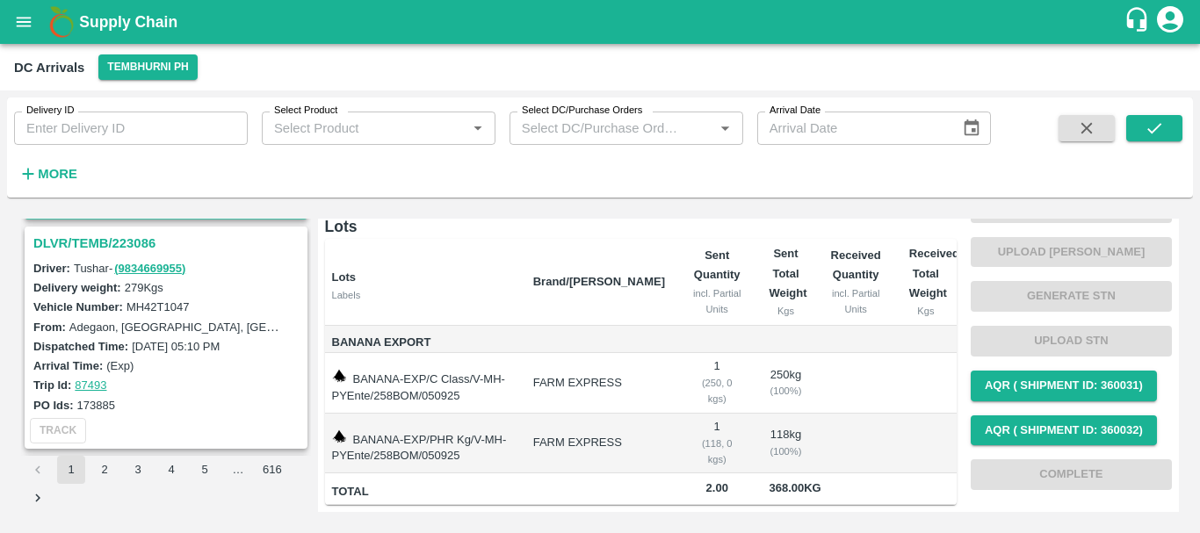
click at [138, 248] on h3 "DLVR/TEMB/223086" at bounding box center [168, 243] width 271 height 23
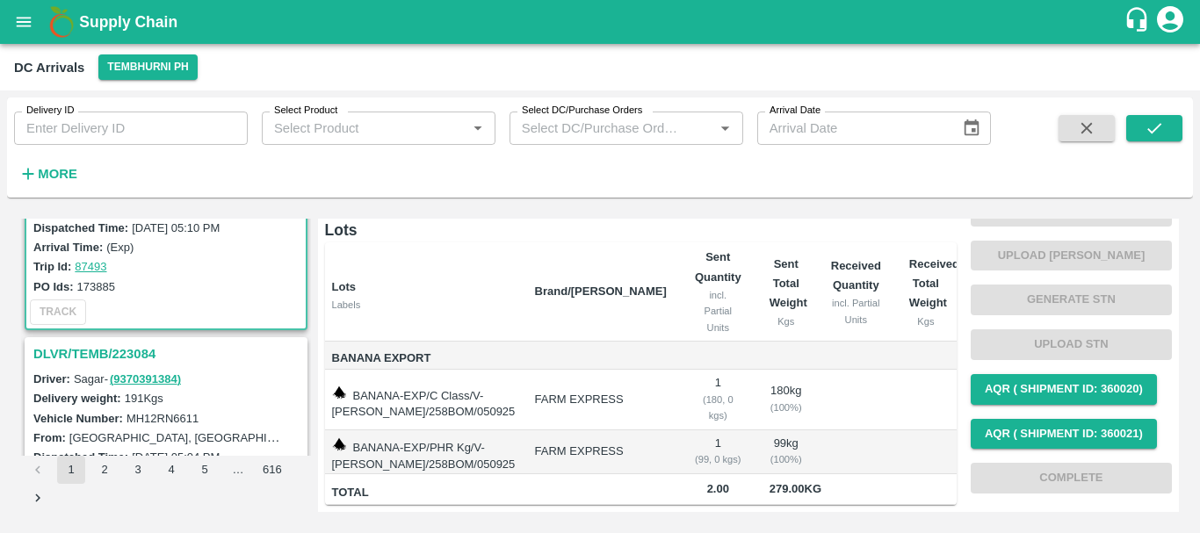
click at [154, 348] on h3 "DLVR/TEMB/223084" at bounding box center [168, 354] width 271 height 23
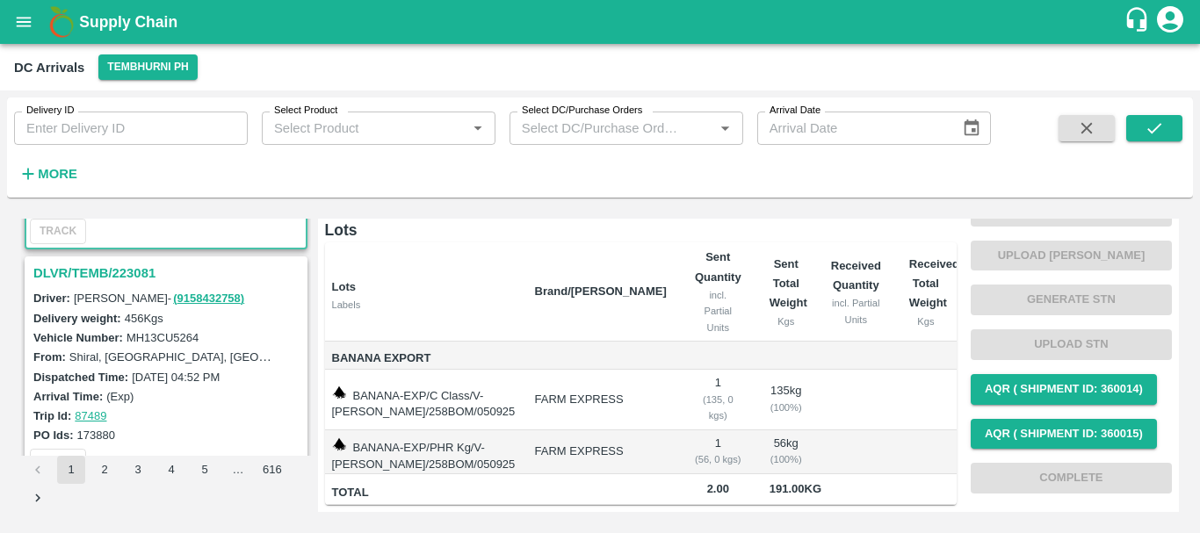
click at [97, 274] on h3 "DLVR/TEMB/223081" at bounding box center [168, 273] width 271 height 23
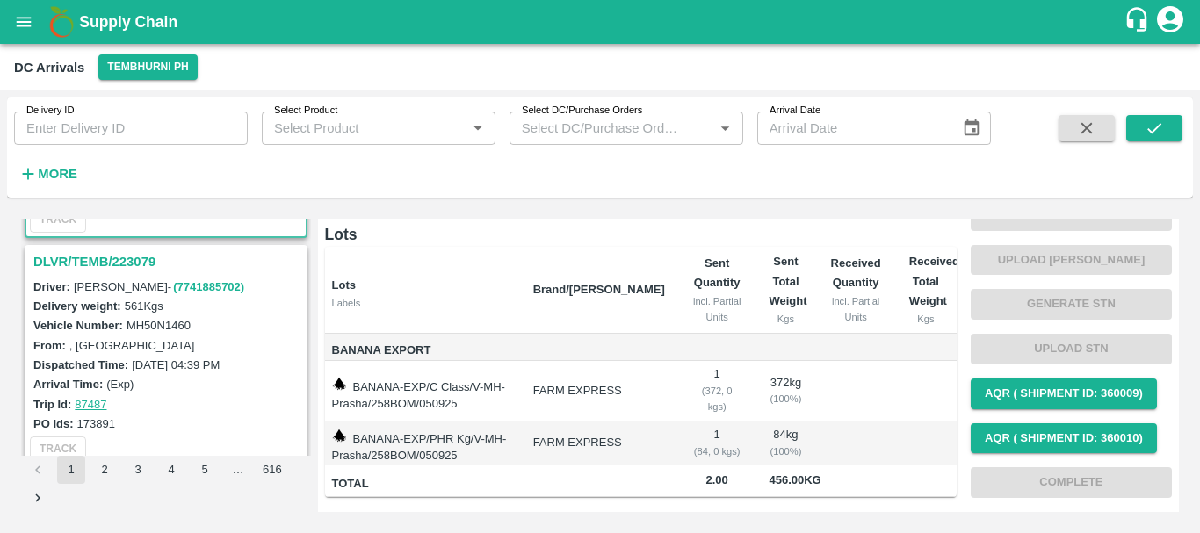
click at [120, 264] on h3 "DLVR/TEMB/223079" at bounding box center [168, 261] width 271 height 23
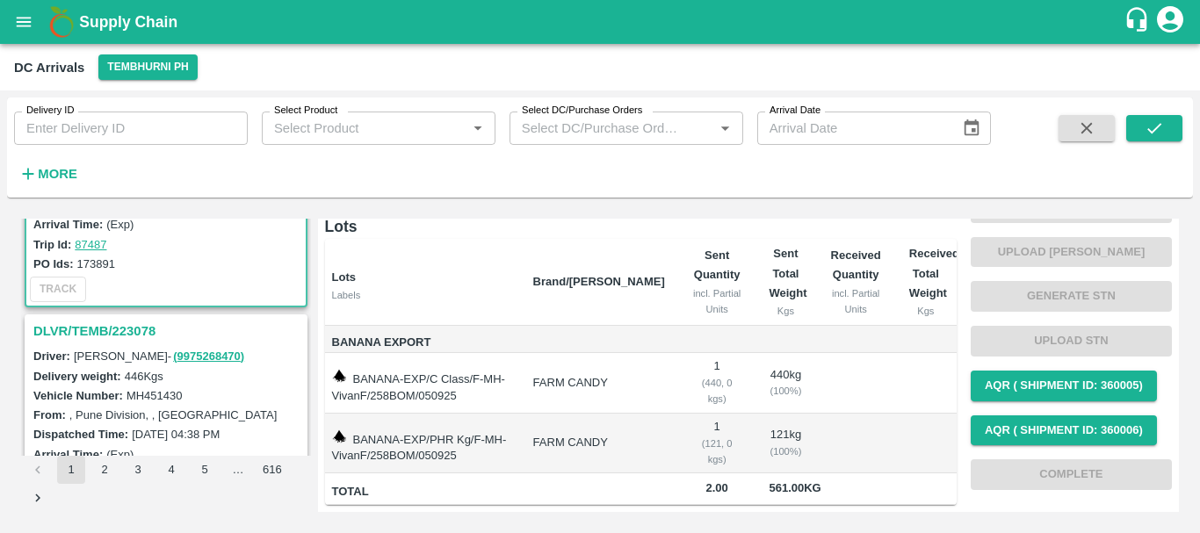
click at [146, 322] on h3 "DLVR/TEMB/223078" at bounding box center [168, 331] width 271 height 23
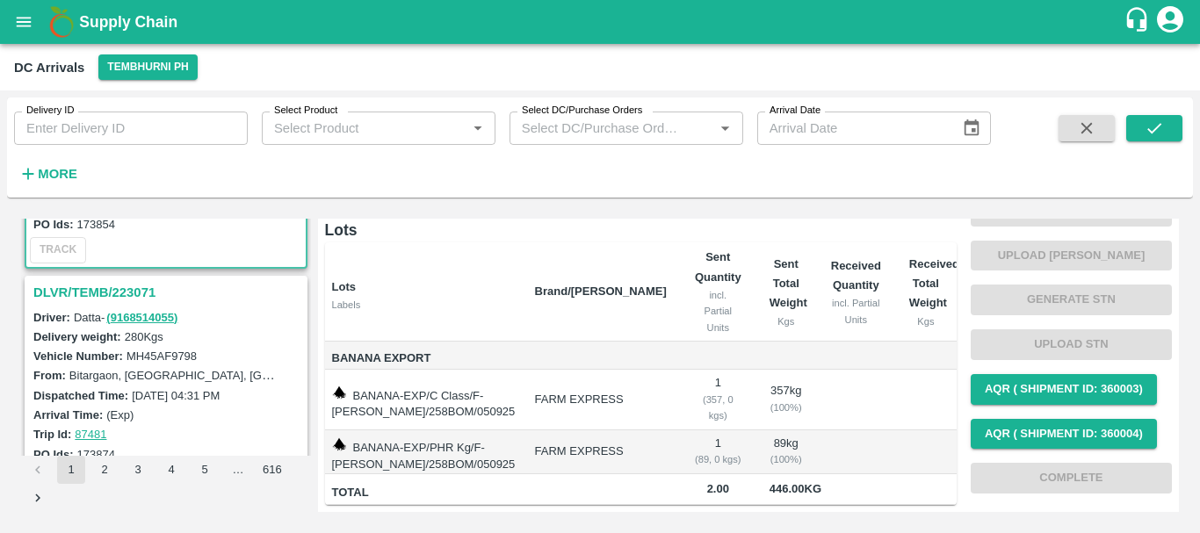
click at [117, 292] on h3 "DLVR/TEMB/223071" at bounding box center [168, 292] width 271 height 23
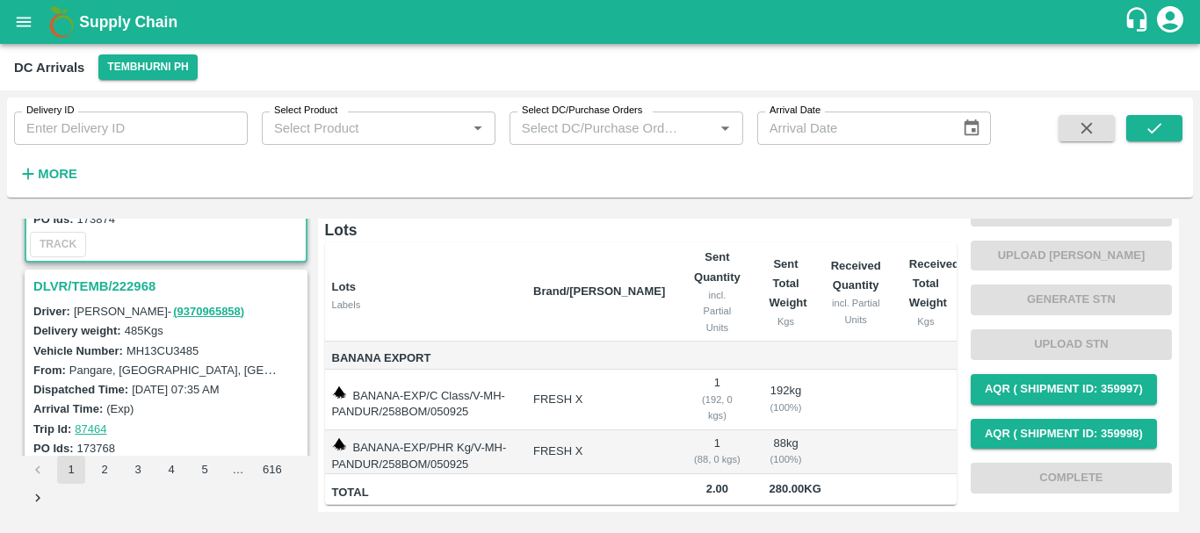
click at [102, 286] on h3 "DLVR/TEMB/222968" at bounding box center [168, 286] width 271 height 23
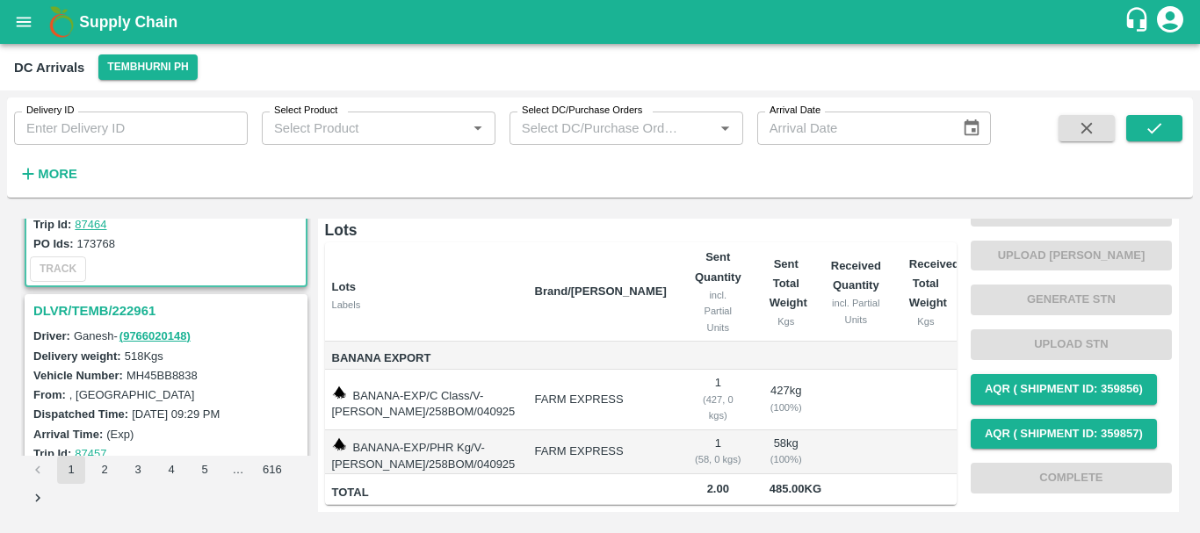
click at [111, 313] on h3 "DLVR/TEMB/222961" at bounding box center [168, 311] width 271 height 23
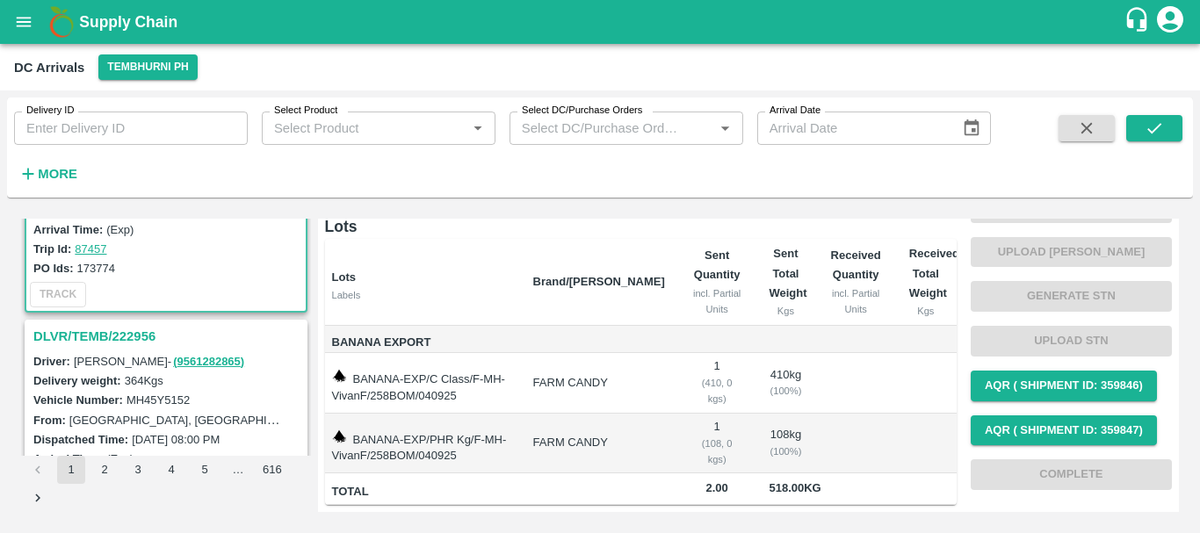
click at [140, 344] on h3 "DLVR/TEMB/222956" at bounding box center [168, 336] width 271 height 23
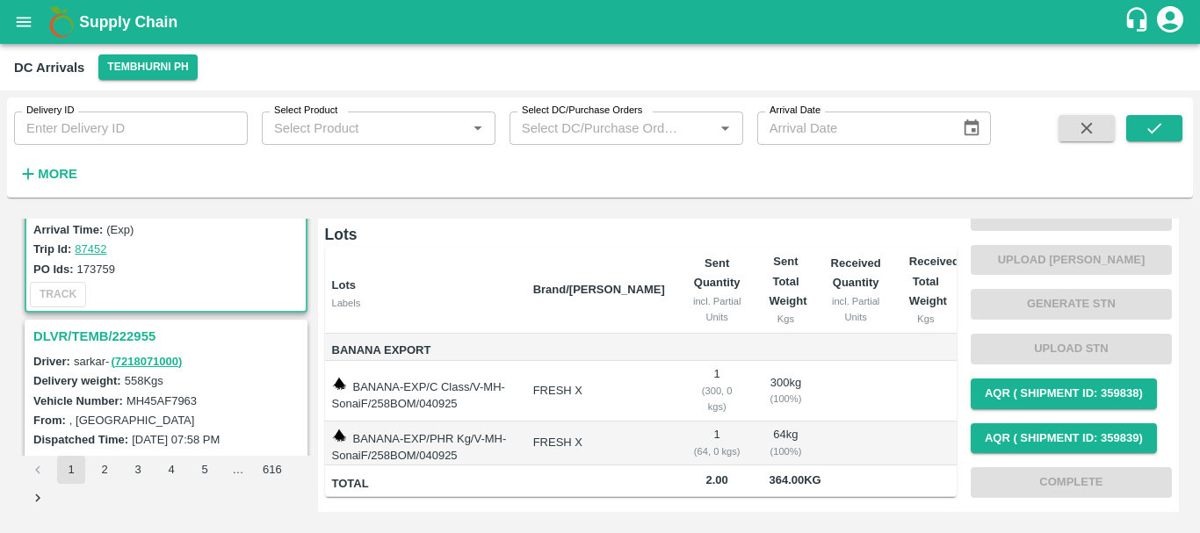
click at [132, 324] on div "DLVR/TEMB/222955" at bounding box center [165, 337] width 279 height 30
click at [134, 336] on h3 "DLVR/TEMB/222955" at bounding box center [168, 336] width 271 height 23
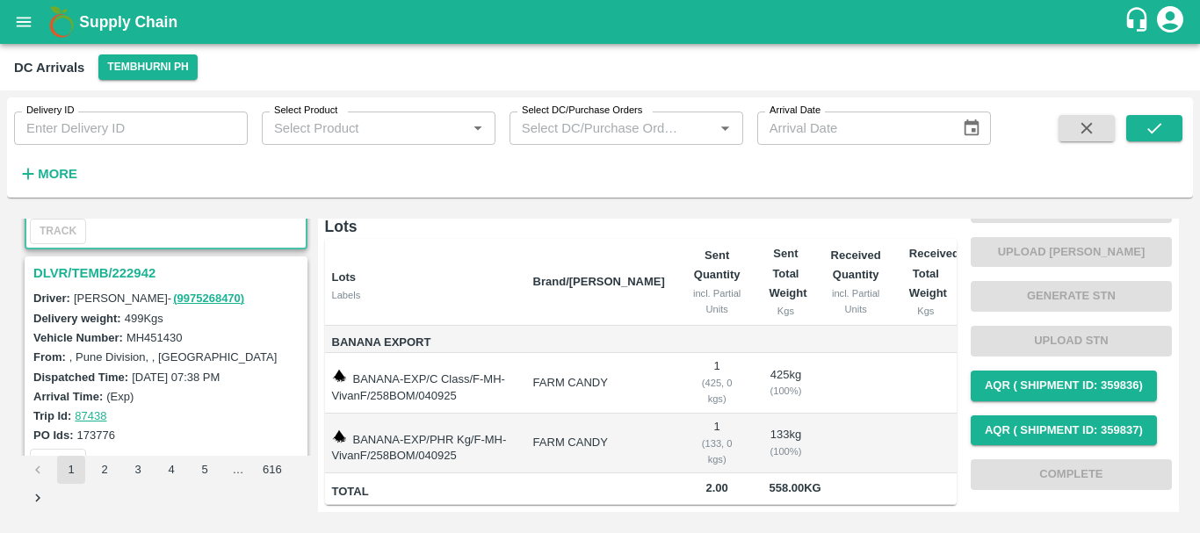
click at [103, 275] on h3 "DLVR/TEMB/222942" at bounding box center [168, 273] width 271 height 23
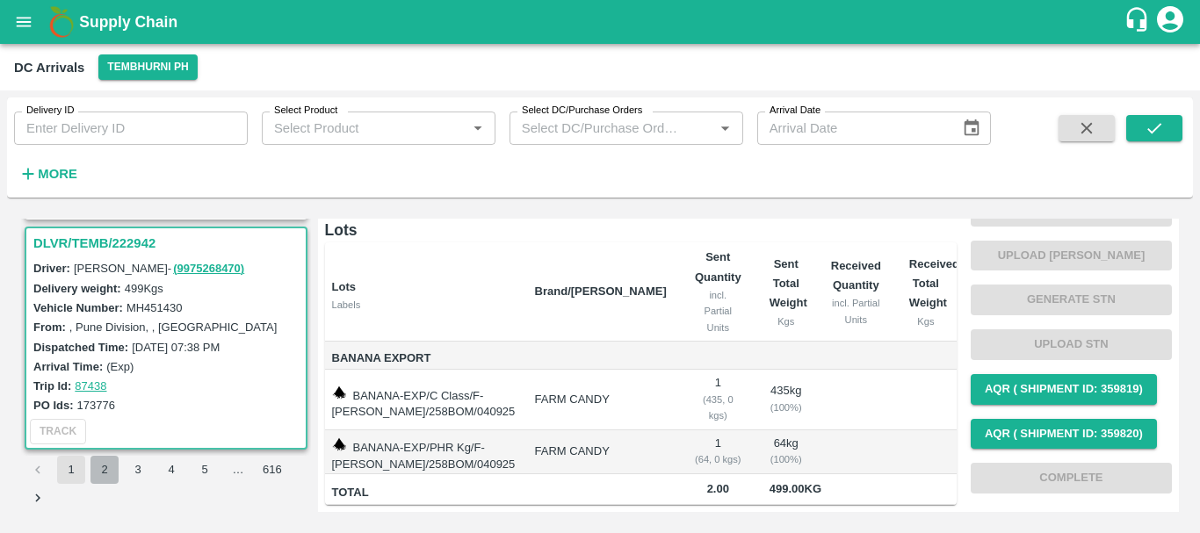
click at [99, 471] on button "2" at bounding box center [104, 470] width 28 height 28
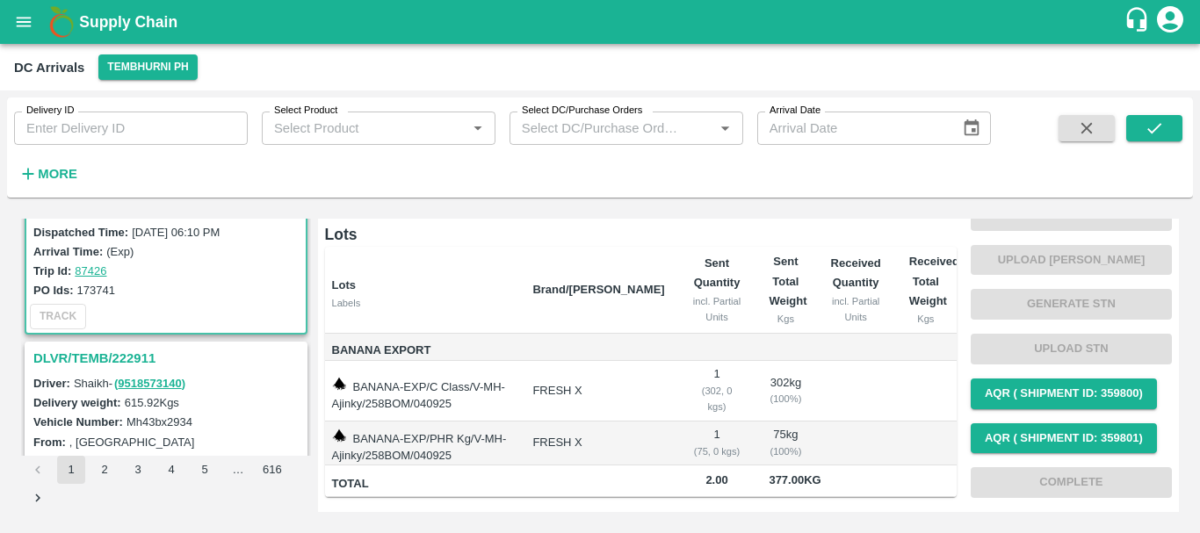
click at [134, 352] on h3 "DLVR/TEMB/222911" at bounding box center [168, 358] width 271 height 23
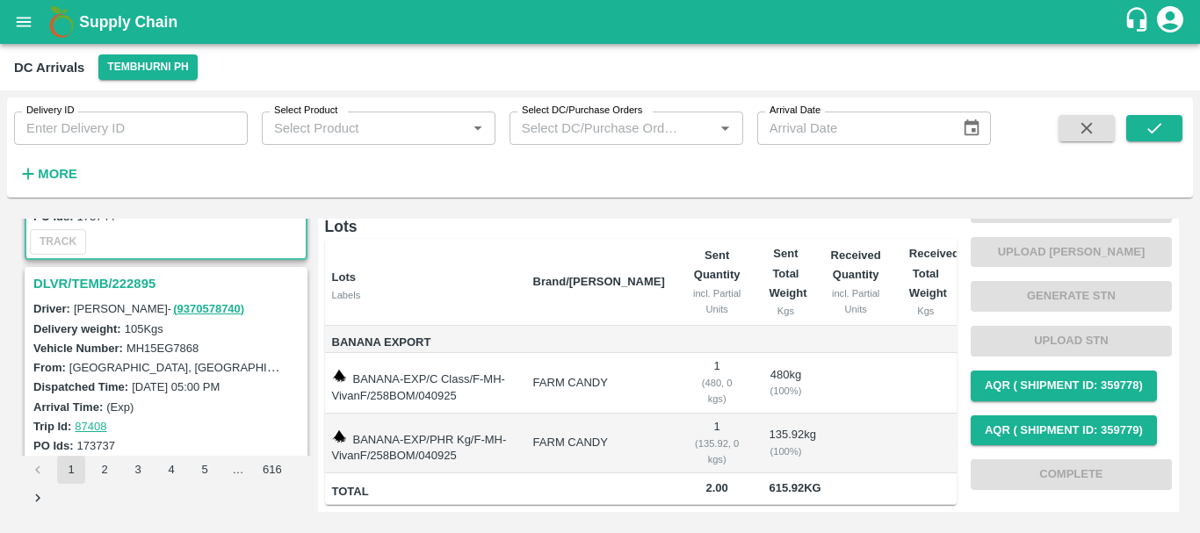
click at [106, 281] on h3 "DLVR/TEMB/222895" at bounding box center [168, 283] width 271 height 23
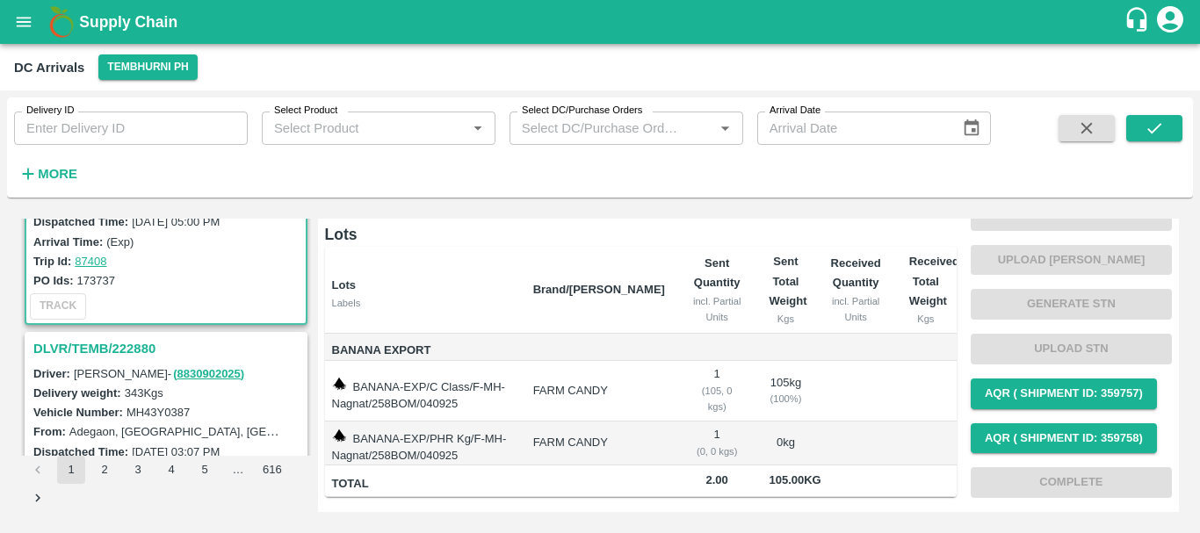
click at [79, 343] on h3 "DLVR/TEMB/222880" at bounding box center [168, 348] width 271 height 23
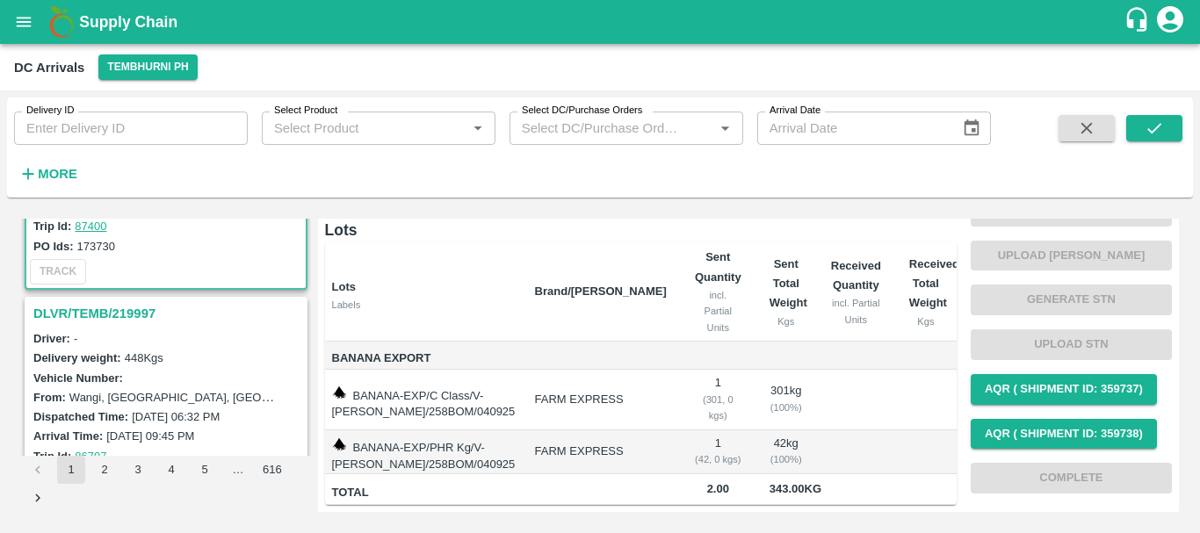
click at [139, 313] on h3 "DLVR/TEMB/219997" at bounding box center [168, 313] width 271 height 23
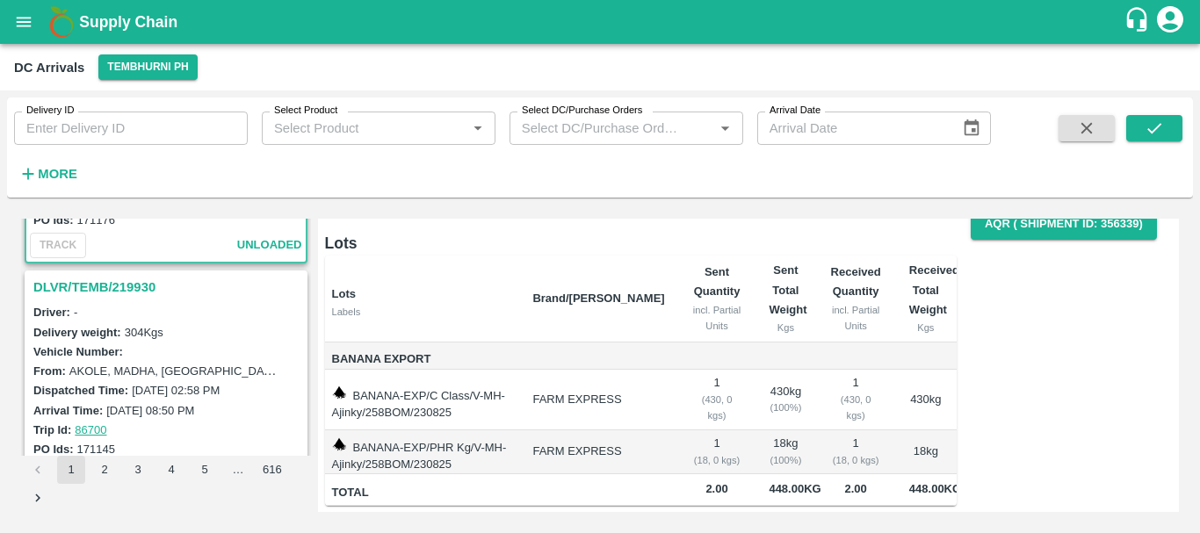
click at [118, 288] on h3 "DLVR/TEMB/219930" at bounding box center [168, 287] width 271 height 23
